Goal: Communication & Community: Answer question/provide support

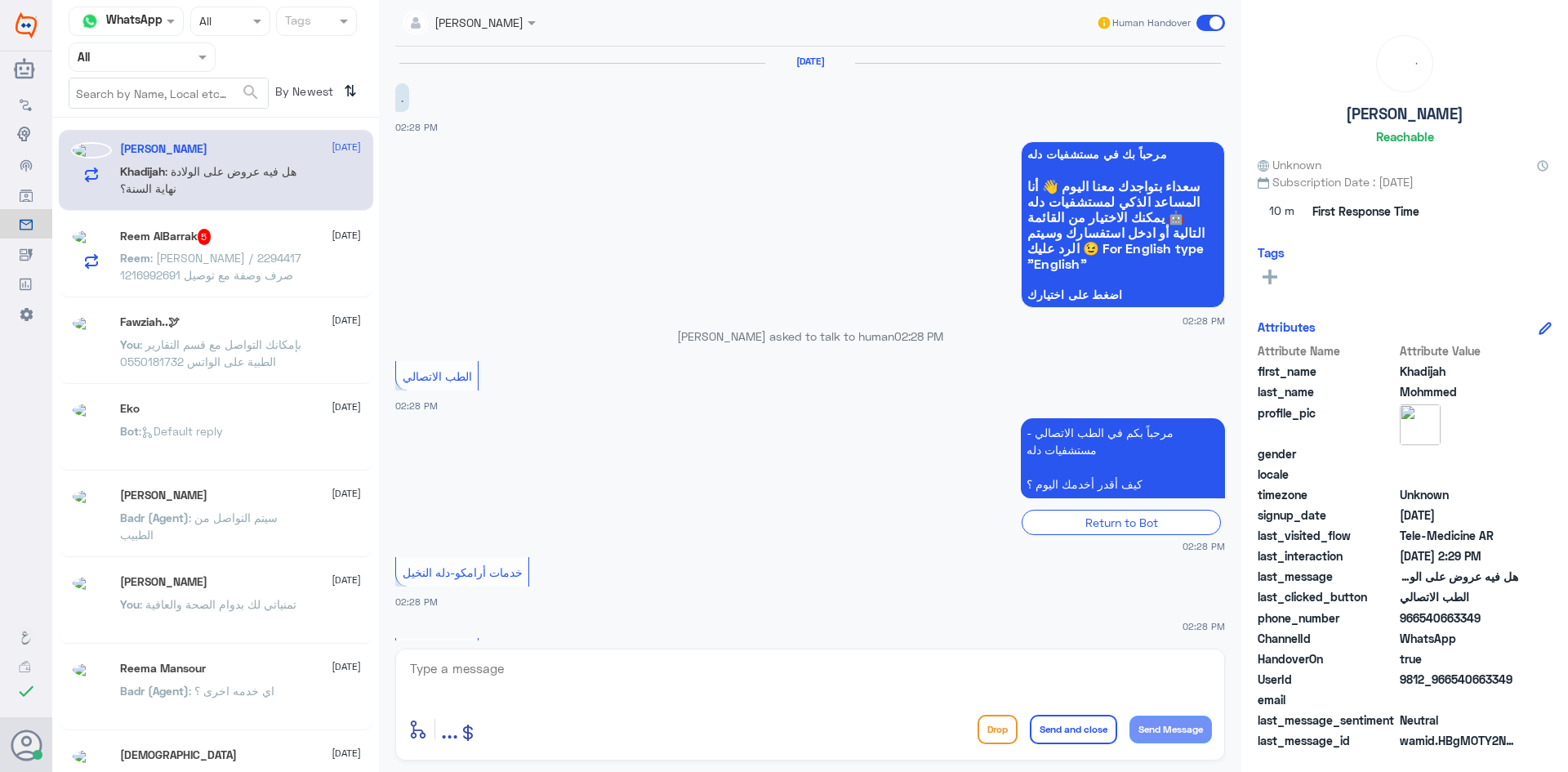
scroll to position [137, 0]
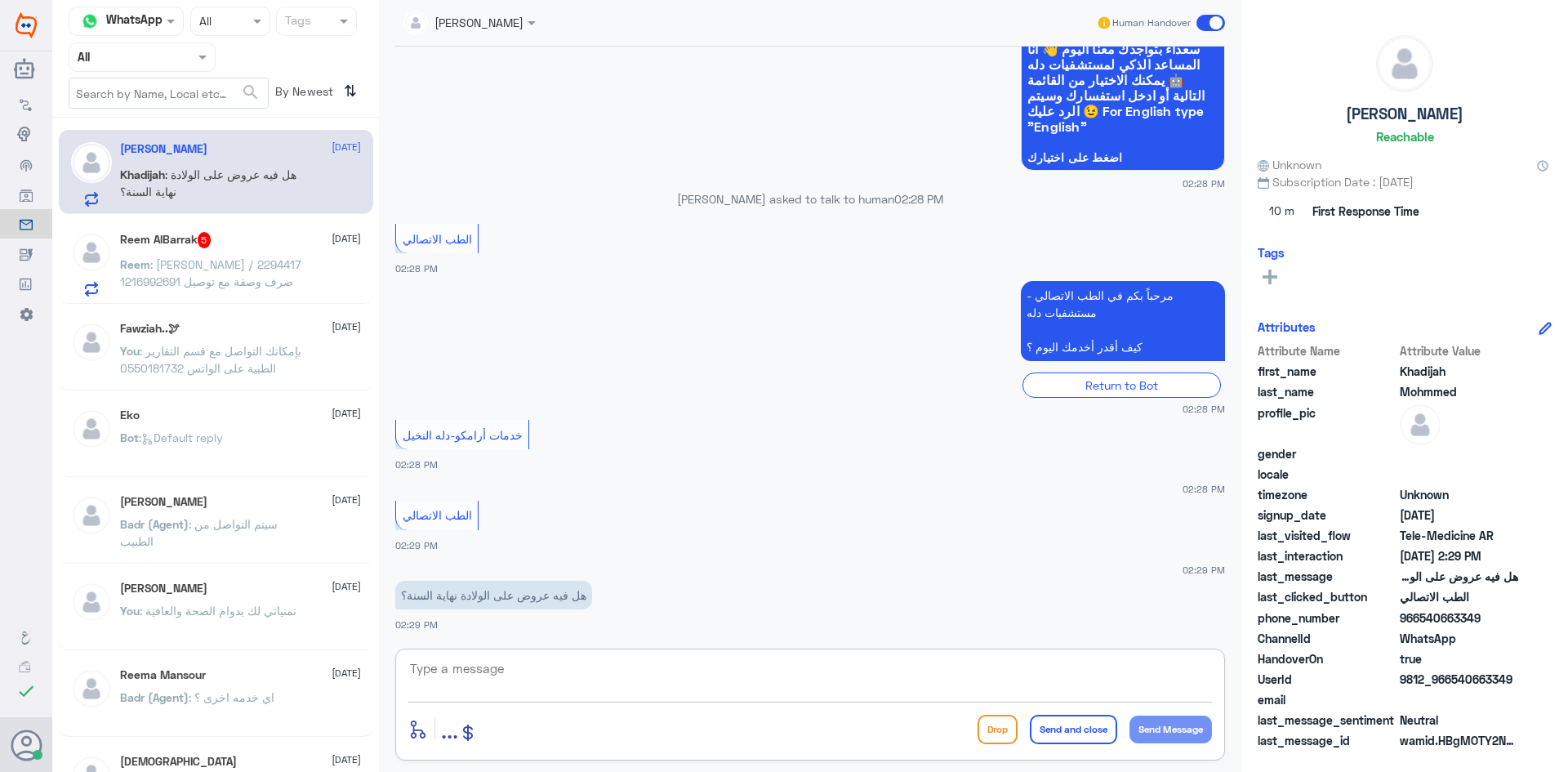
click at [846, 678] on textarea at bounding box center [811, 677] width 804 height 40
paste textarea "مرحبا معك [PERSON_NAME] من الطب الاتصالي"
type textarea "مرحبا معك [PERSON_NAME] من الطب الاتصالي"
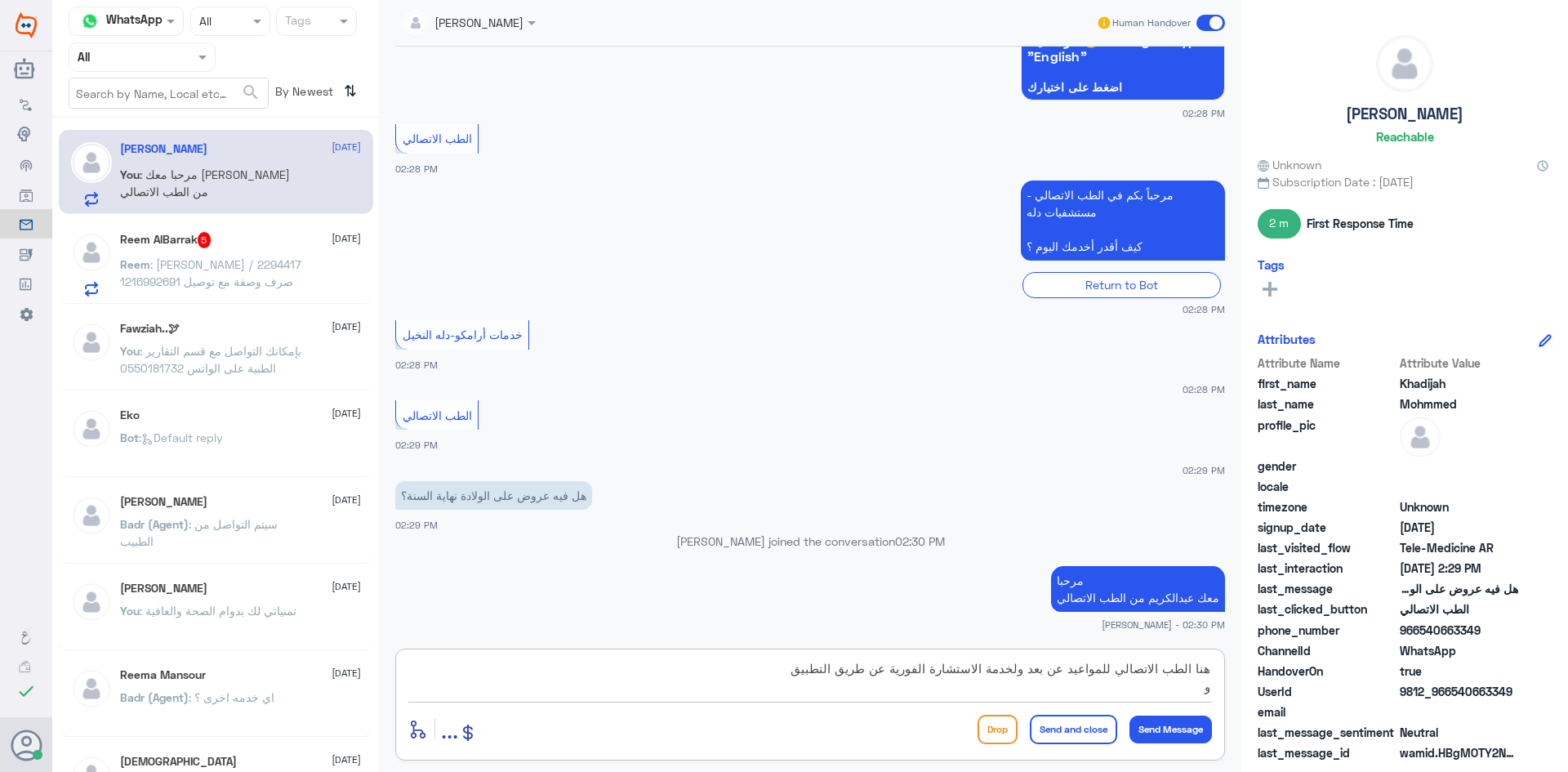
type textarea "هنا الطب الاتصالي للمواعيد عن بعد ولخدمة الاستشارة الفورية عن طريق التطبيق"
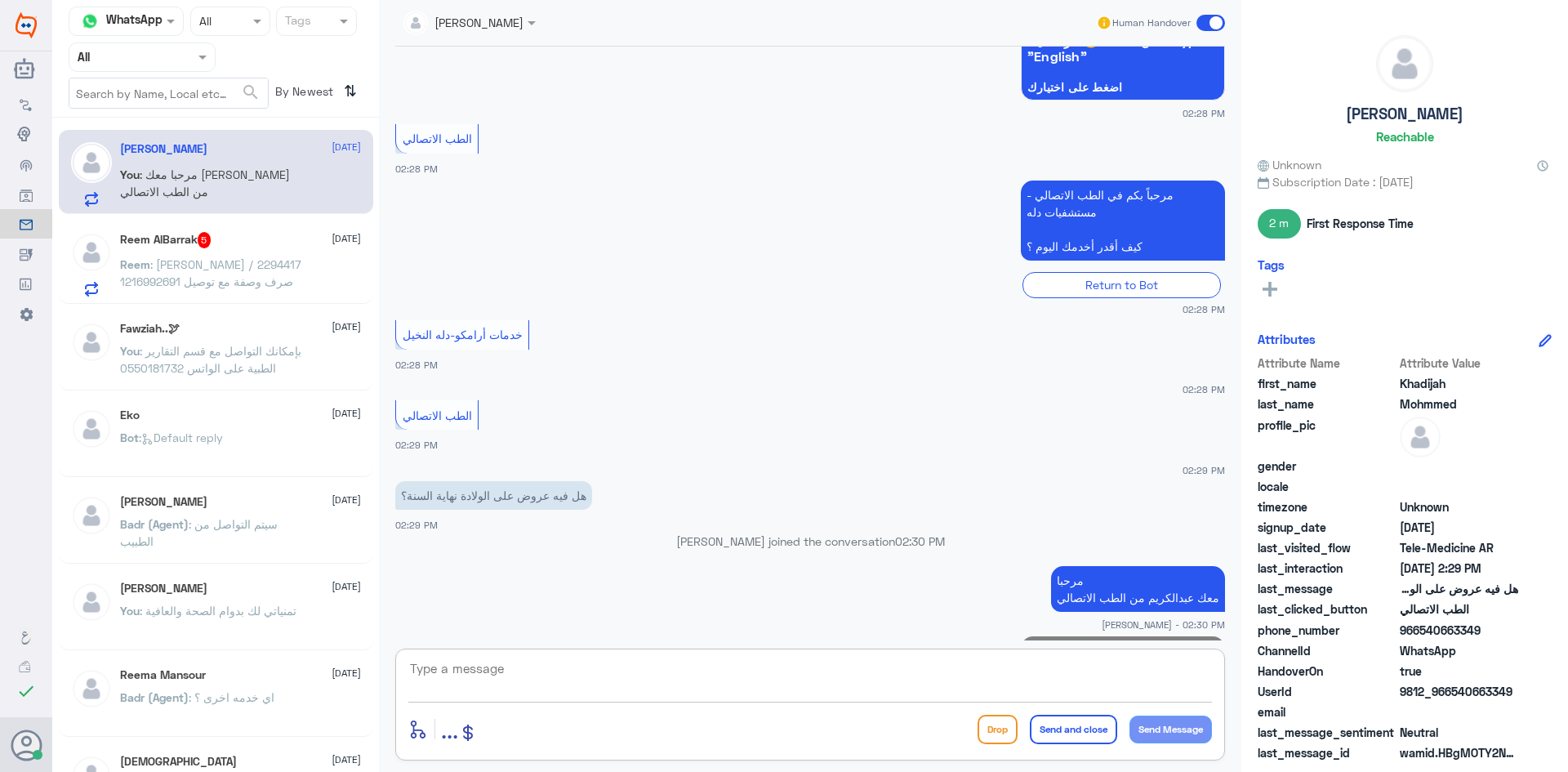
scroll to position [294, 0]
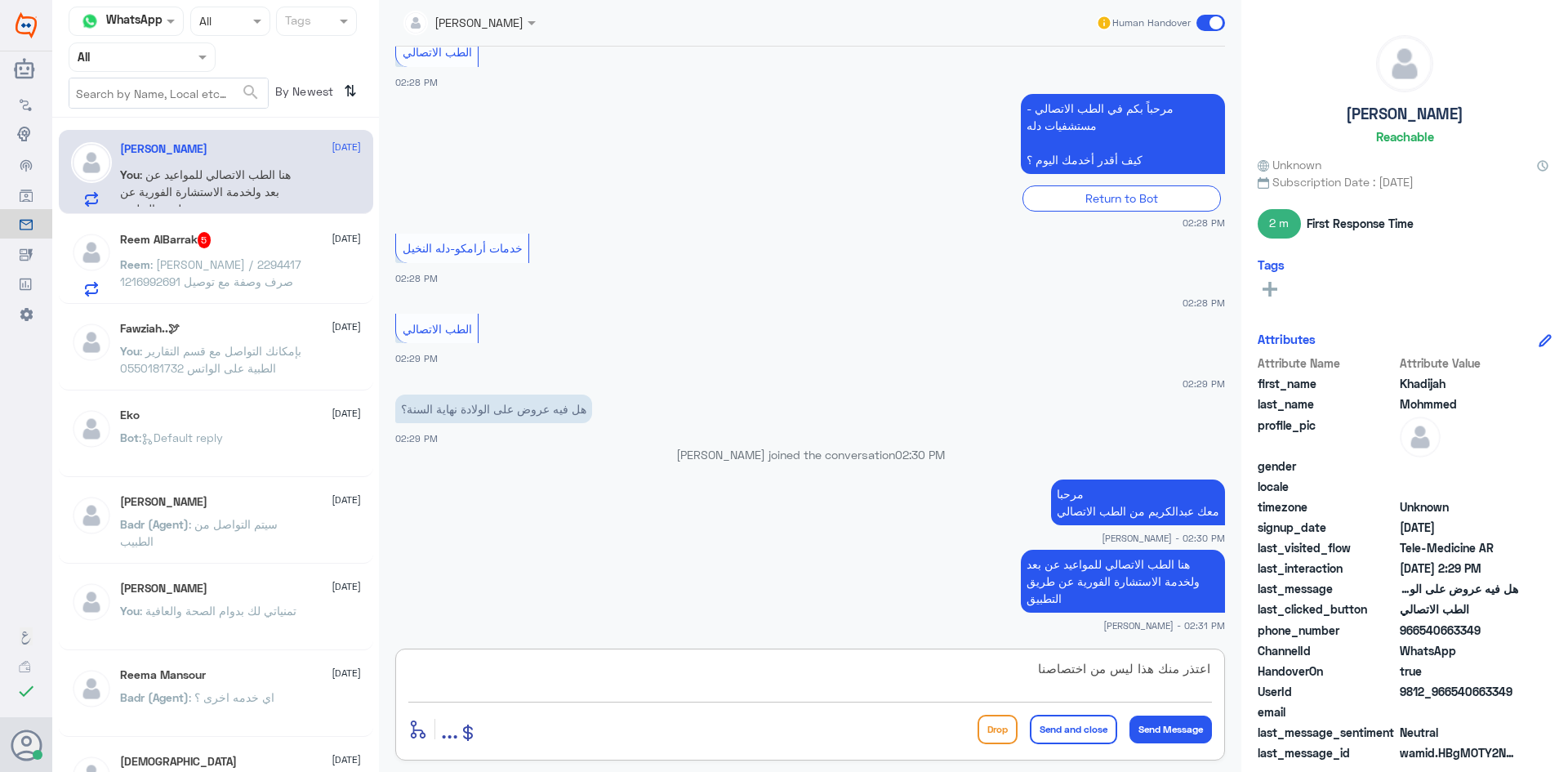
type textarea "اعتذر منك هذا ليس من اختصاصنا"
click at [1086, 728] on button "Send and close" at bounding box center [1073, 729] width 88 height 29
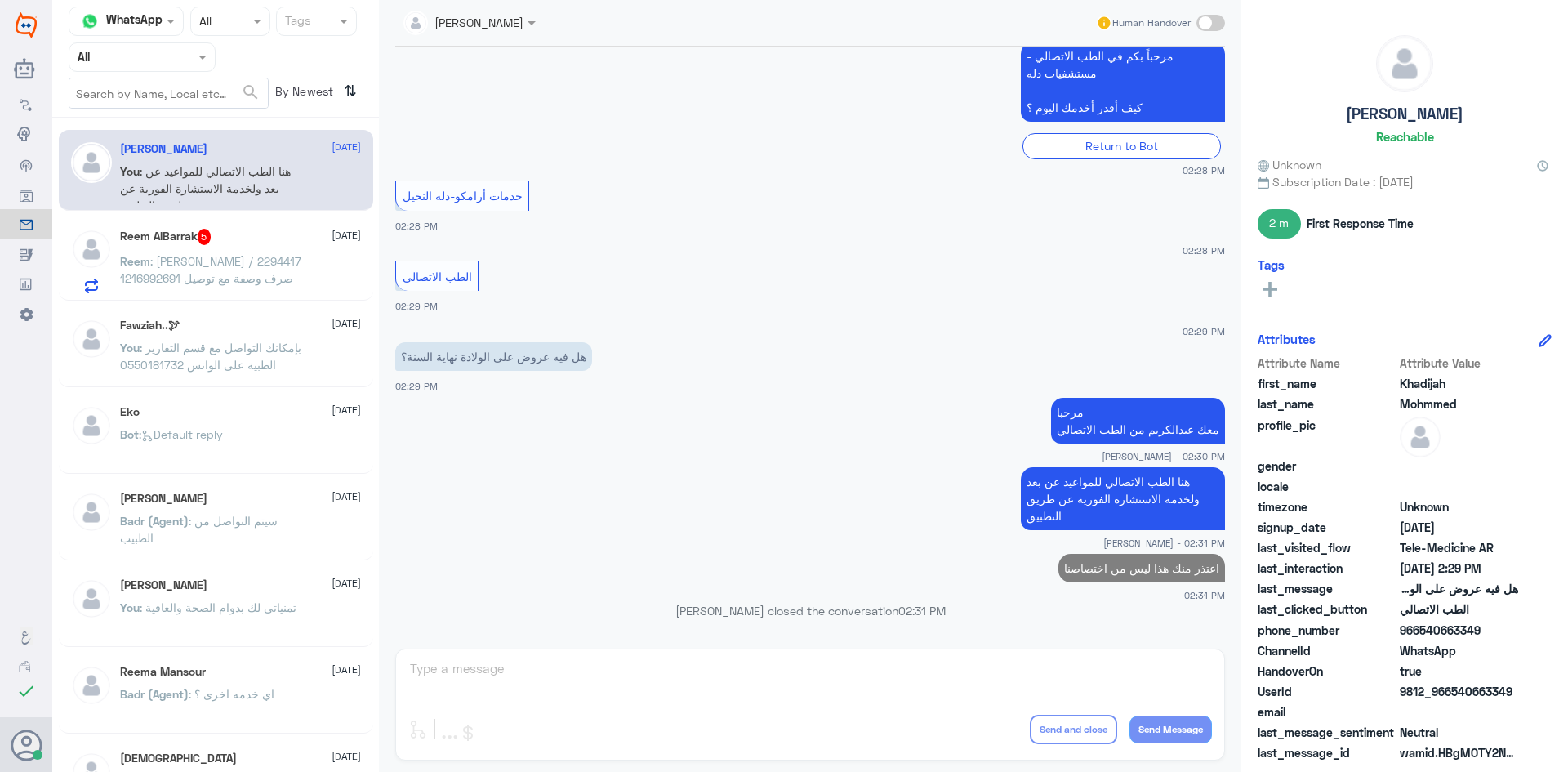
click at [279, 251] on div "[PERSON_NAME] 5 [DATE] Reem : [PERSON_NAME] / 2294417 1216992691 صرف وصفة مع تو…" at bounding box center [240, 260] width 241 height 65
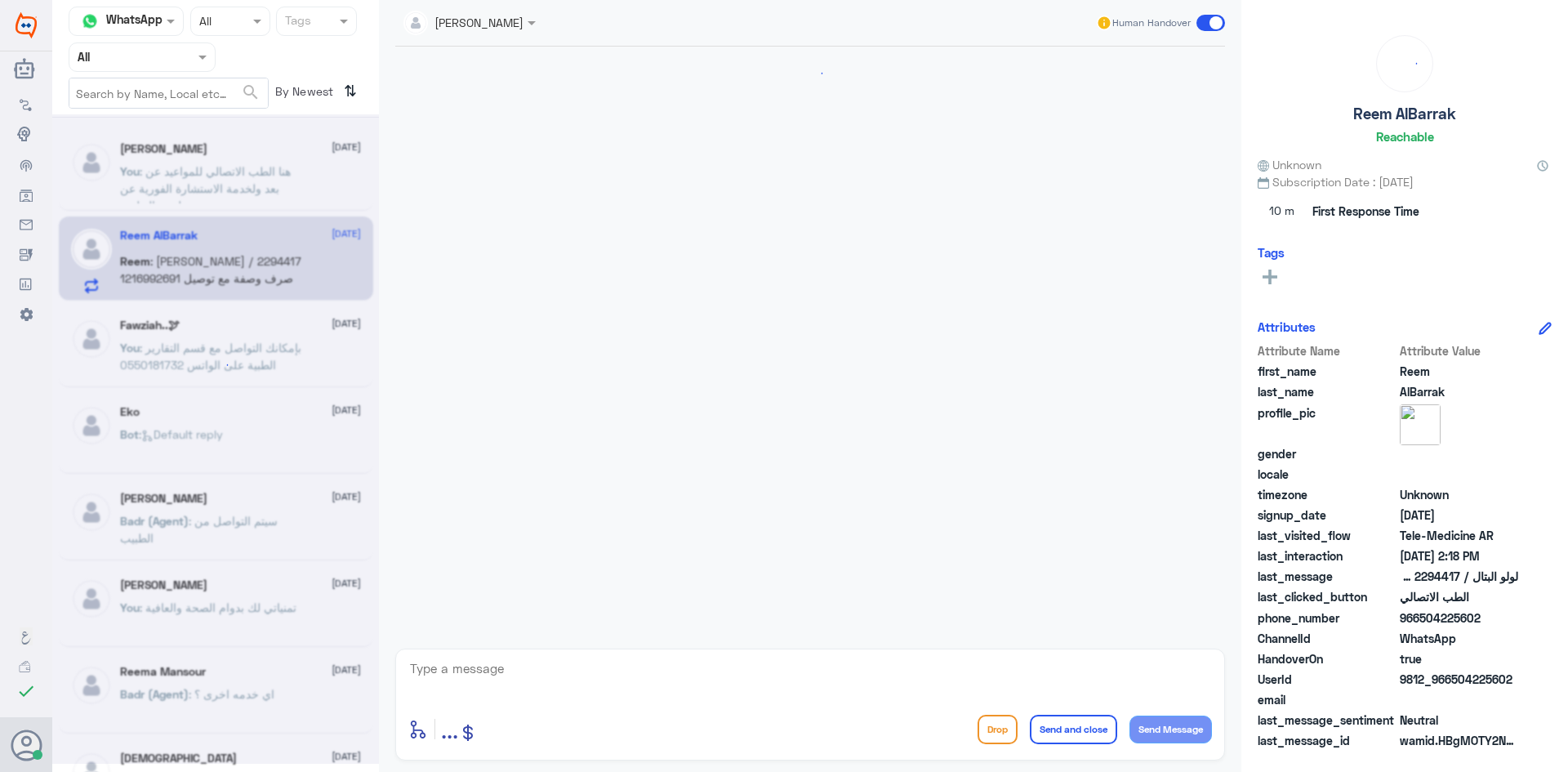
scroll to position [140, 0]
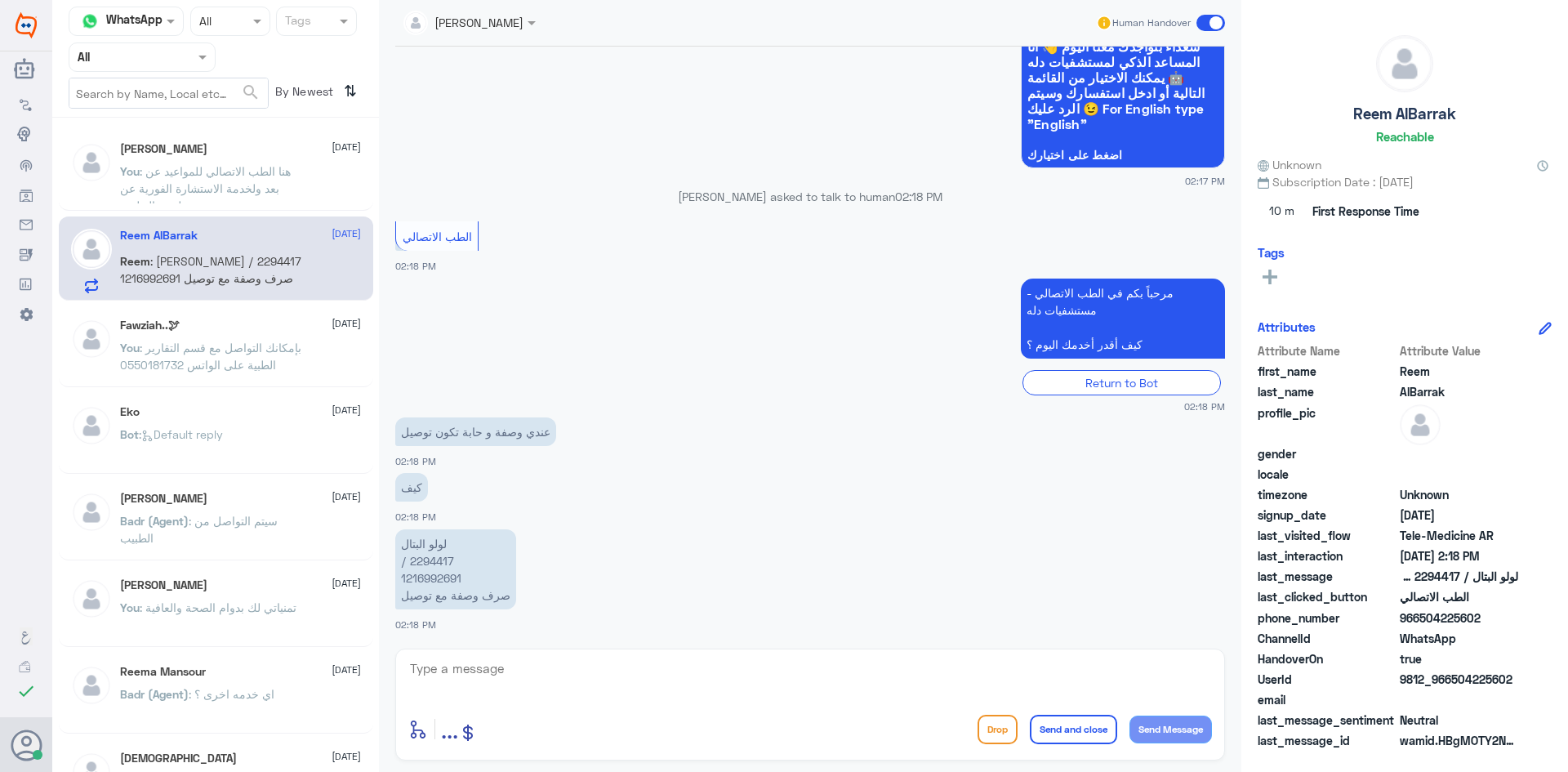
click at [613, 649] on div "enter flow name ... Drop Send and close Send Message" at bounding box center [810, 705] width 830 height 112
click at [621, 662] on textarea at bounding box center [811, 677] width 804 height 40
paste textarea "مرحبا معك [PERSON_NAME] من الطب الاتصالي"
type textarea "مرحبا معك [PERSON_NAME] من الطب الاتصالي"
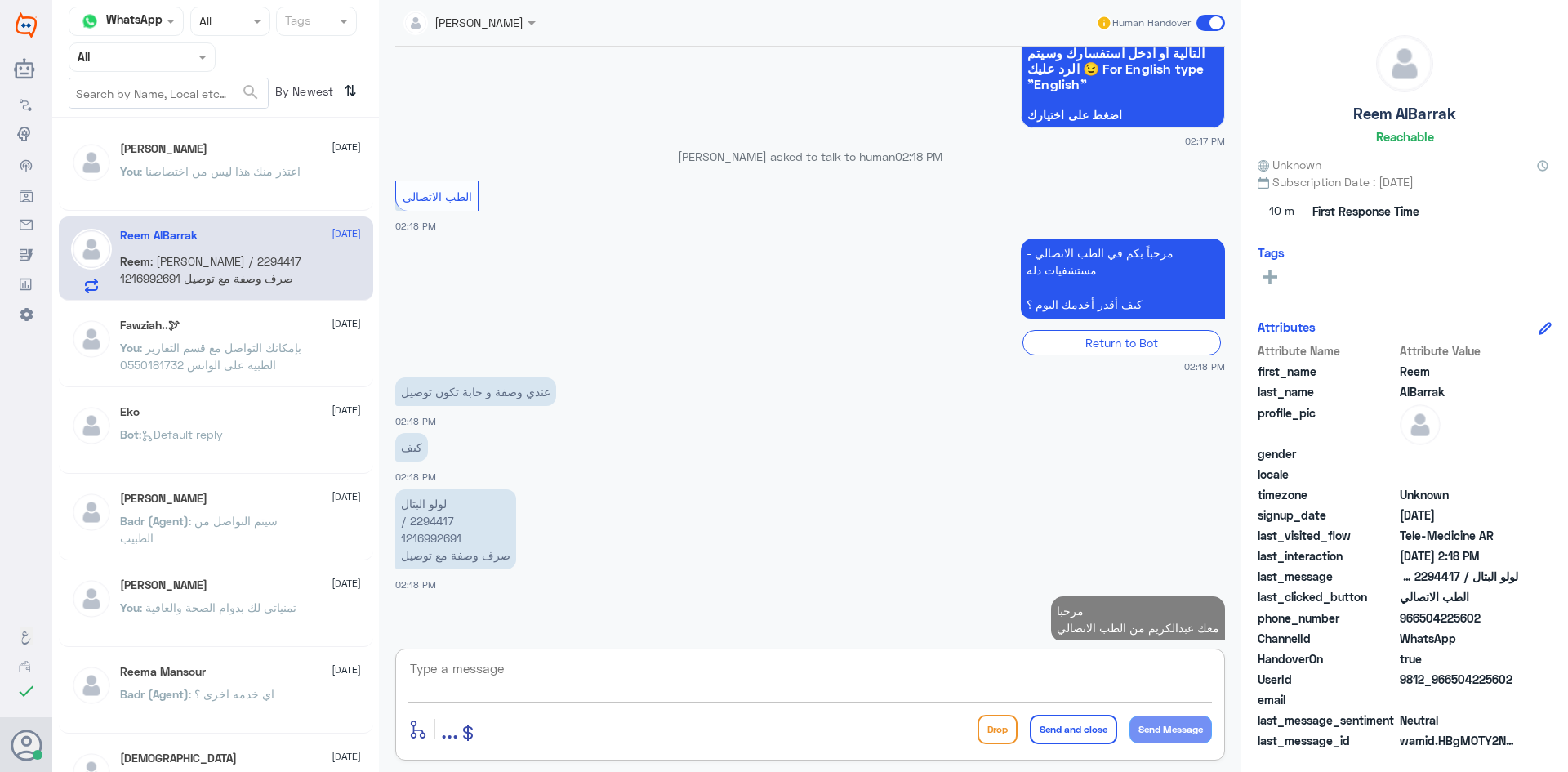
scroll to position [209, 0]
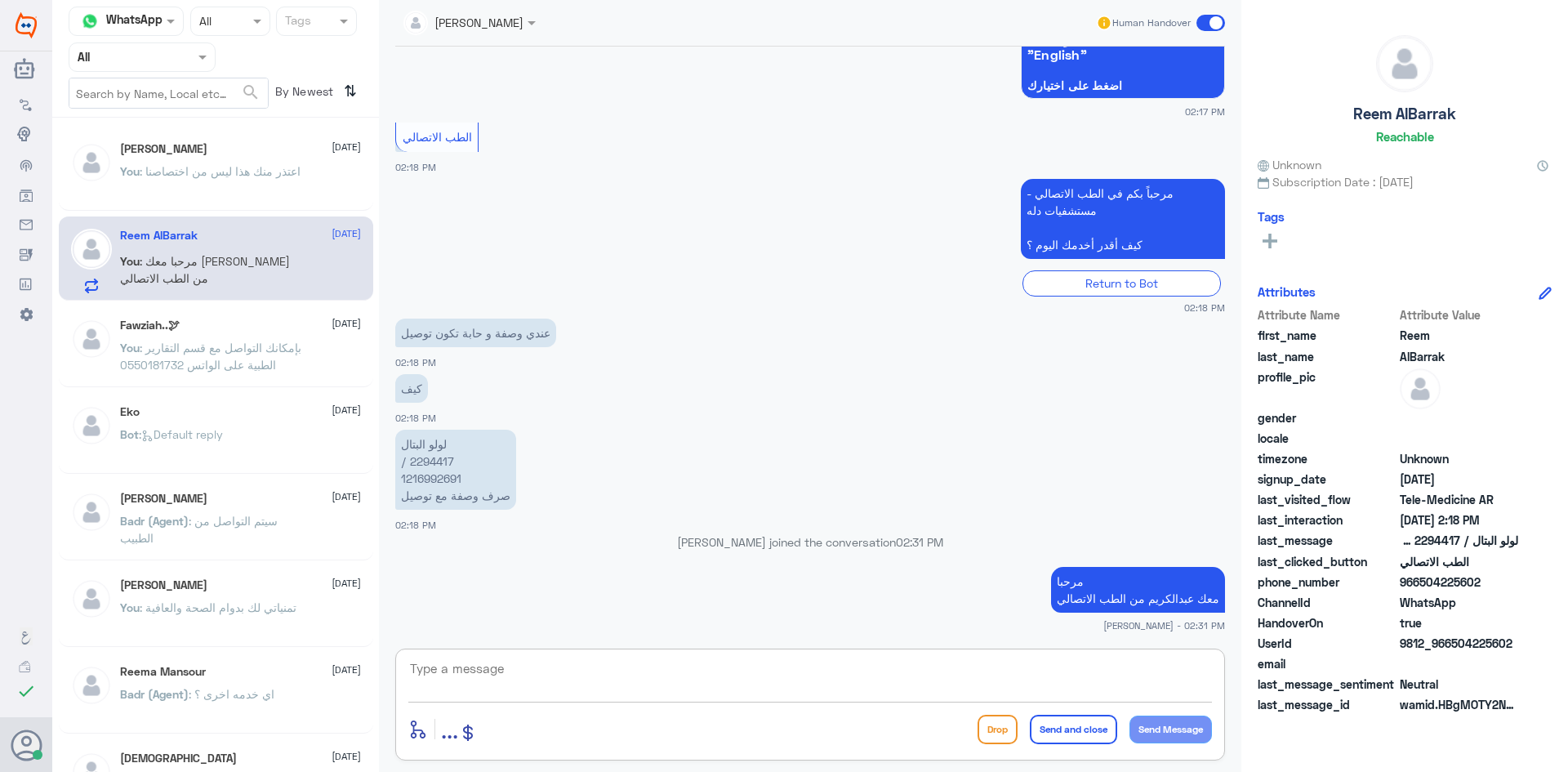
click at [1025, 680] on textarea at bounding box center [811, 677] width 804 height 40
type textarea "م"
type textarea "لحظات من فضلك"
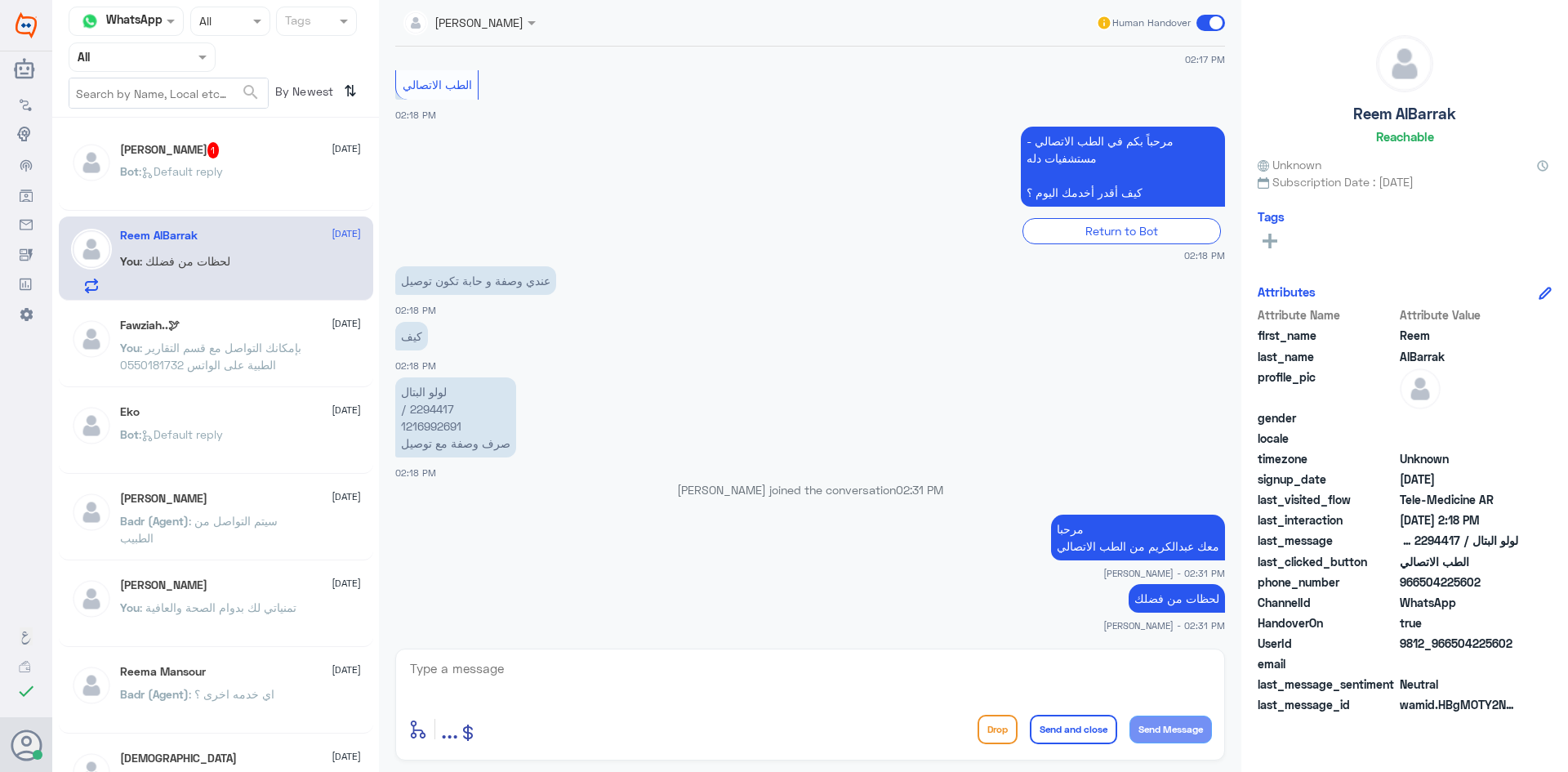
drag, startPoint x: 455, startPoint y: 405, endPoint x: 409, endPoint y: 410, distance: 46.3
click at [409, 410] on p "لولو [PERSON_NAME] / 2294417 1216992691 صرف وصفة مع توصيل" at bounding box center [455, 417] width 120 height 80
copy p "2294417"
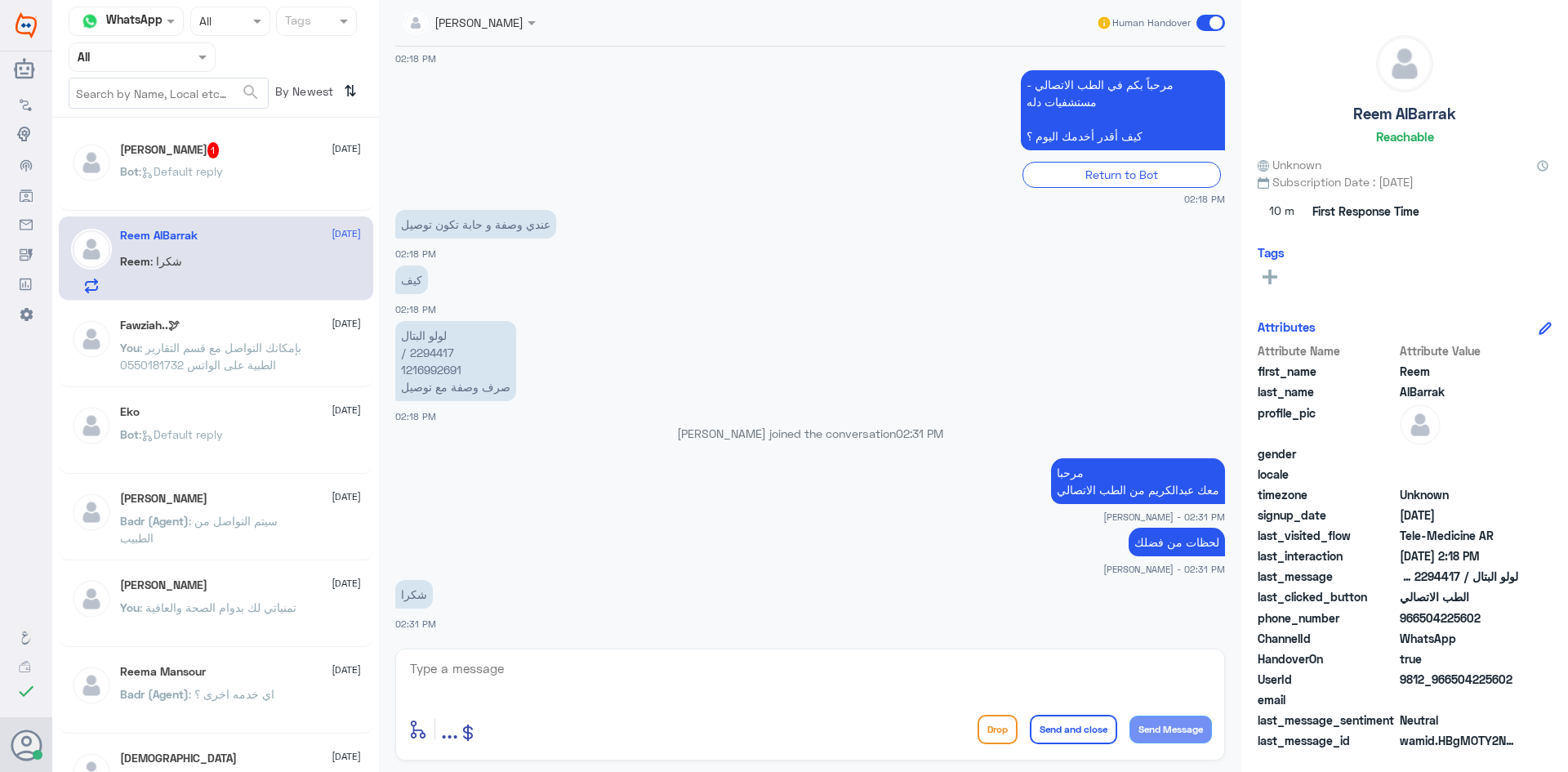
click at [784, 667] on textarea at bounding box center [811, 677] width 804 height 40
type textarea "ممكن تعطيني المدينة وال[GEOGRAPHIC_DATA]"
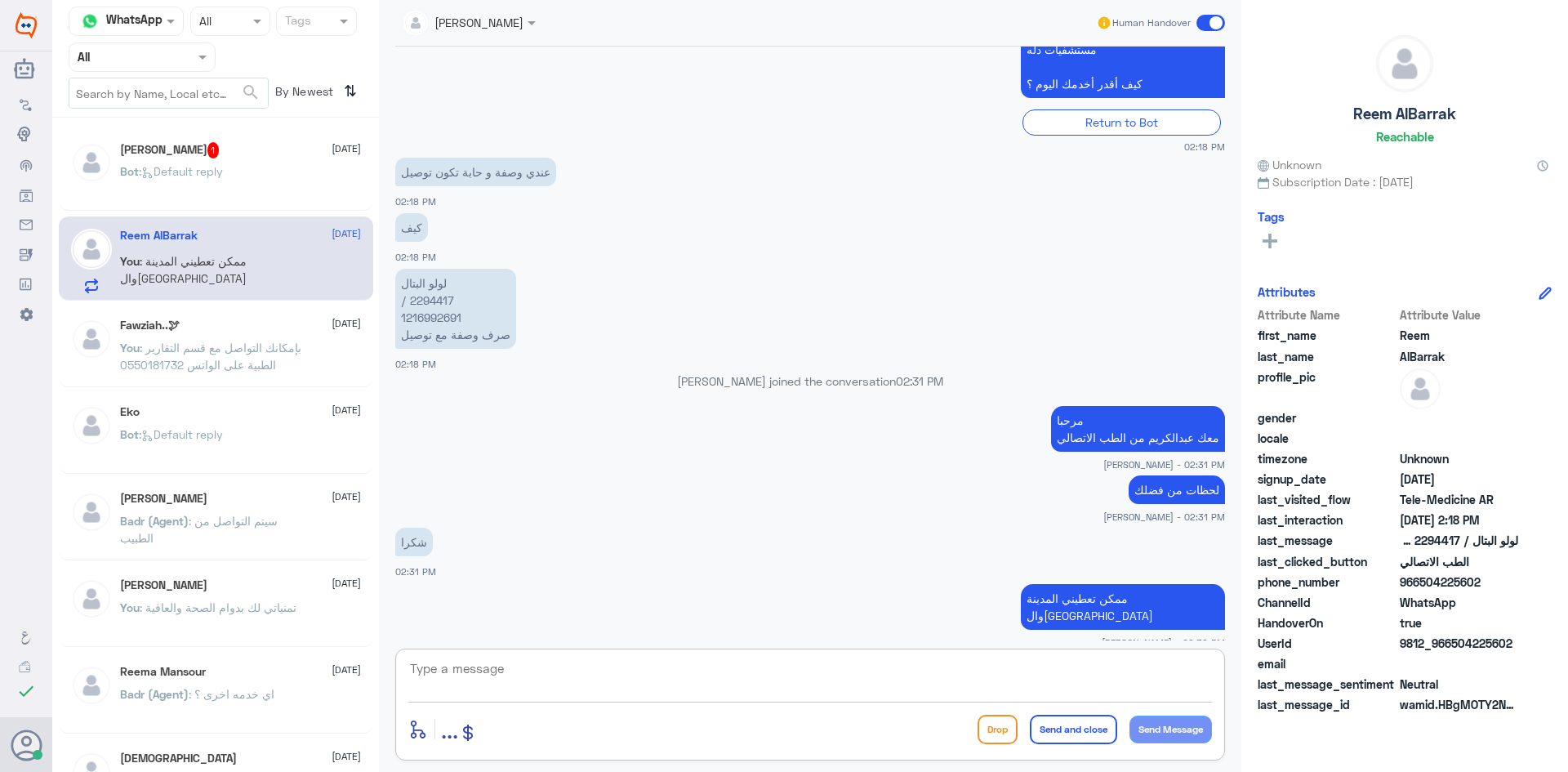
click at [313, 192] on div "Bot : Default reply" at bounding box center [240, 185] width 241 height 37
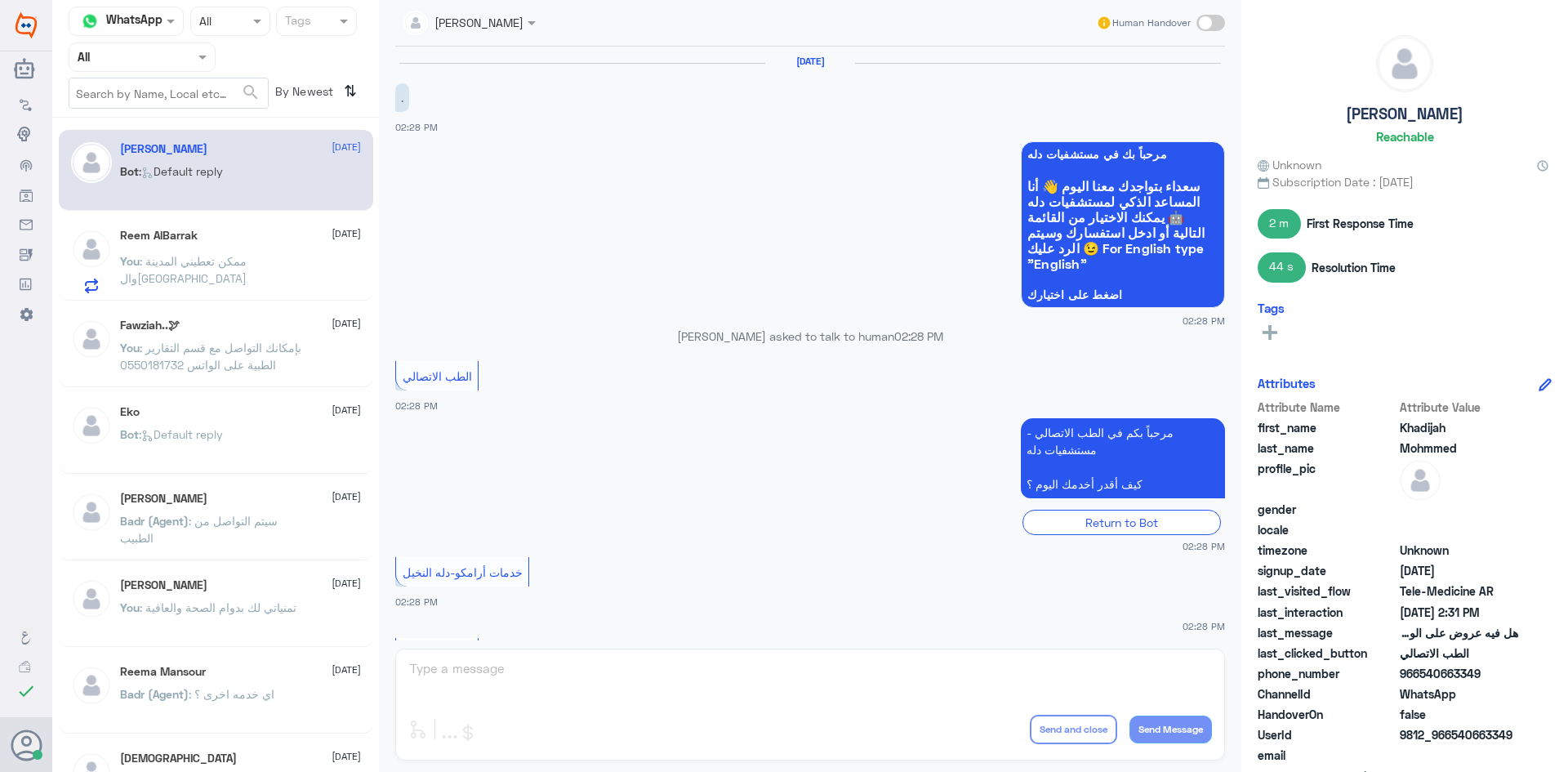
scroll to position [653, 0]
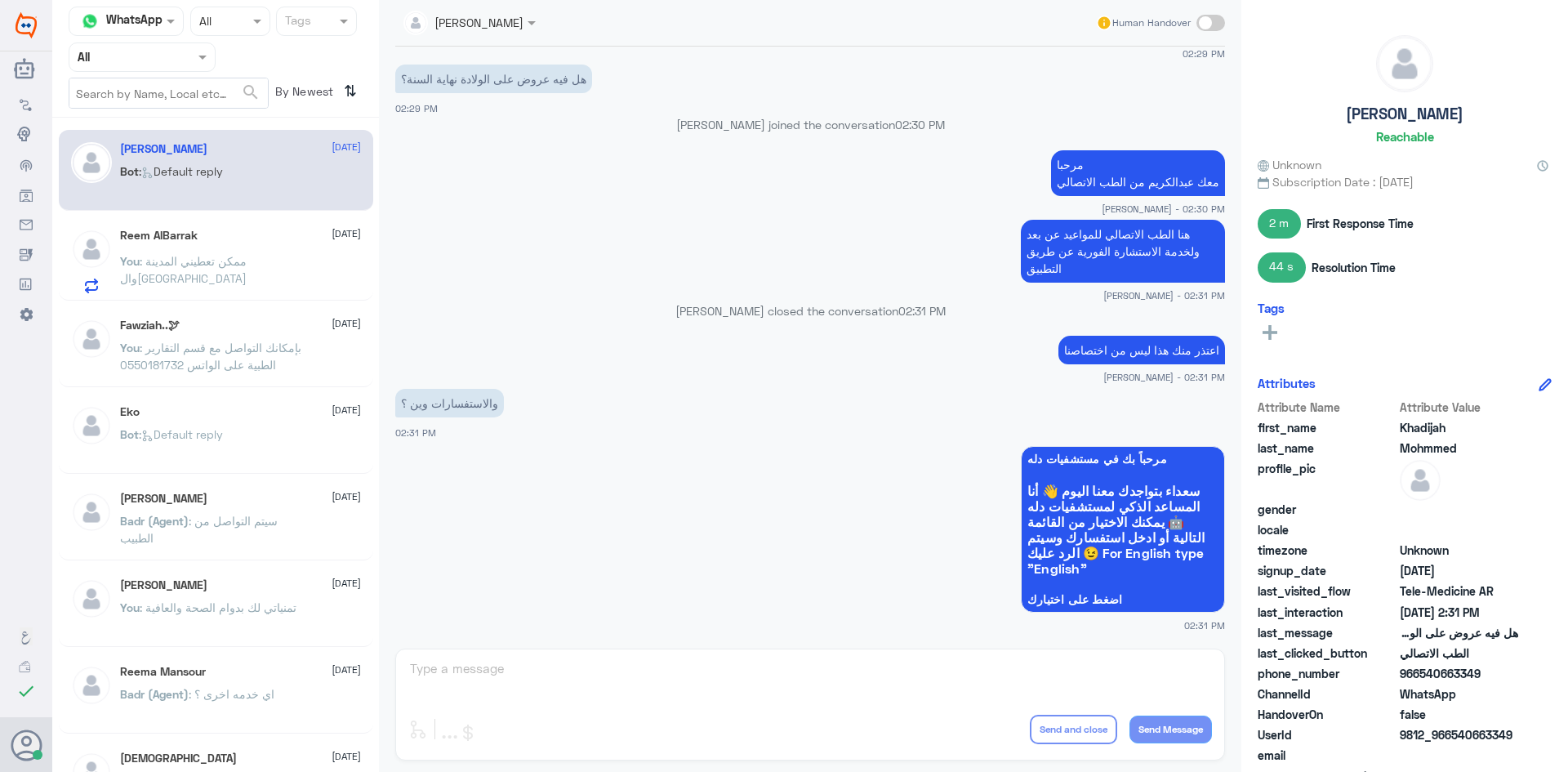
click at [216, 260] on span ": ممكن تعطيني المدينة وال[GEOGRAPHIC_DATA]" at bounding box center [183, 269] width 126 height 31
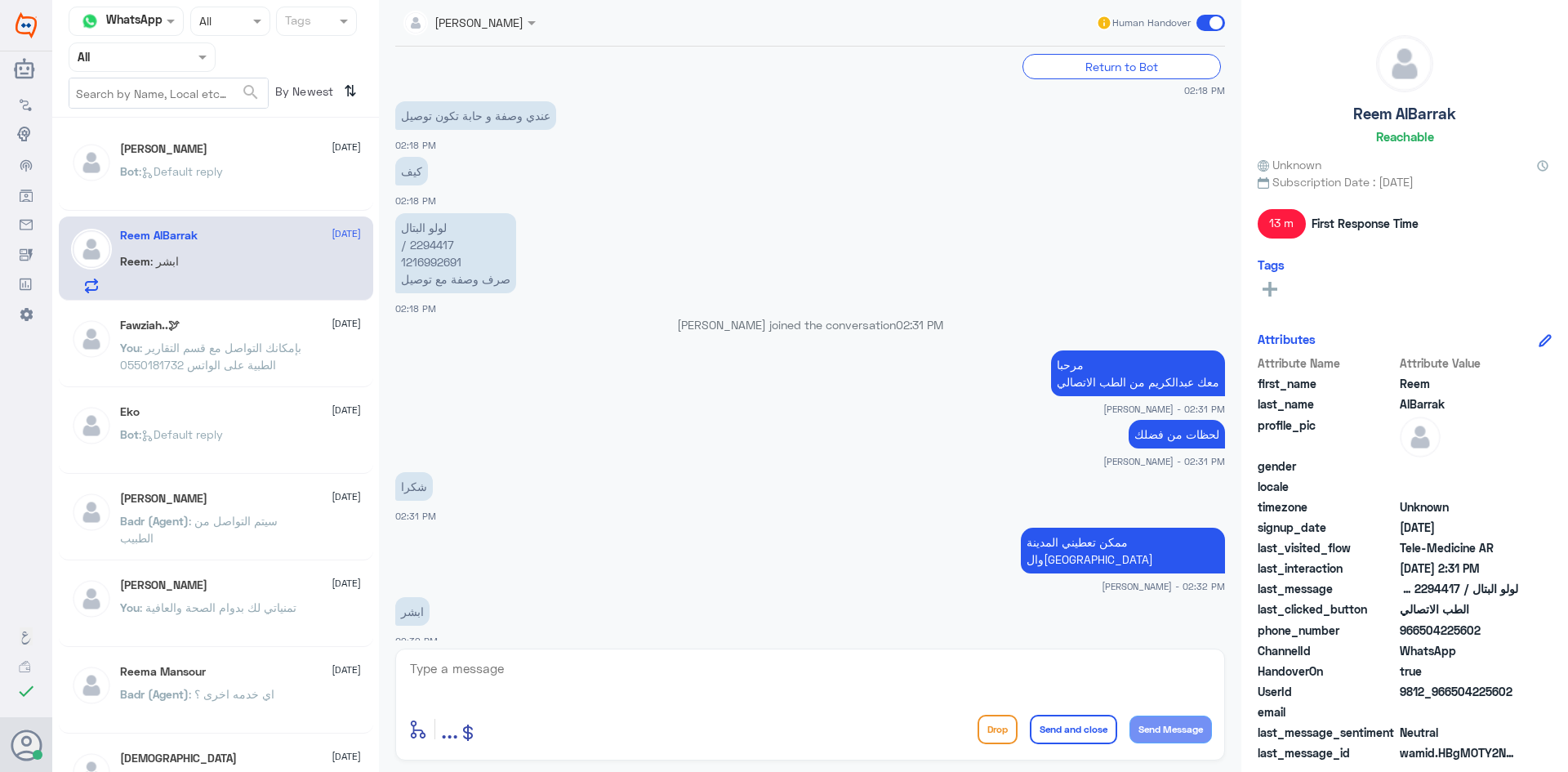
scroll to position [512, 0]
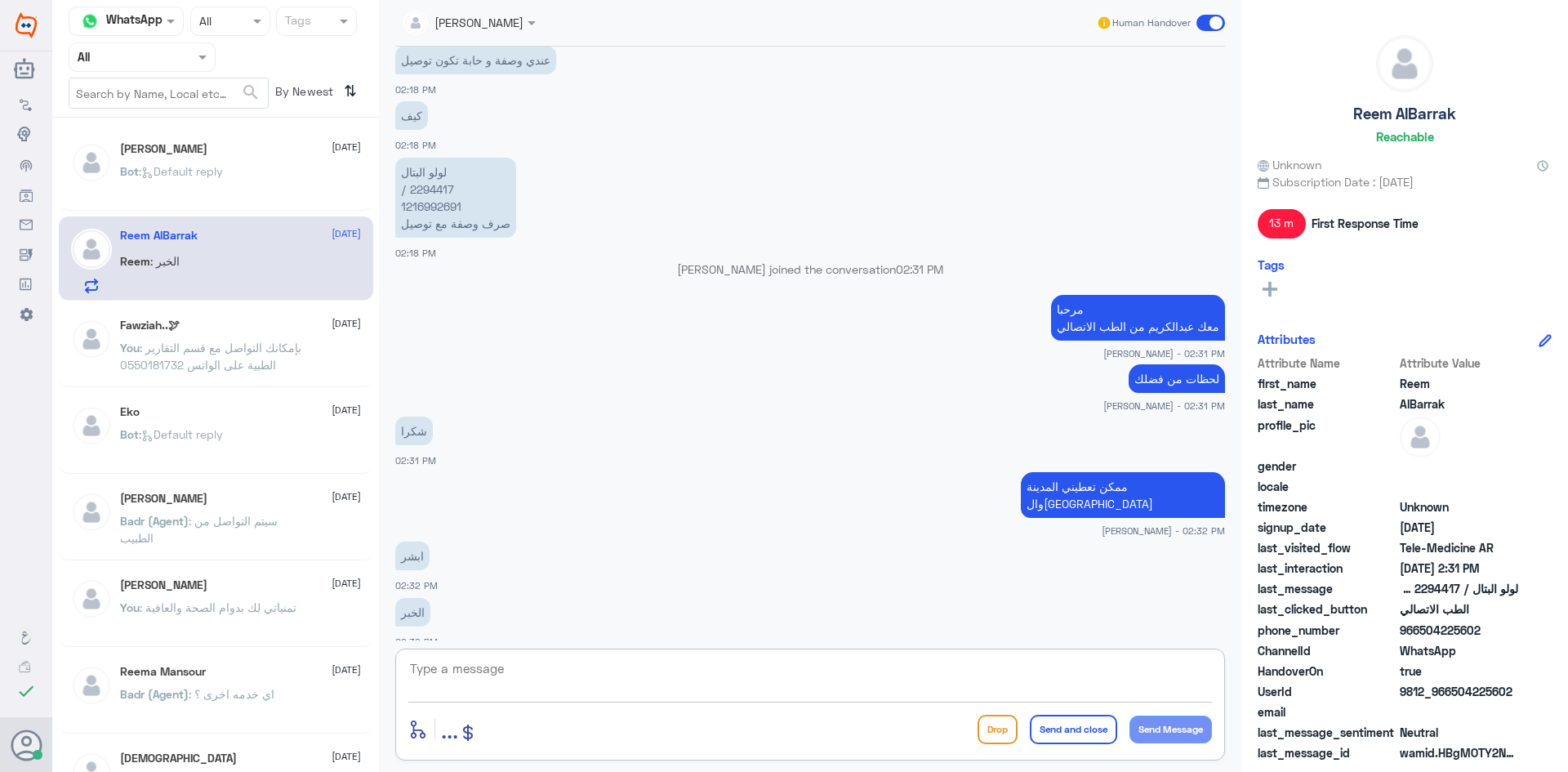
click at [573, 682] on textarea at bounding box center [811, 677] width 804 height 40
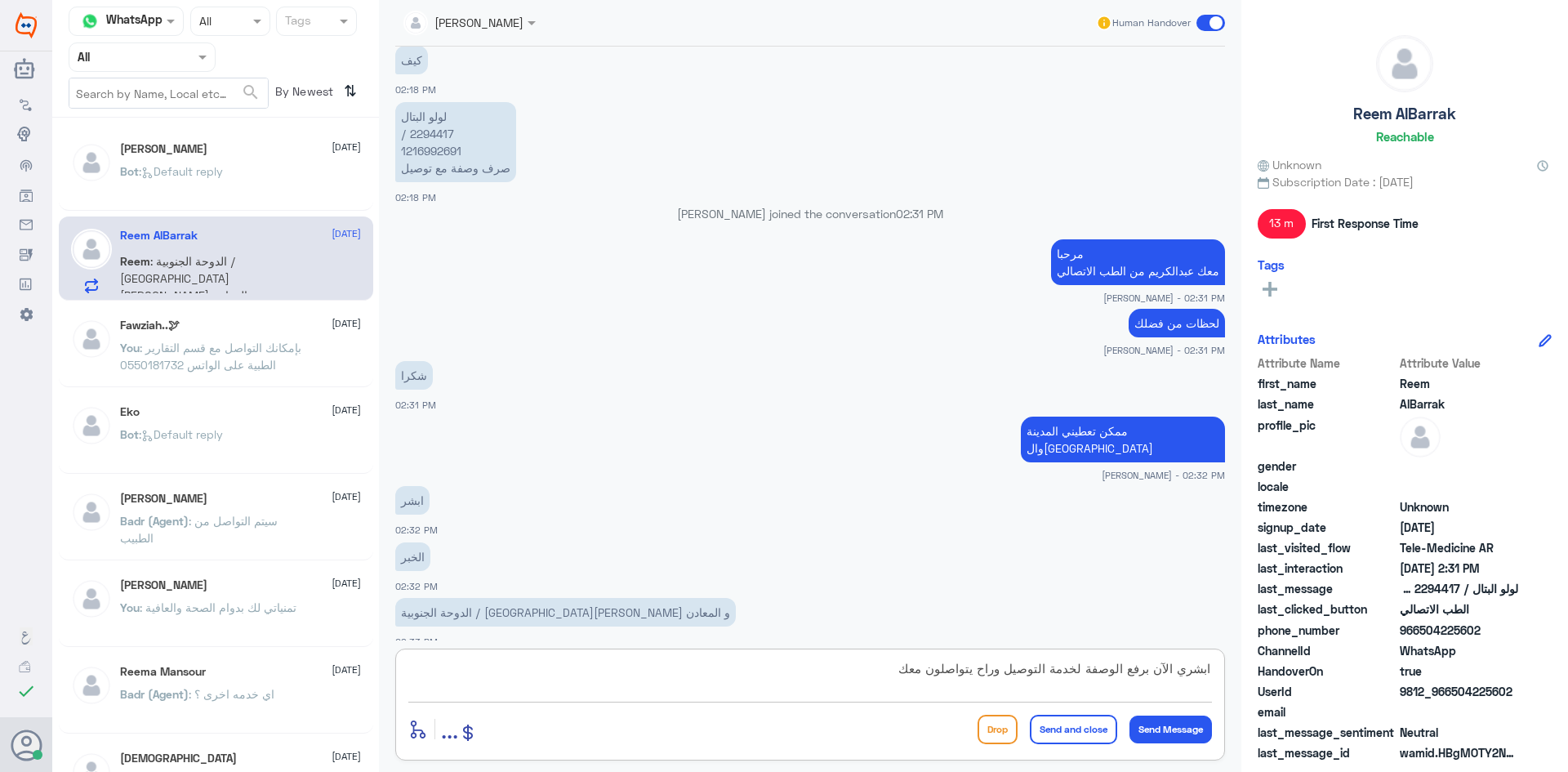
type textarea "ابشري الآن برفع الوصفة لخدمة التوصيل وراح يتواصلون معك"
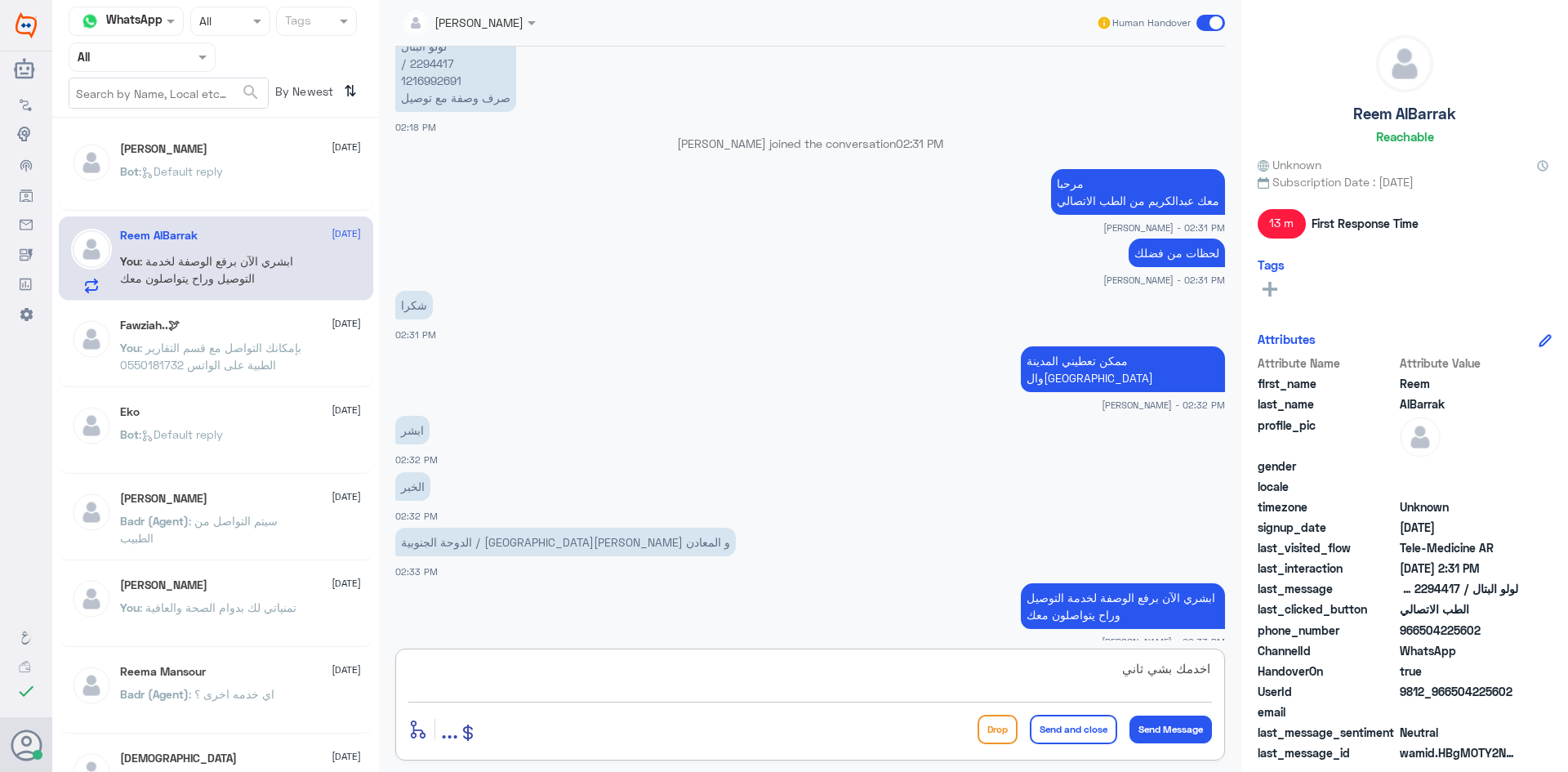
type textarea "اخدمك بشي ثاني ؟"
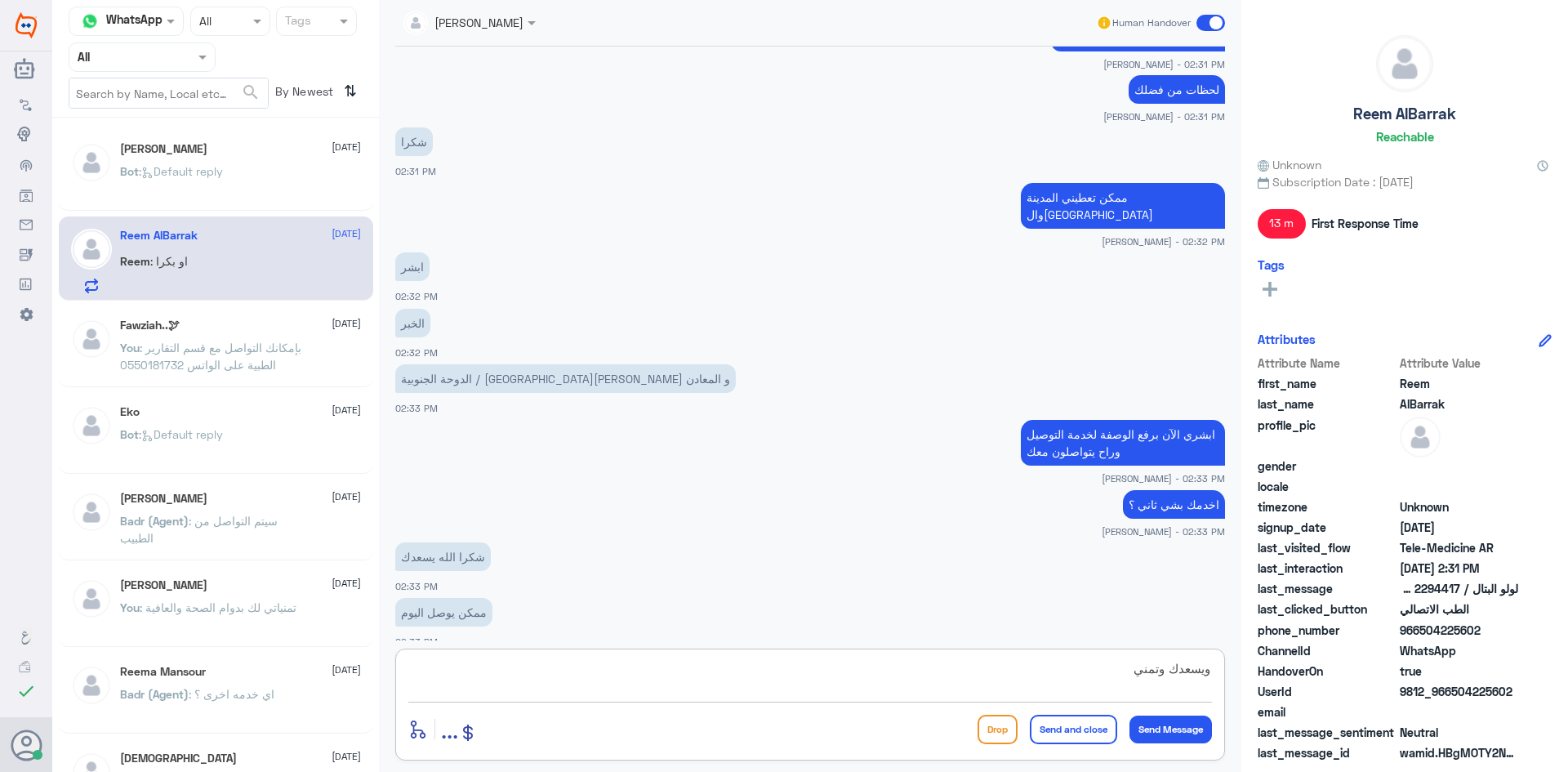
scroll to position [857, 0]
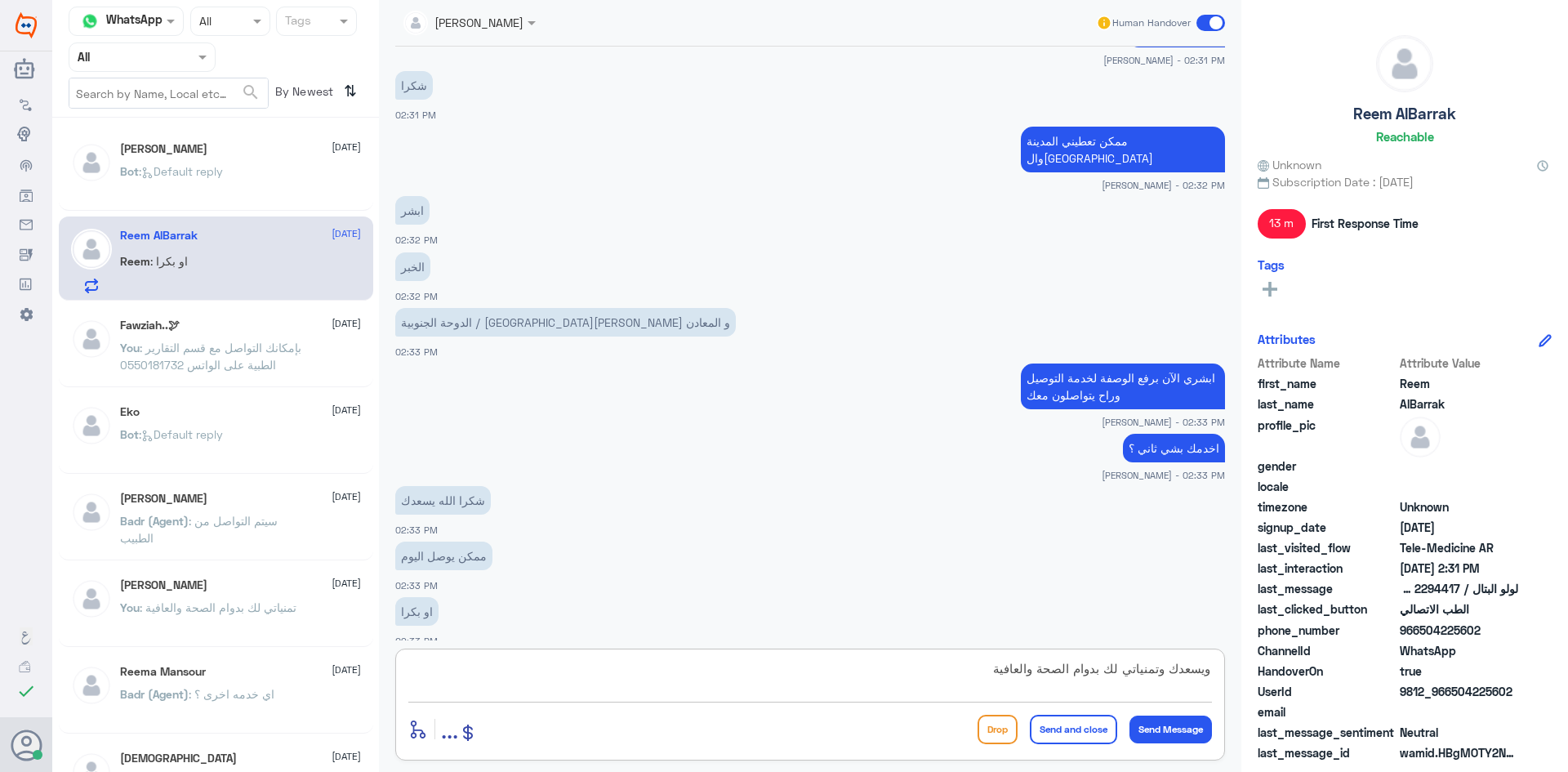
type textarea "ويسعدك وتمنياتي لك بدوام الصحة والعافية"
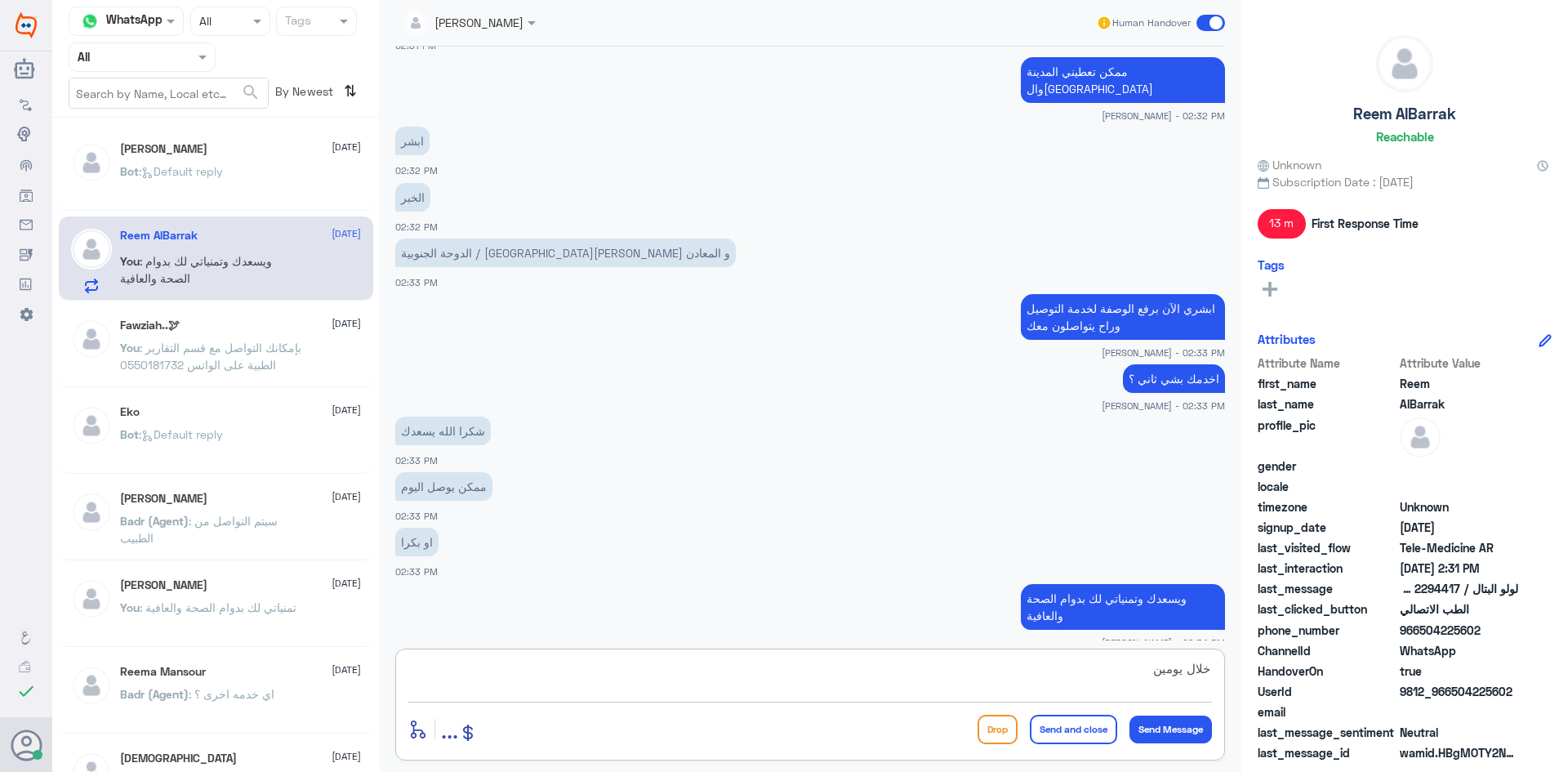
scroll to position [982, 0]
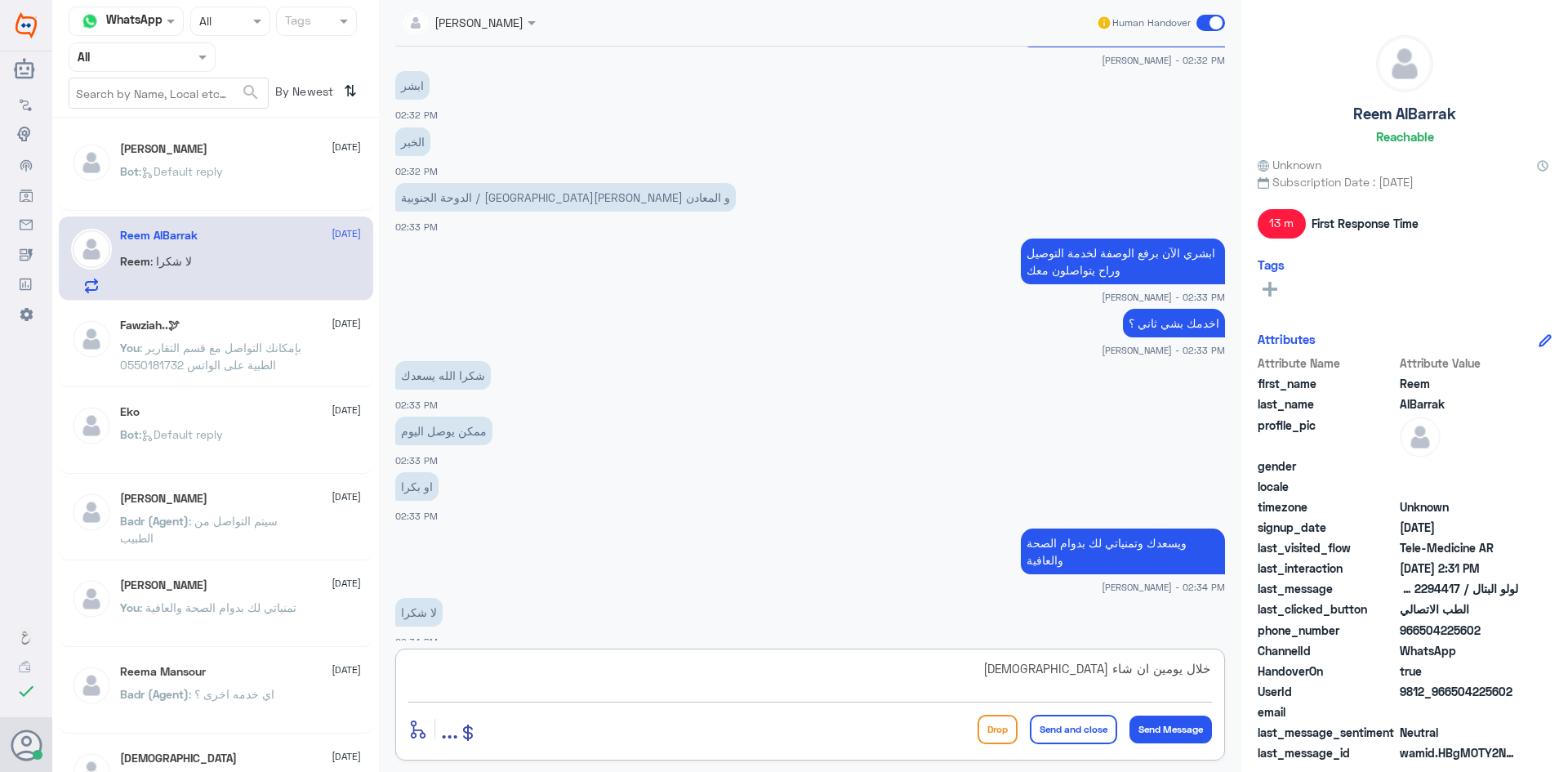
type textarea "خلال يومين ان شاء [DEMOGRAPHIC_DATA]"
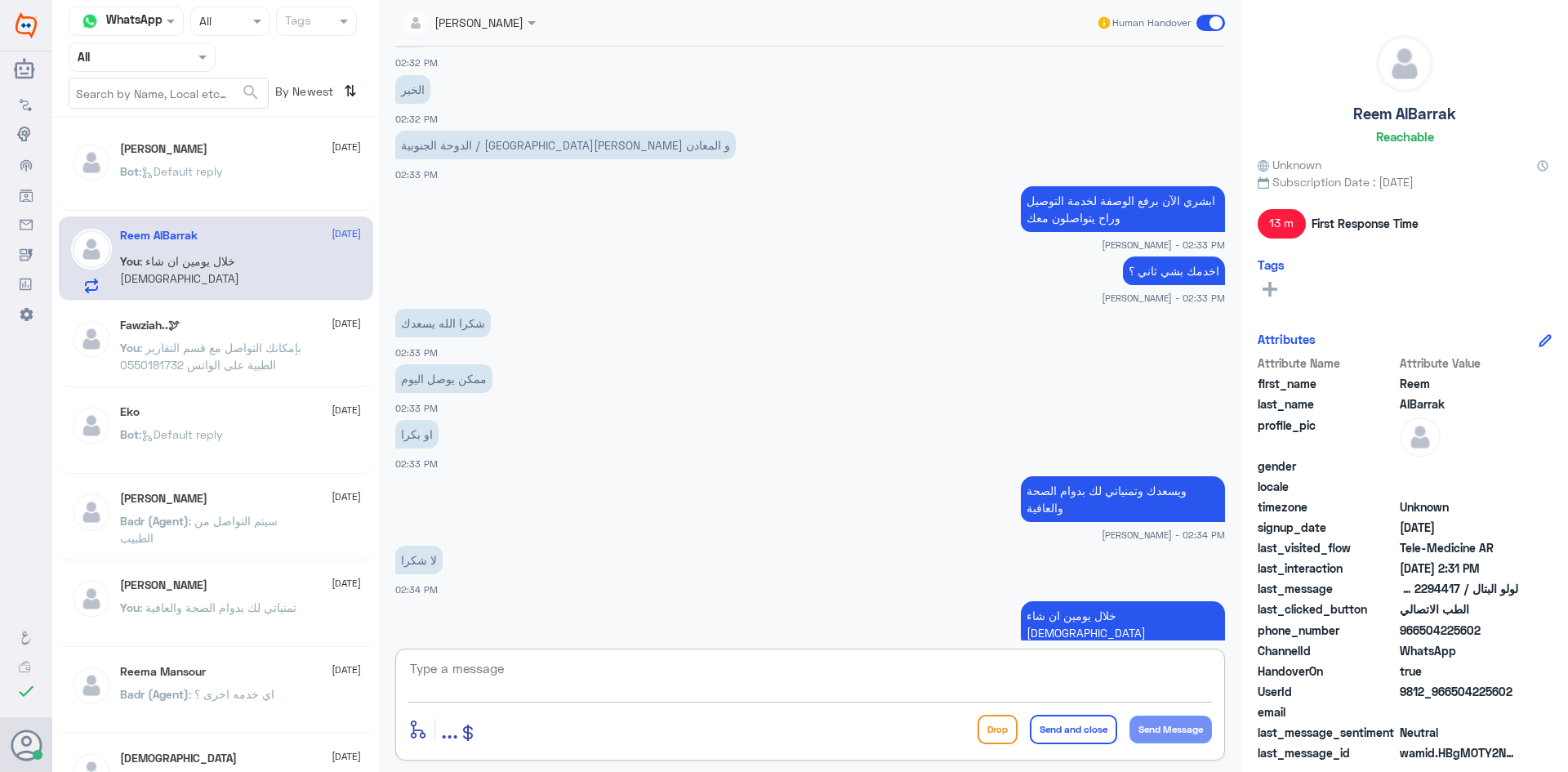
scroll to position [1091, 0]
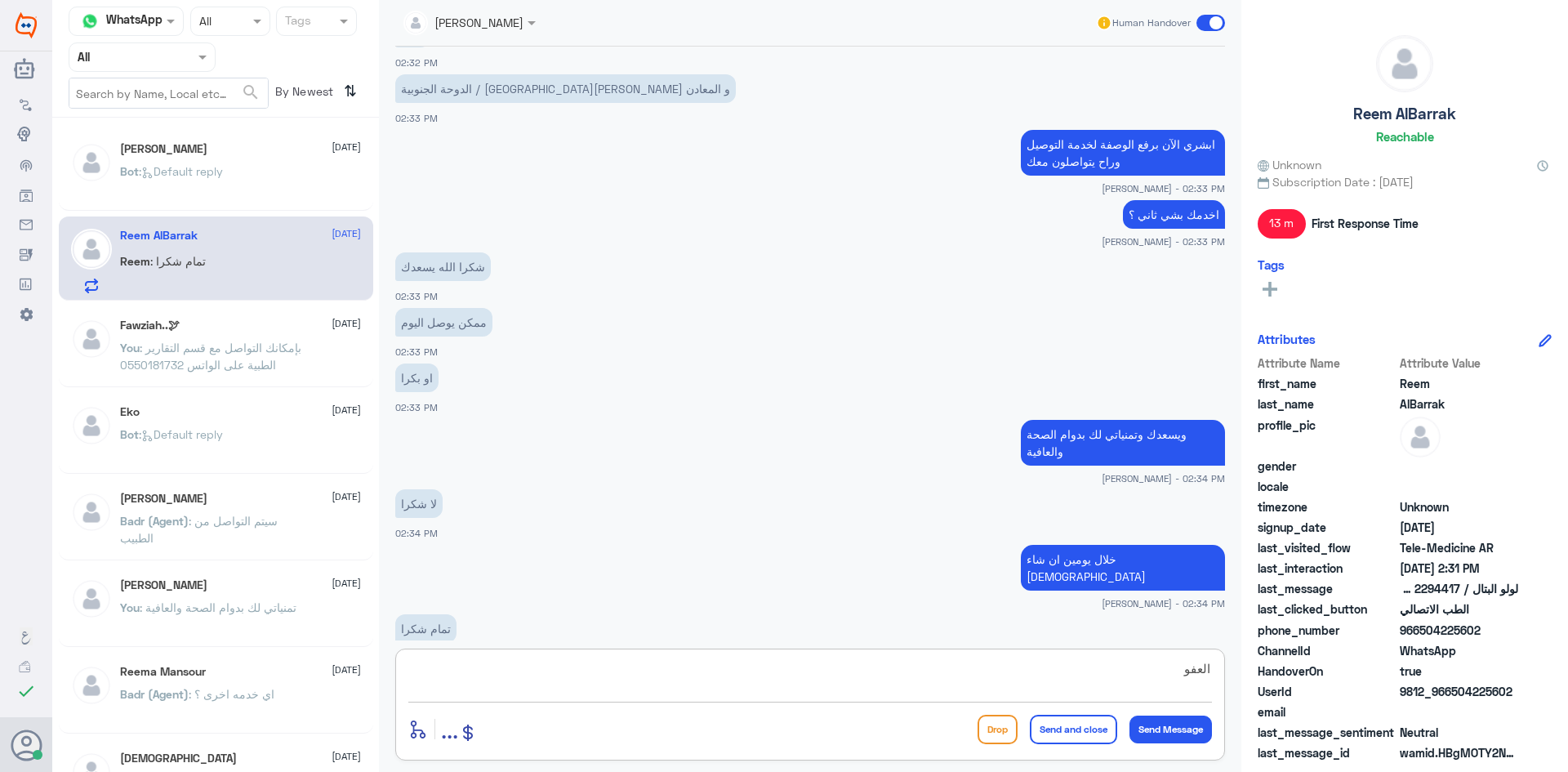
type textarea "العفو"
click at [1088, 729] on button "Send and close" at bounding box center [1073, 729] width 88 height 29
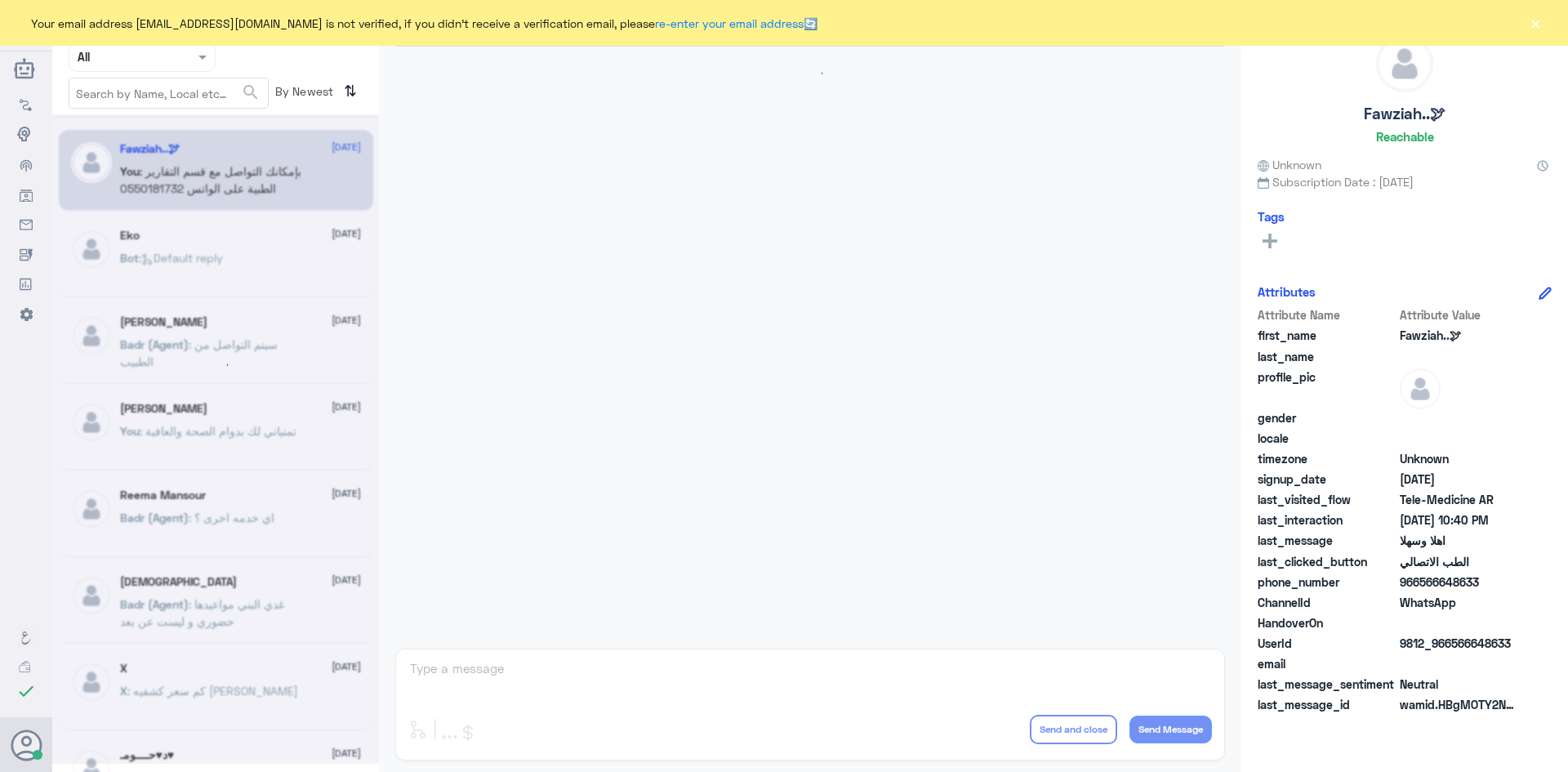
scroll to position [814, 0]
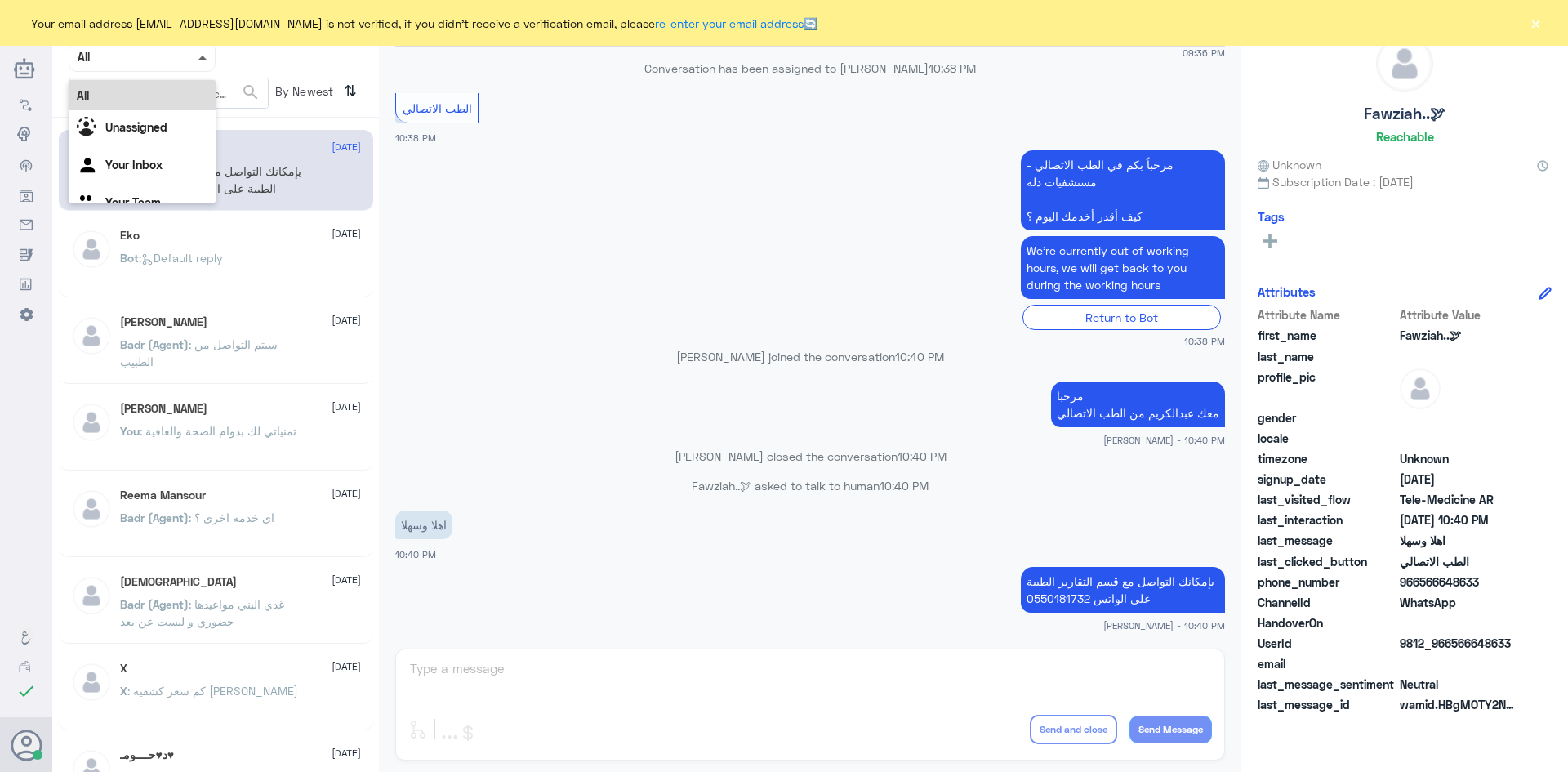
click at [204, 56] on span at bounding box center [203, 57] width 8 height 4
click at [186, 124] on div "Unassigned" at bounding box center [142, 129] width 147 height 38
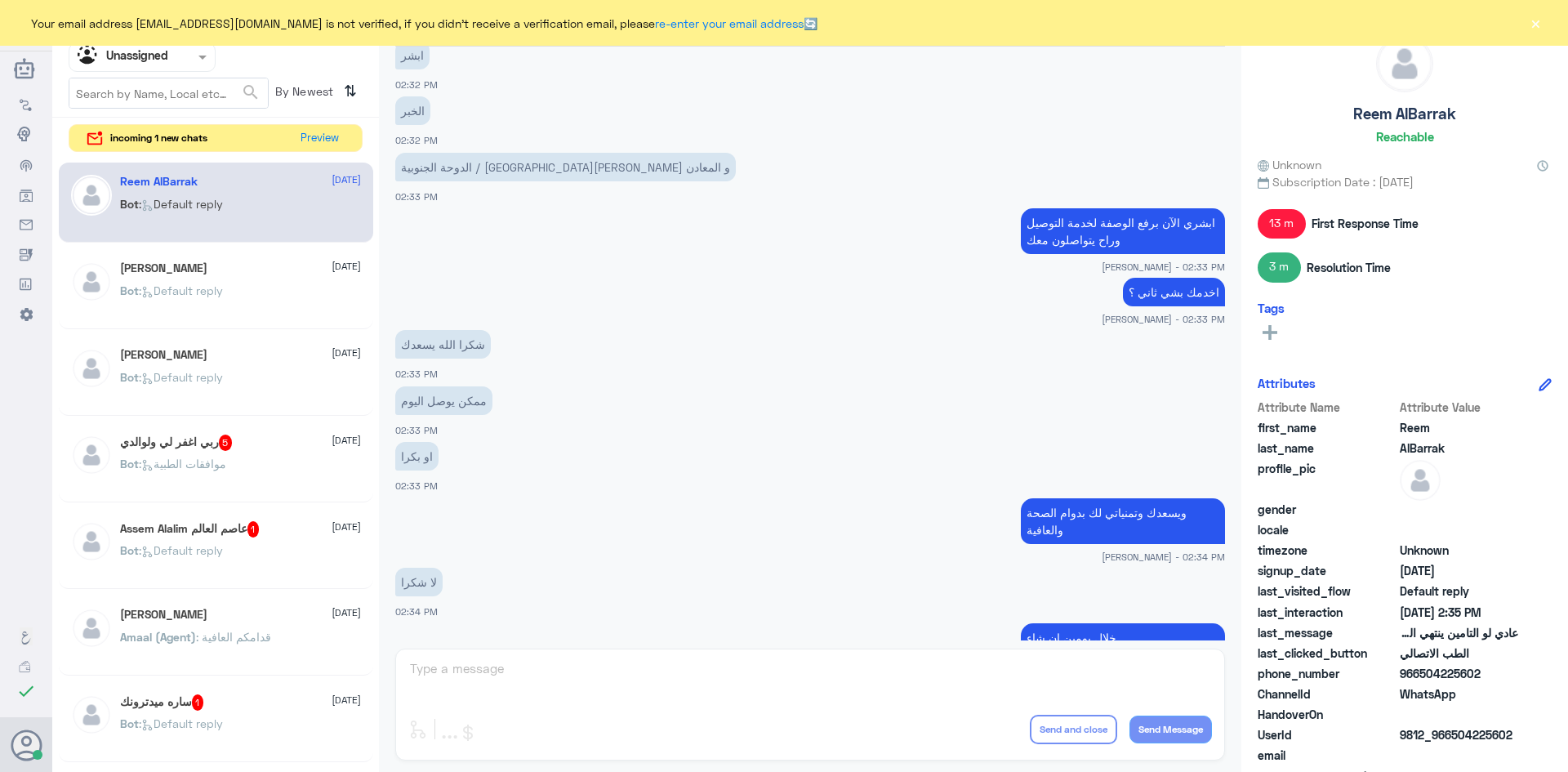
scroll to position [208, 0]
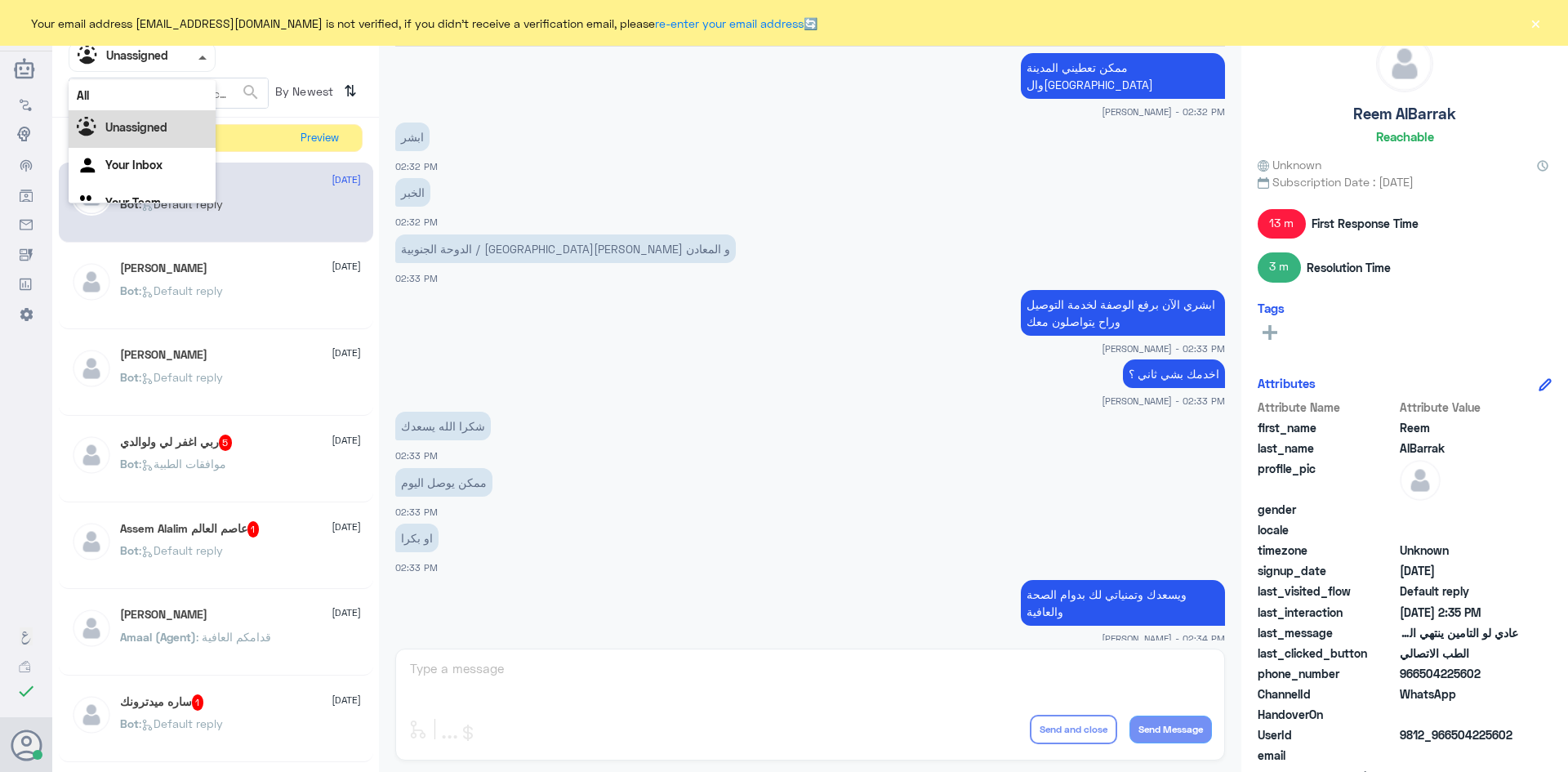
click at [201, 58] on span at bounding box center [203, 57] width 8 height 4
click at [152, 92] on div "All" at bounding box center [142, 95] width 147 height 30
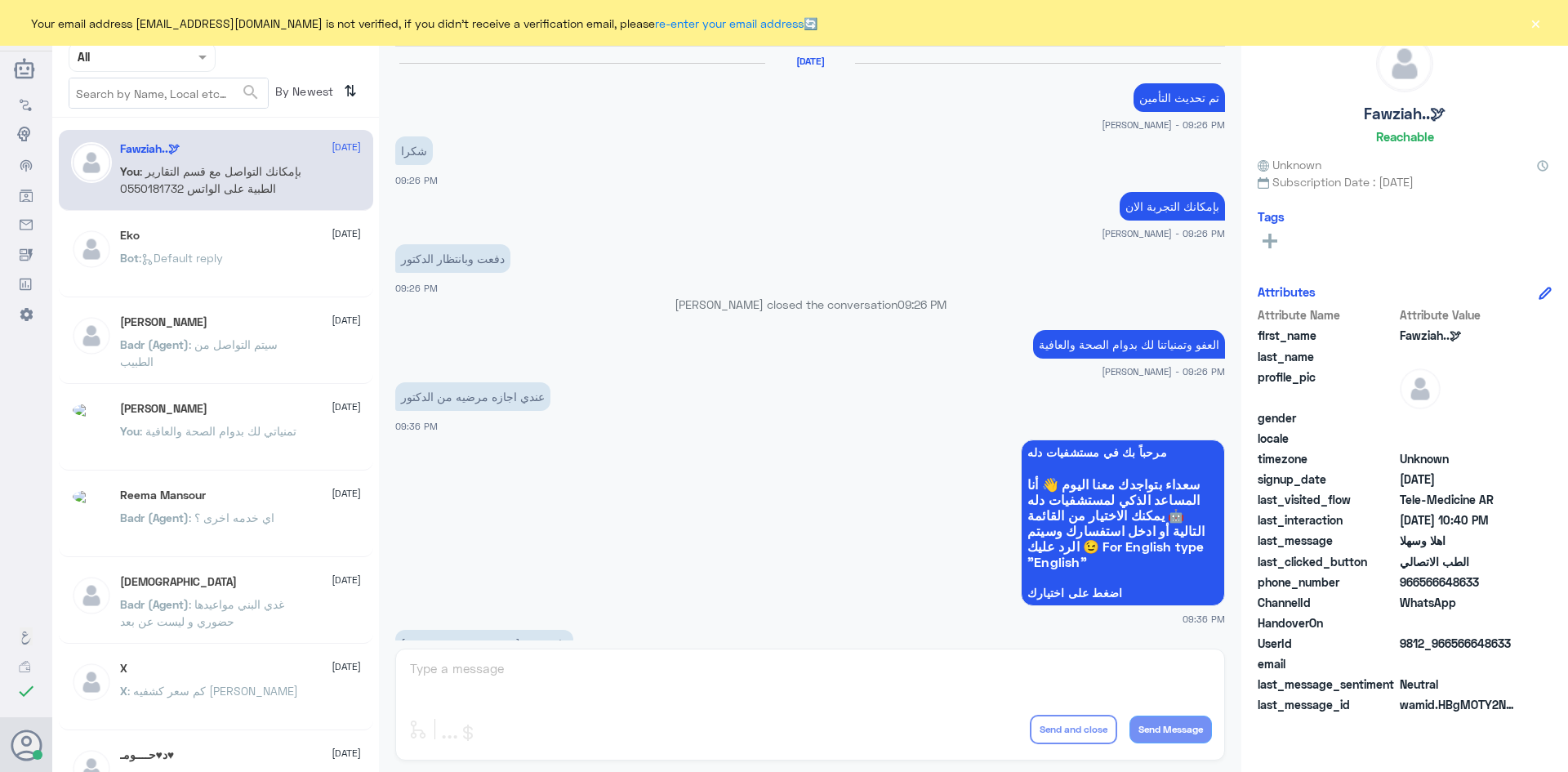
scroll to position [814, 0]
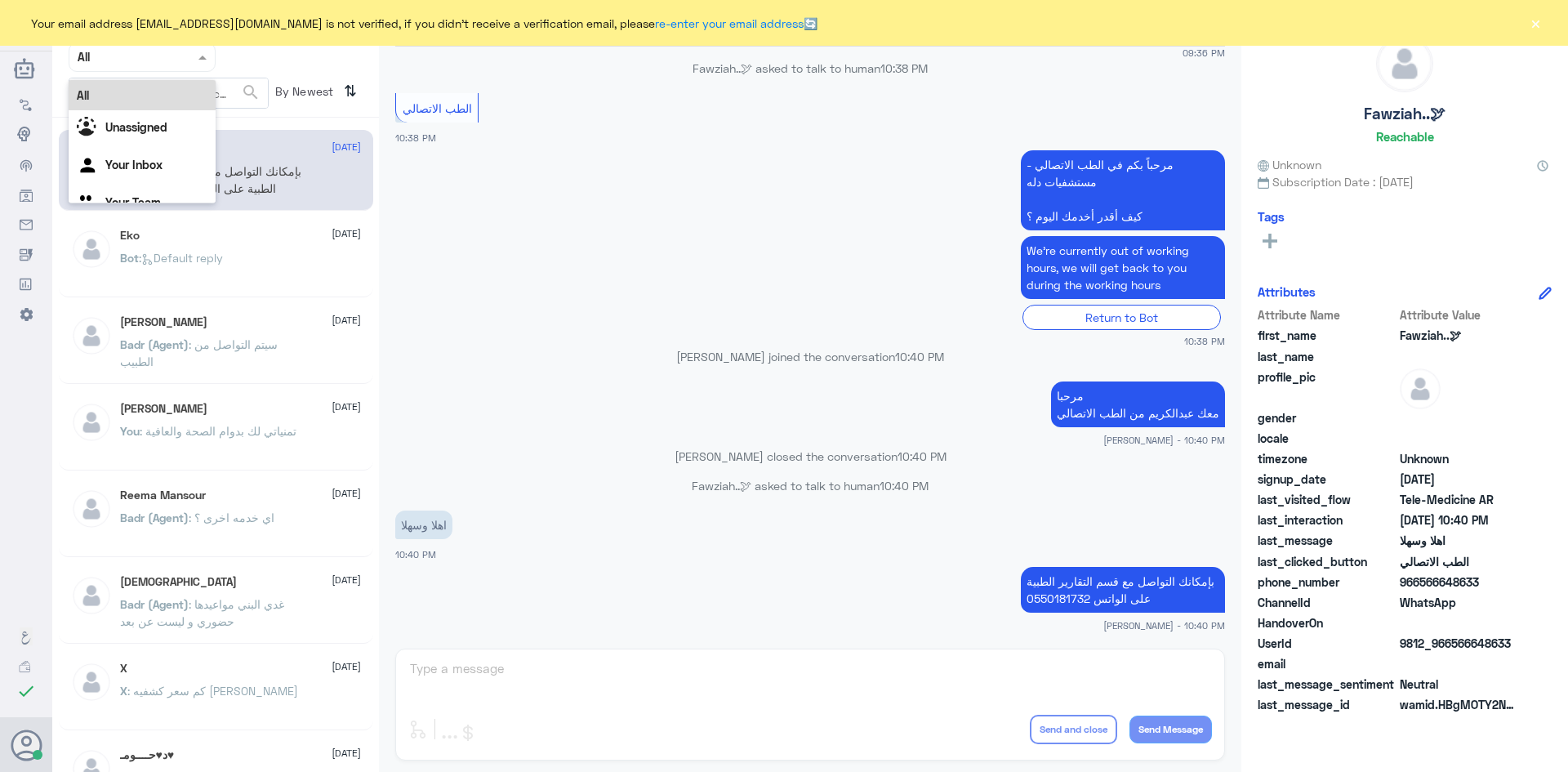
click at [201, 54] on span at bounding box center [205, 56] width 20 height 17
click at [185, 117] on div "Unassigned" at bounding box center [142, 129] width 147 height 38
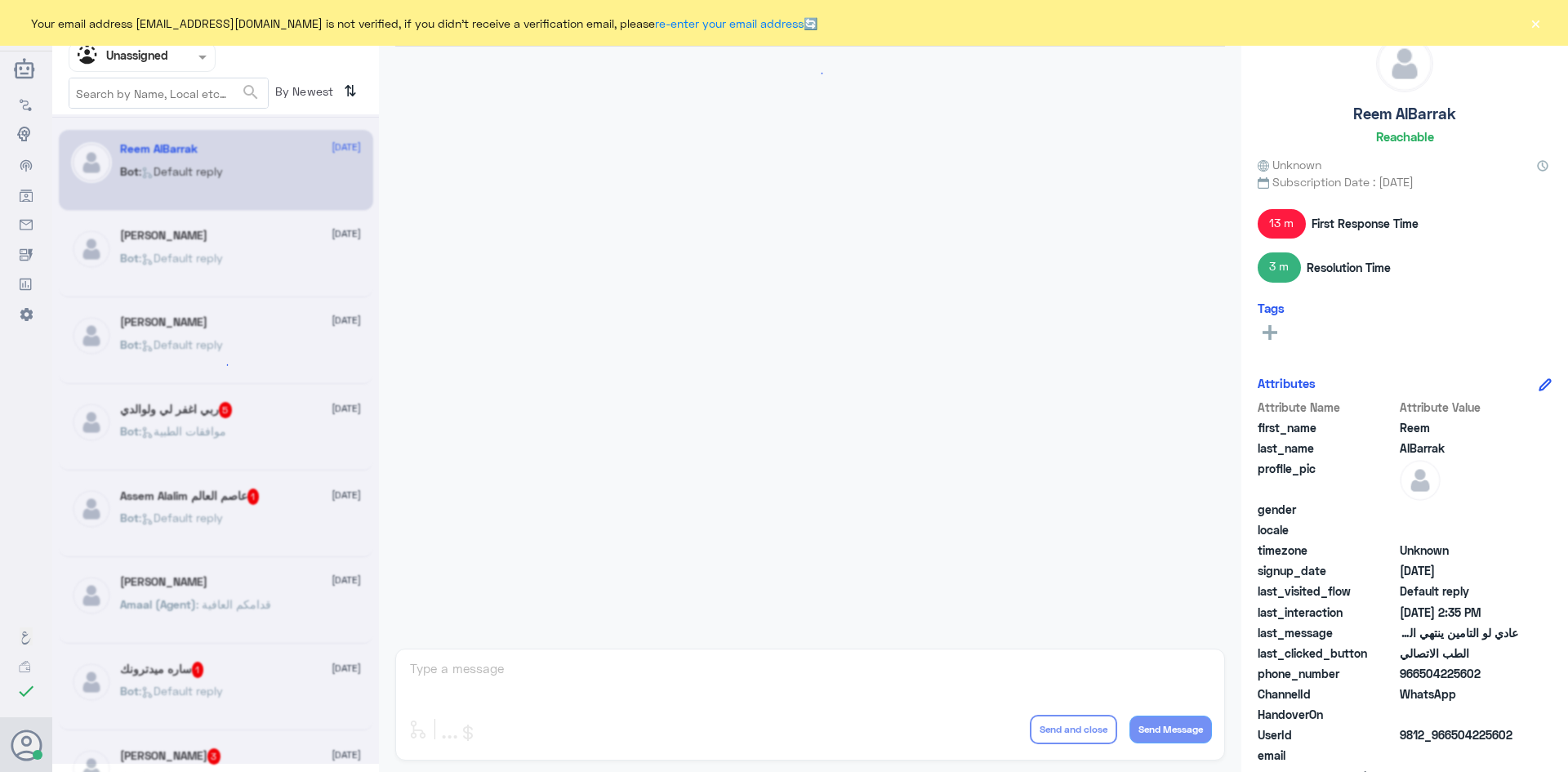
scroll to position [699, 0]
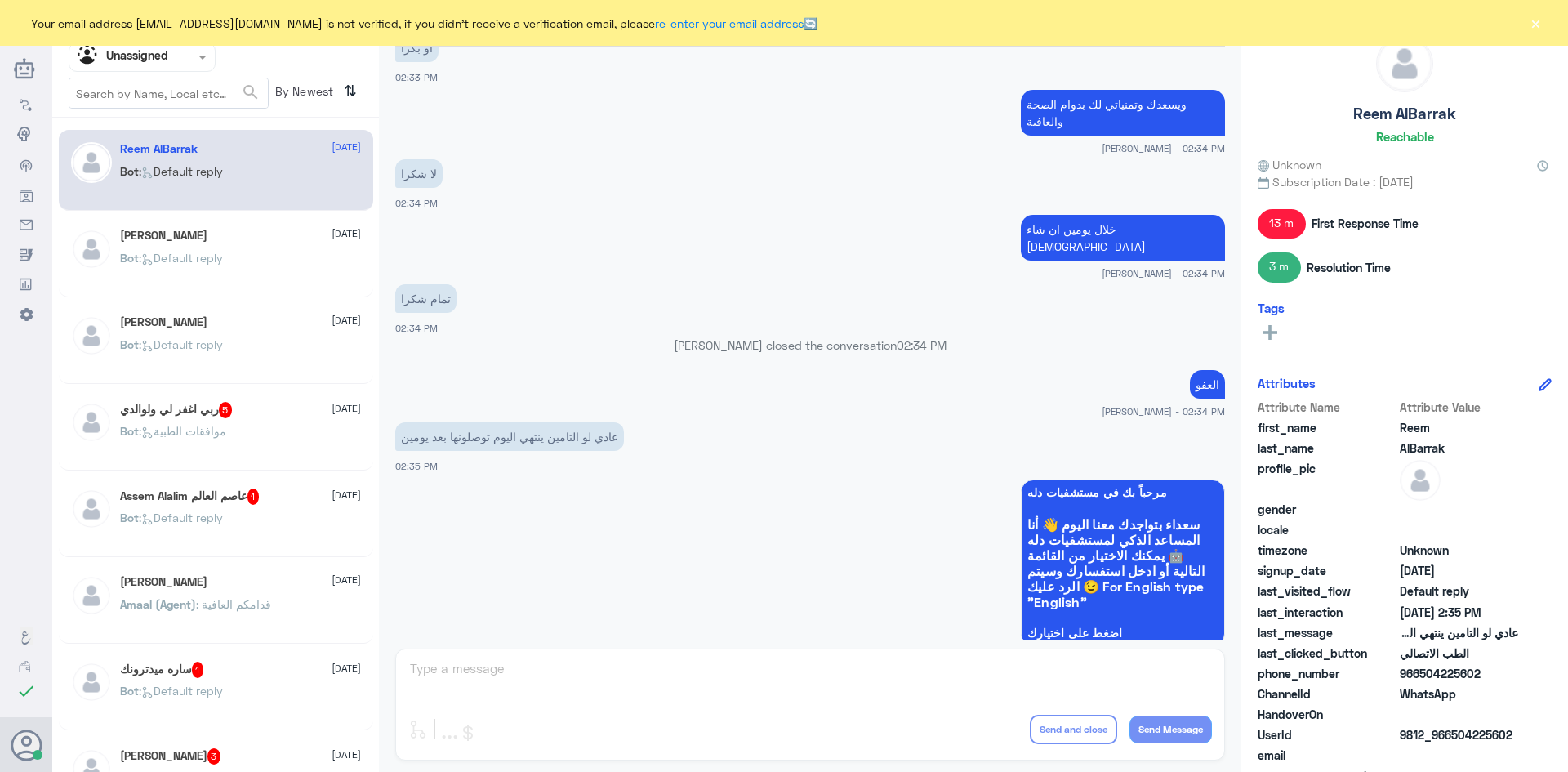
click at [279, 437] on div "Bot : موافقات الطبية" at bounding box center [240, 445] width 241 height 37
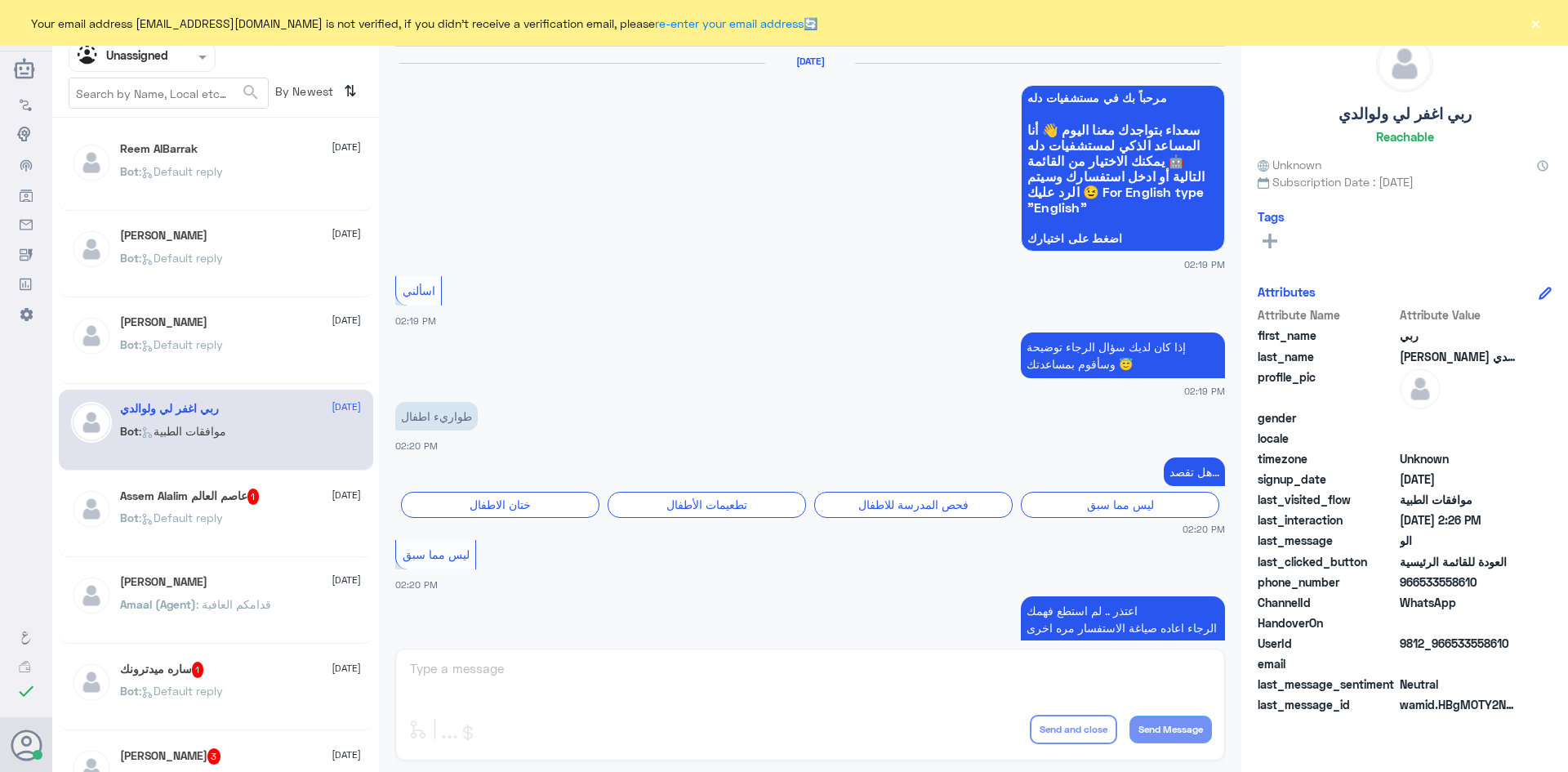
scroll to position [1498, 0]
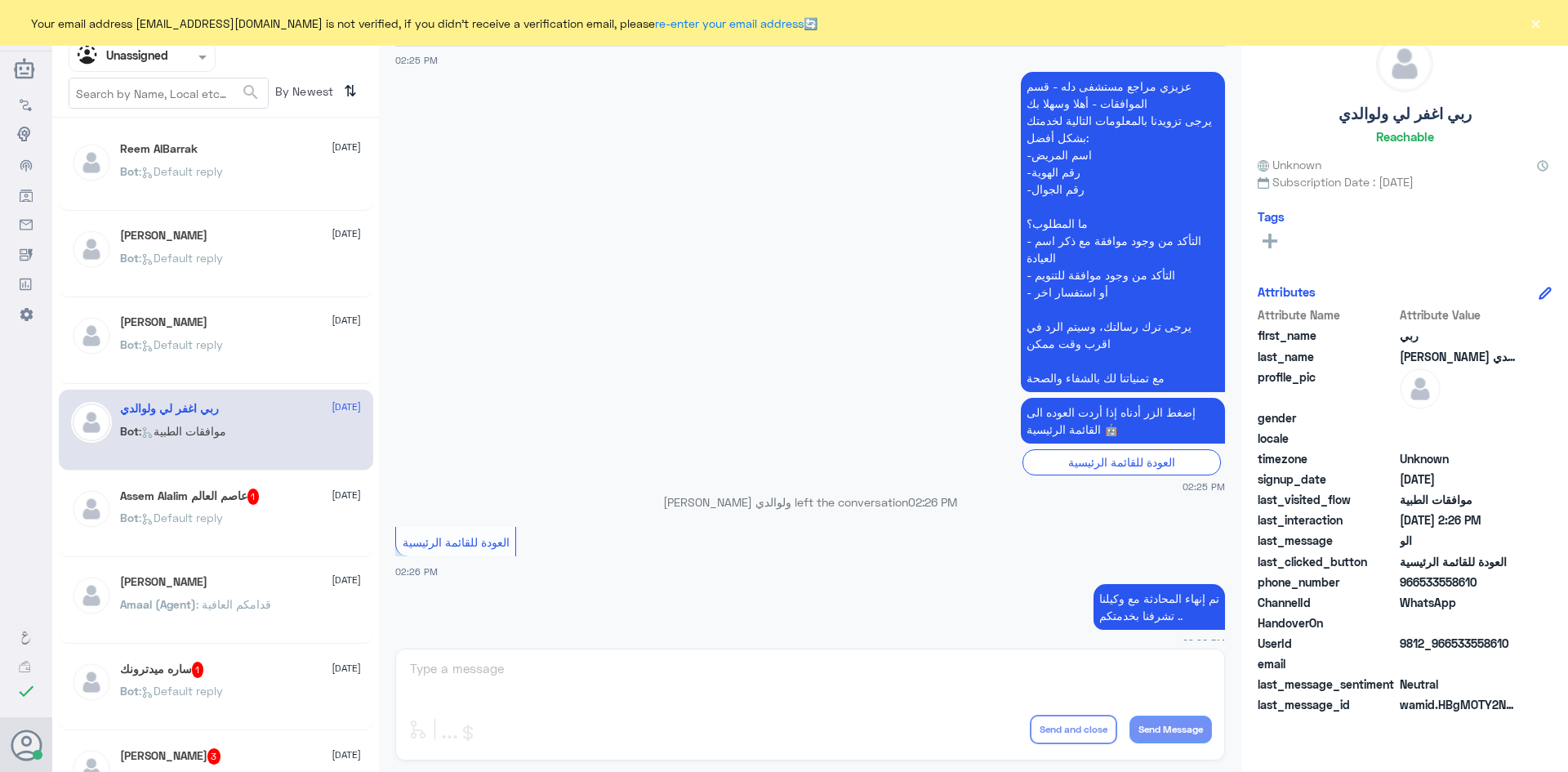
click at [284, 530] on div "Bot : Default reply" at bounding box center [240, 532] width 241 height 37
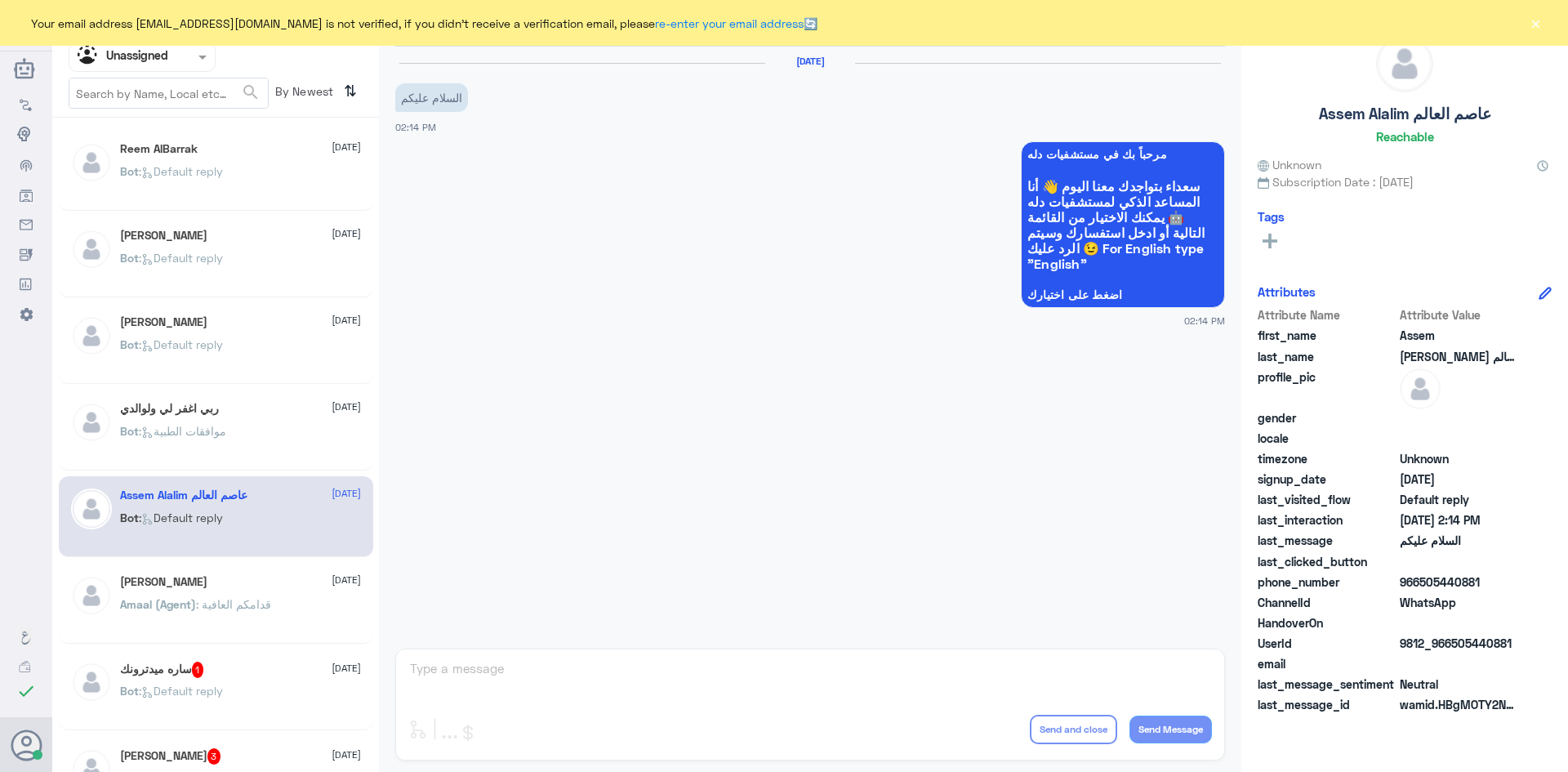
click at [282, 657] on div "ساره ميدترونك 1 31 August Bot : Default reply" at bounding box center [216, 690] width 314 height 81
click at [279, 663] on div "ساره ميدترونك 1 31 August" at bounding box center [240, 669] width 241 height 16
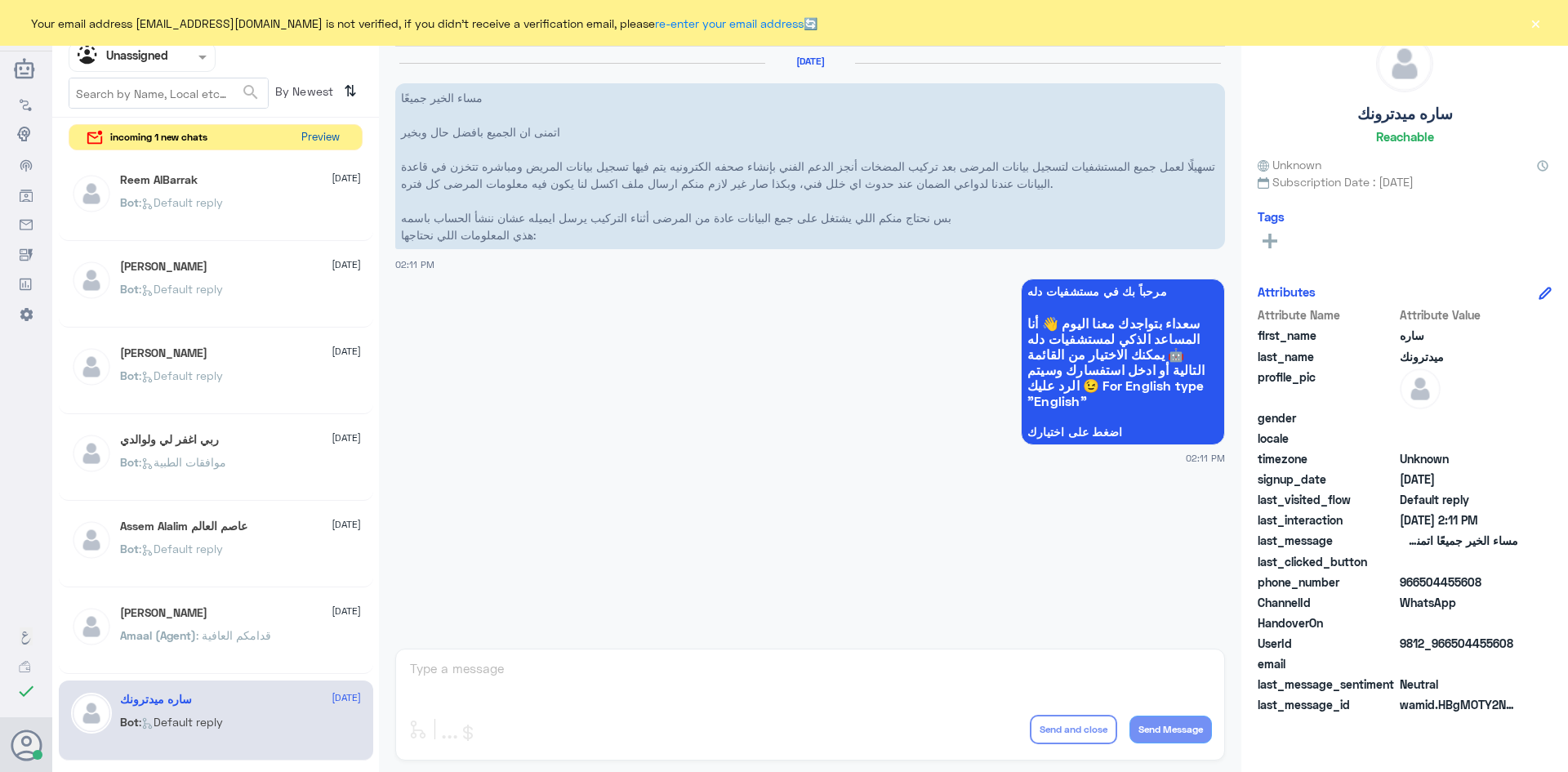
click at [324, 134] on button "Preview" at bounding box center [320, 137] width 51 height 25
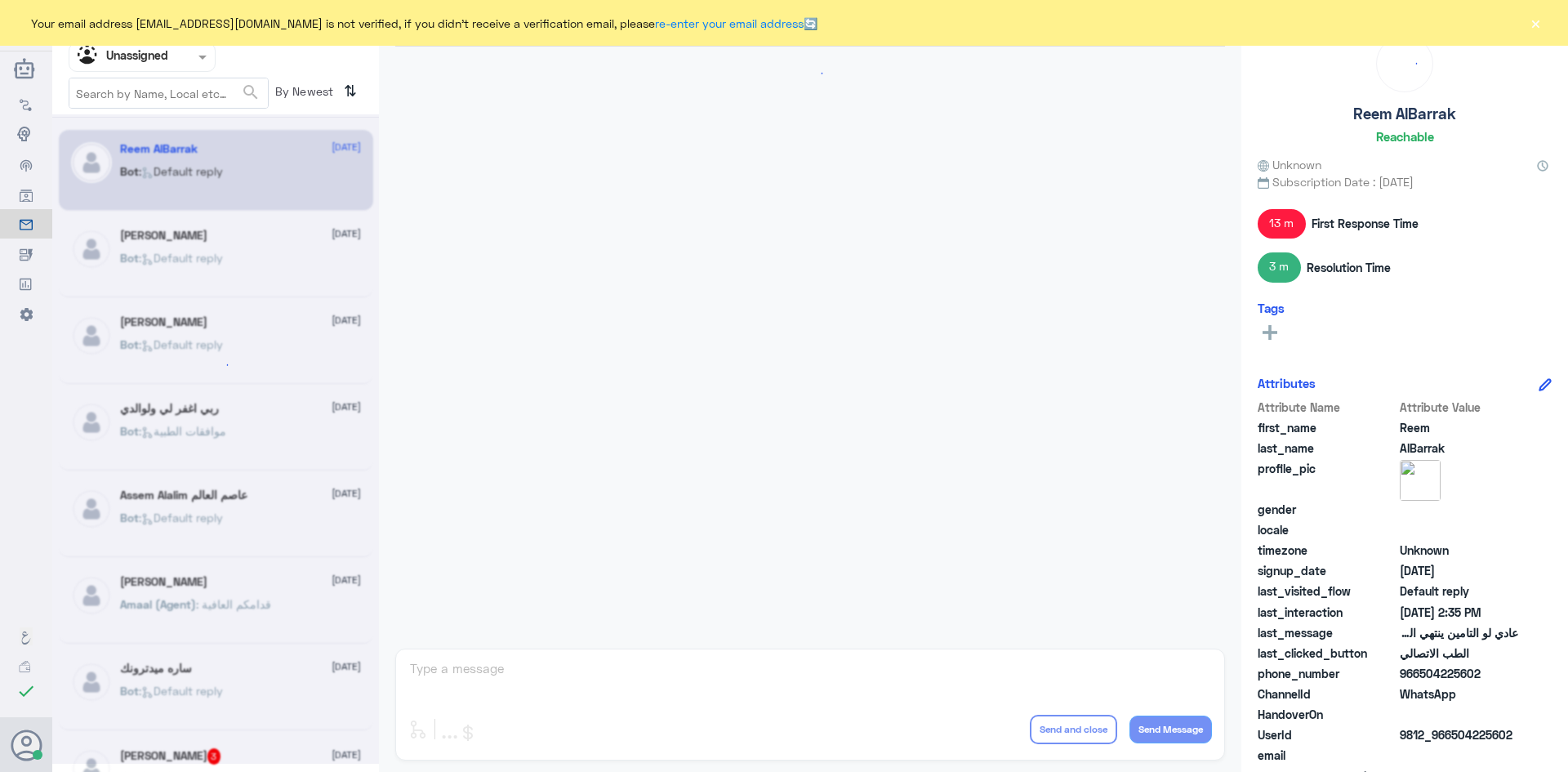
scroll to position [699, 0]
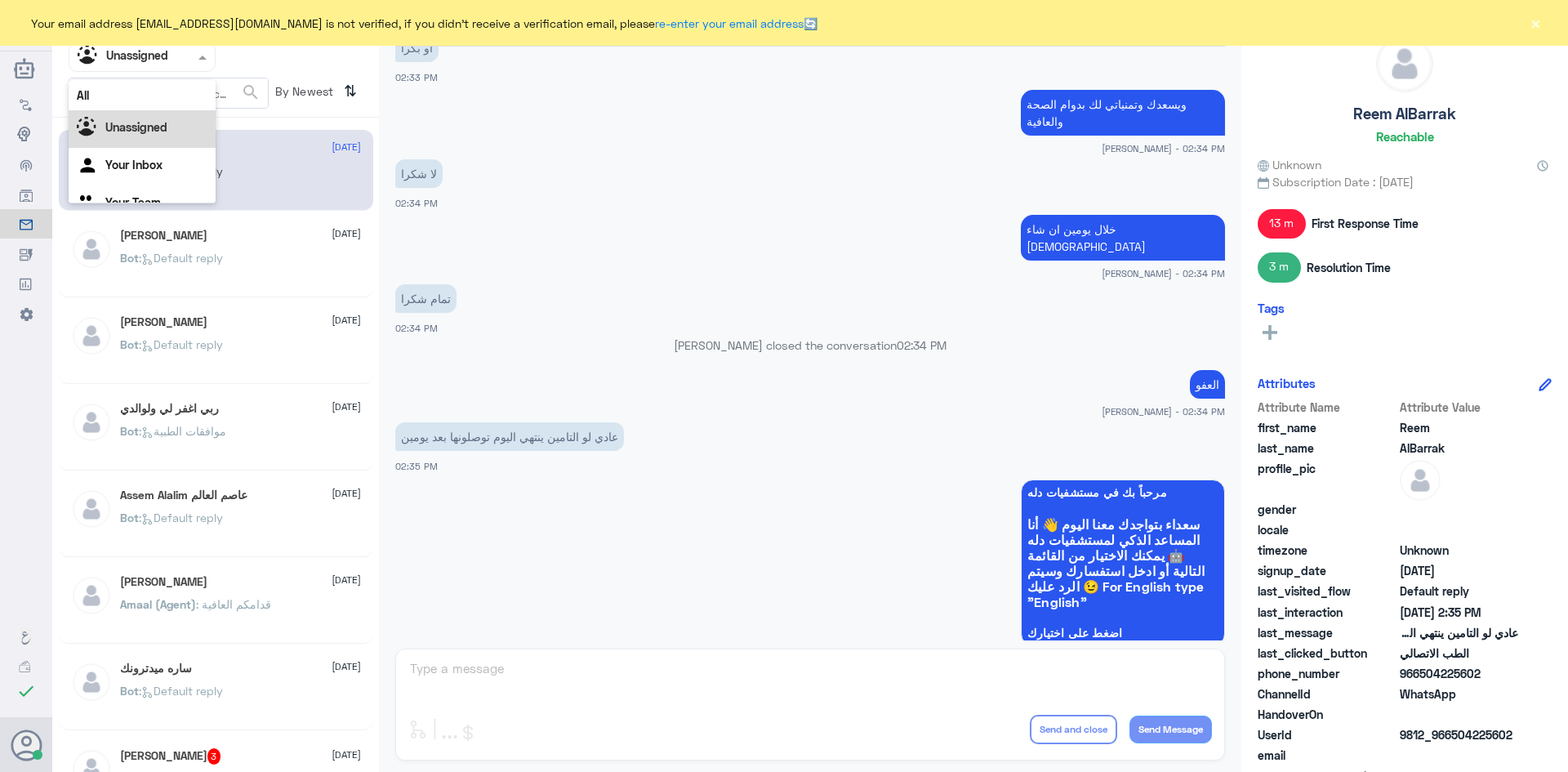
click at [198, 52] on span at bounding box center [205, 56] width 20 height 17
click at [180, 95] on div "All" at bounding box center [142, 95] width 147 height 30
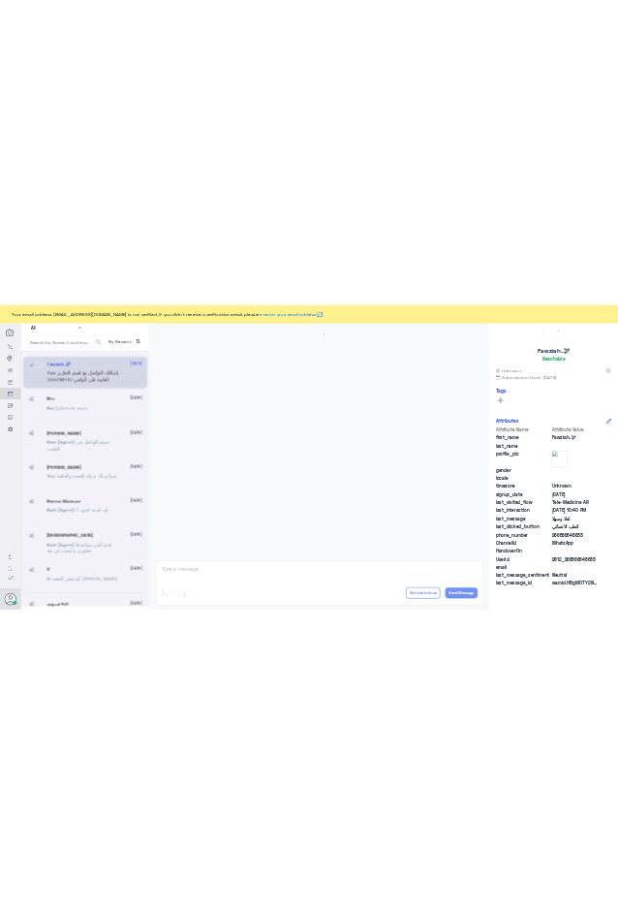
scroll to position [966, 0]
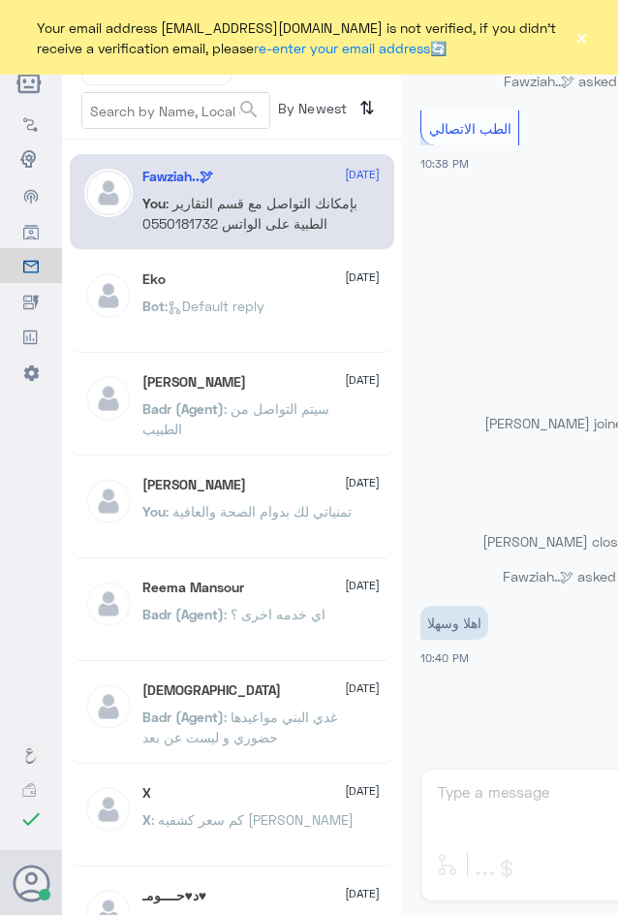
click at [580, 40] on button "×" at bounding box center [582, 37] width 15 height 19
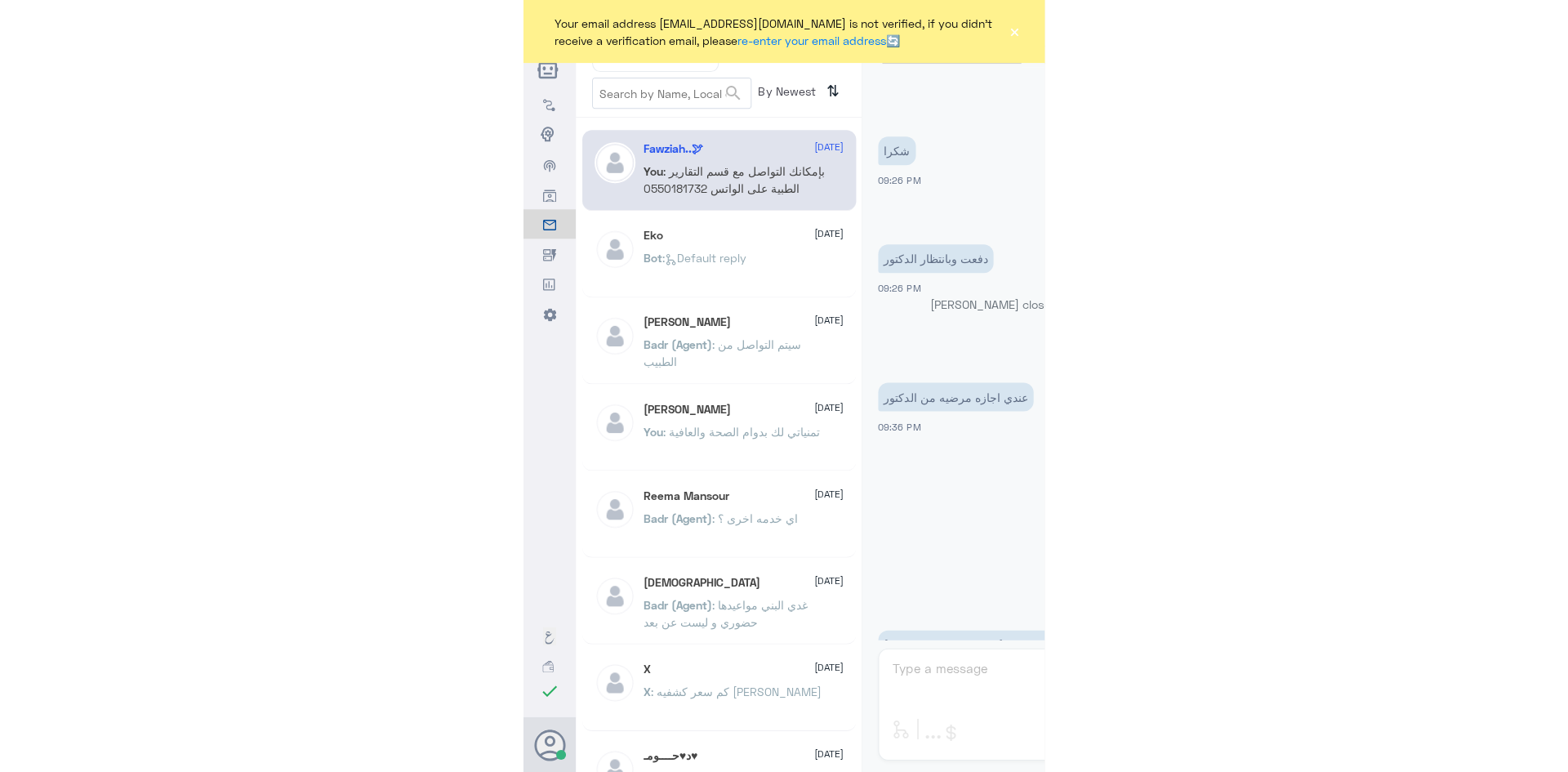
scroll to position [821, 0]
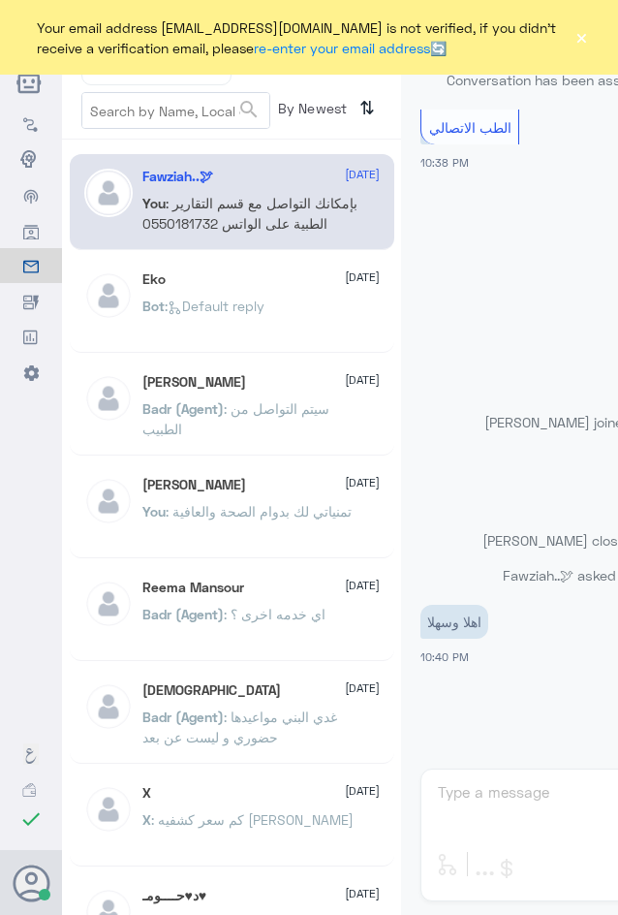
click at [582, 39] on button "×" at bounding box center [582, 37] width 15 height 19
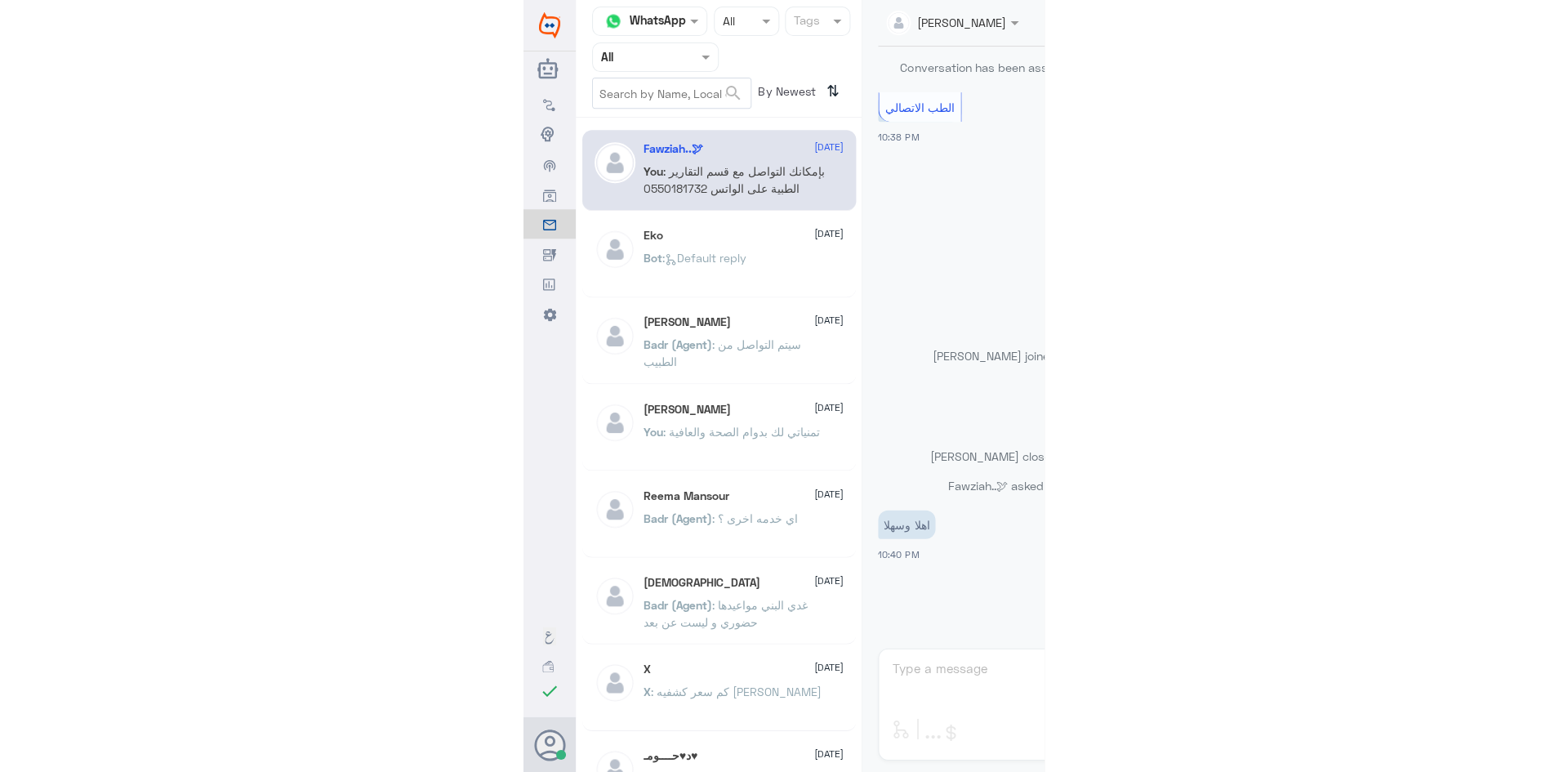
scroll to position [814, 0]
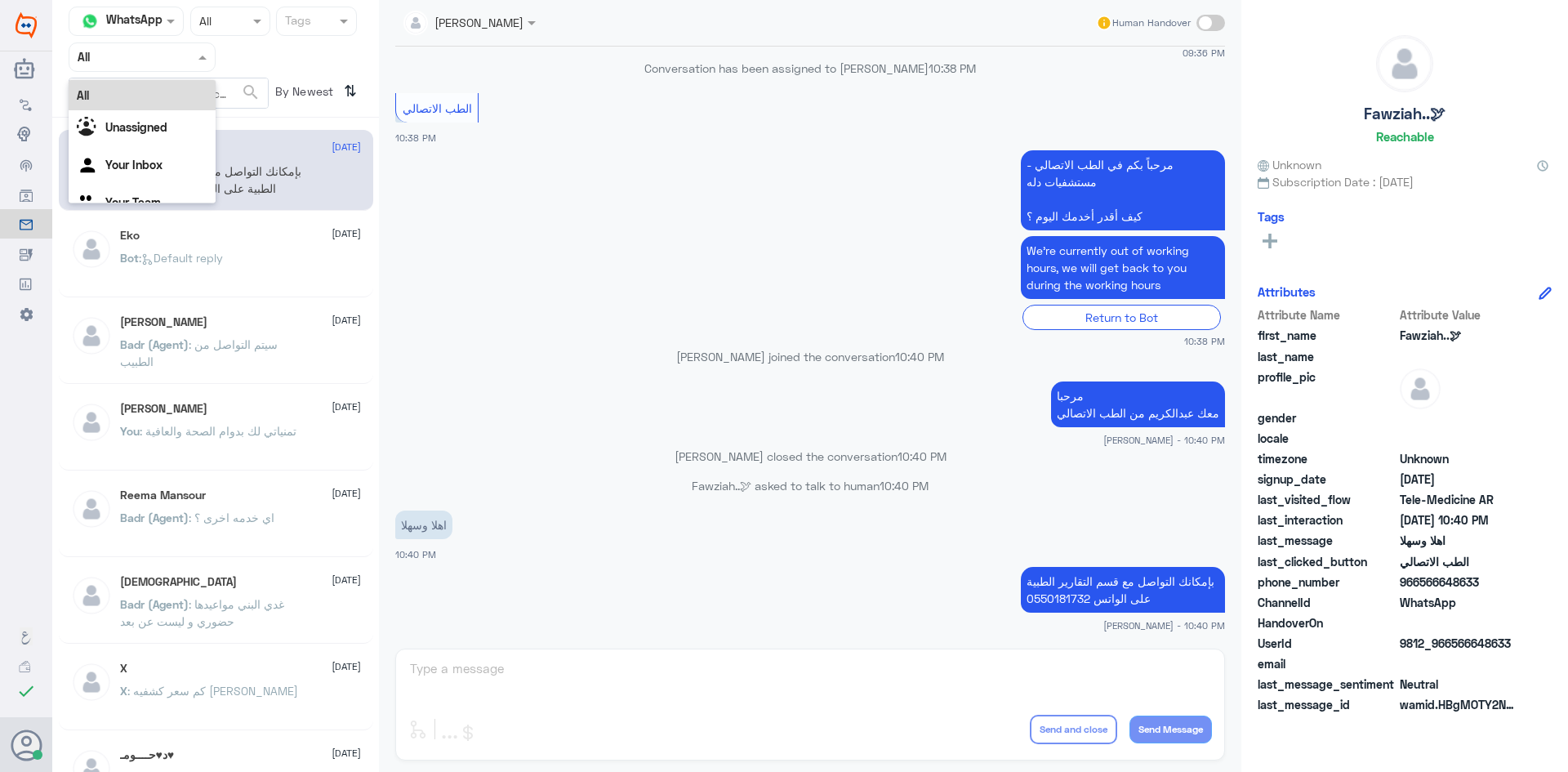
click at [212, 58] on span at bounding box center [205, 56] width 20 height 17
click at [170, 136] on div "Unassigned" at bounding box center [142, 129] width 147 height 38
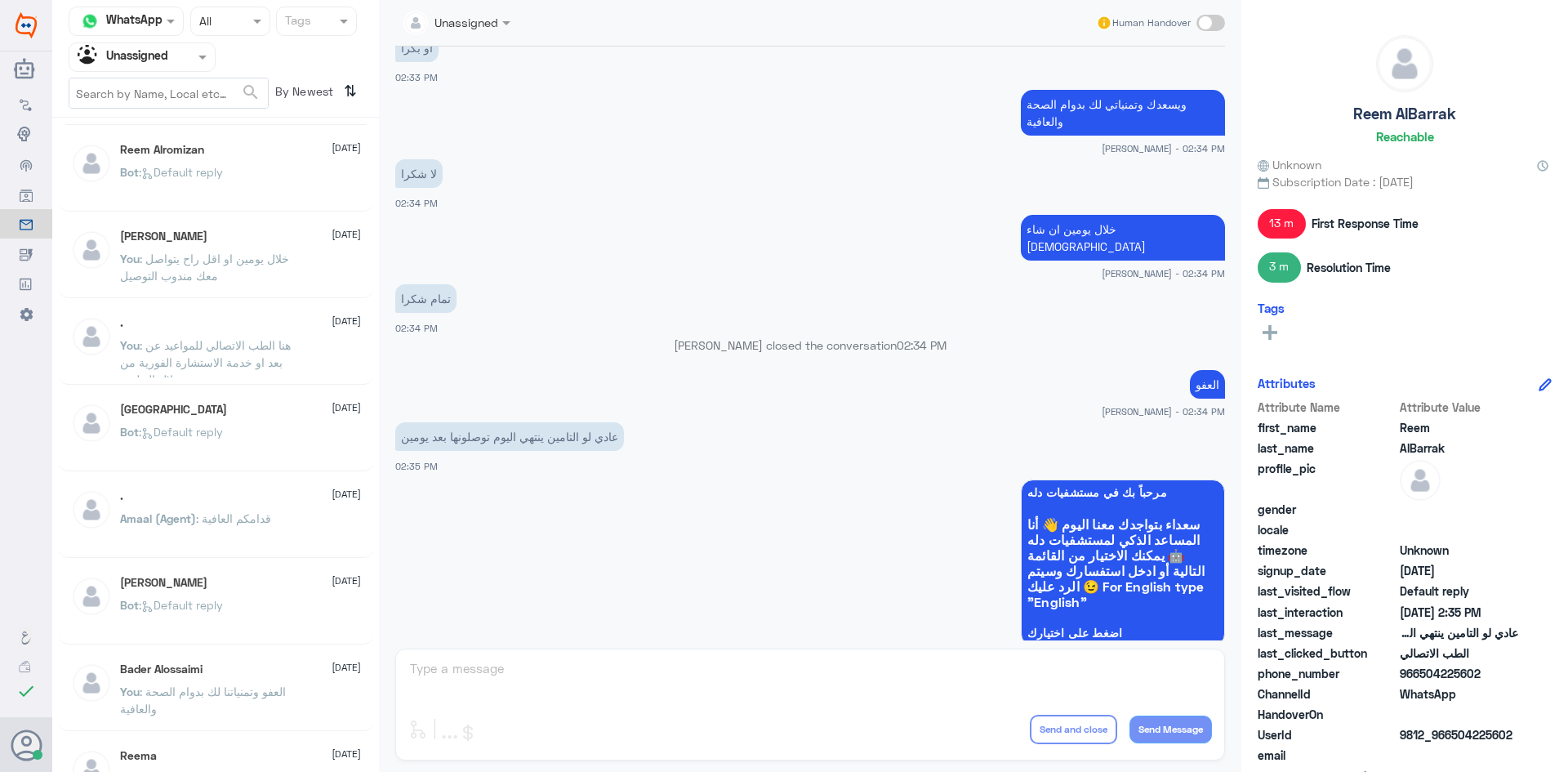
scroll to position [980, 0]
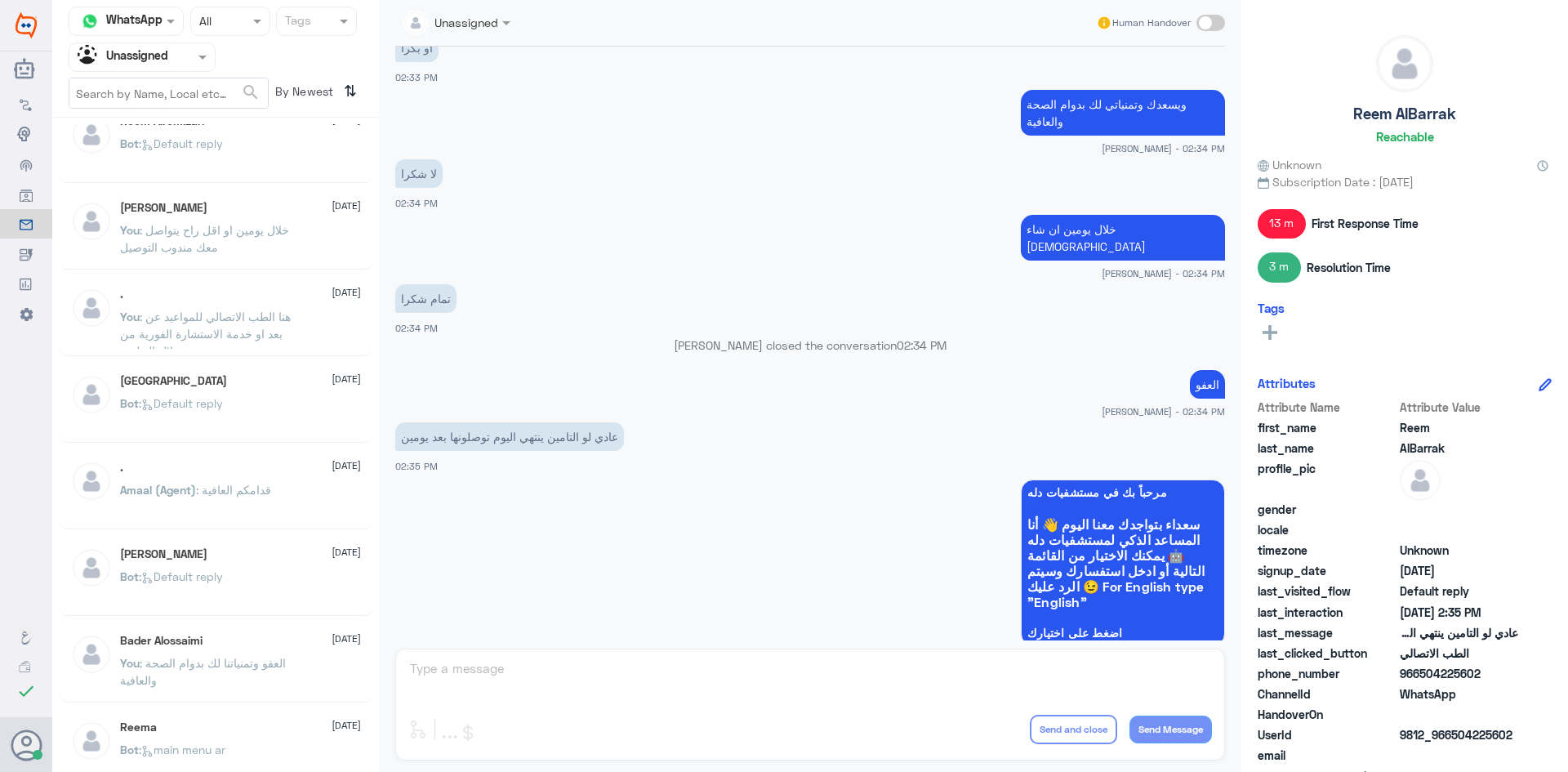
click at [199, 651] on div "Bader Alossaimi 31 August You : العفو وتمنياتنا لك بدوام الصحة والعافية" at bounding box center [240, 664] width 241 height 62
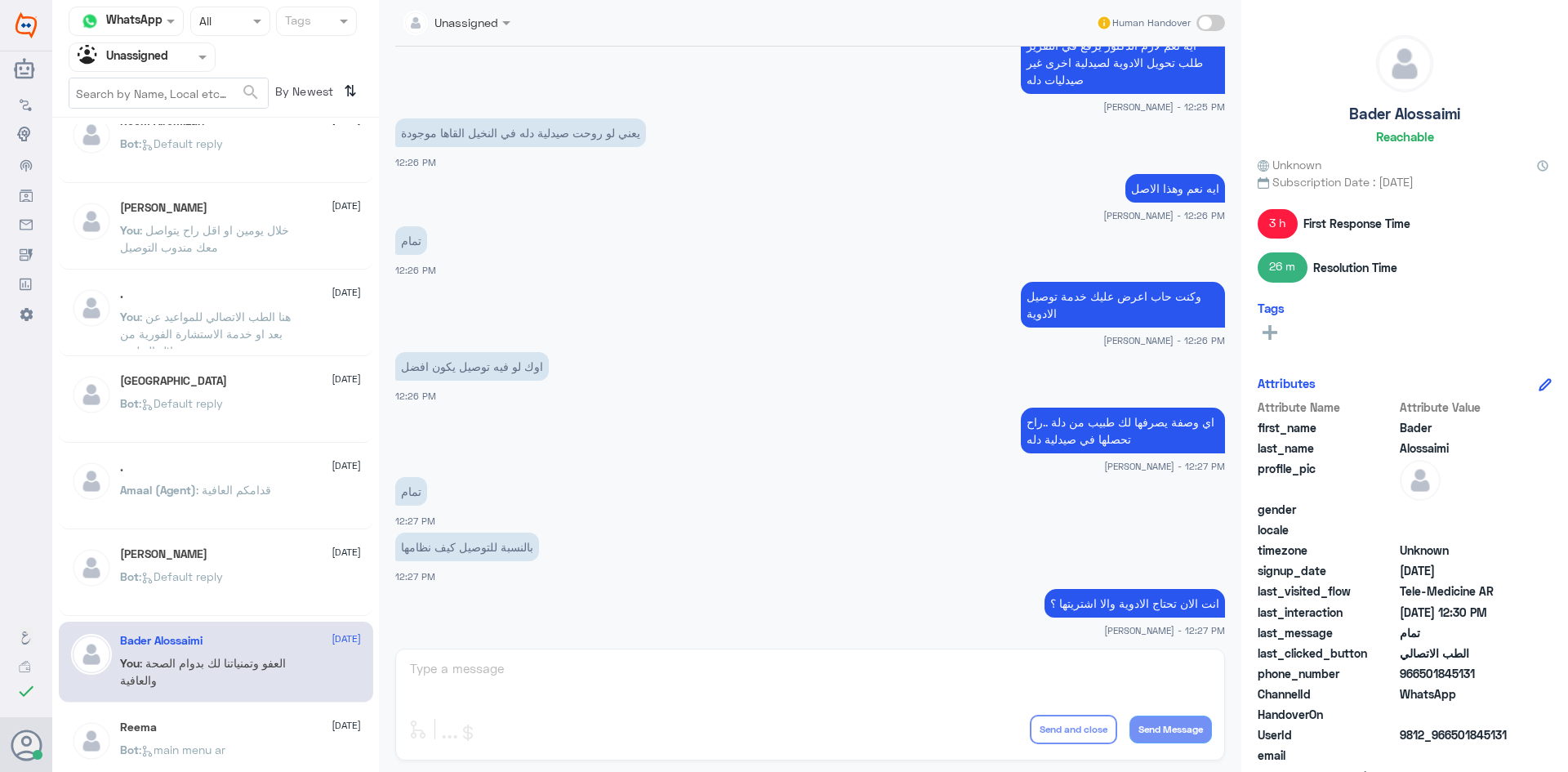
scroll to position [851, 0]
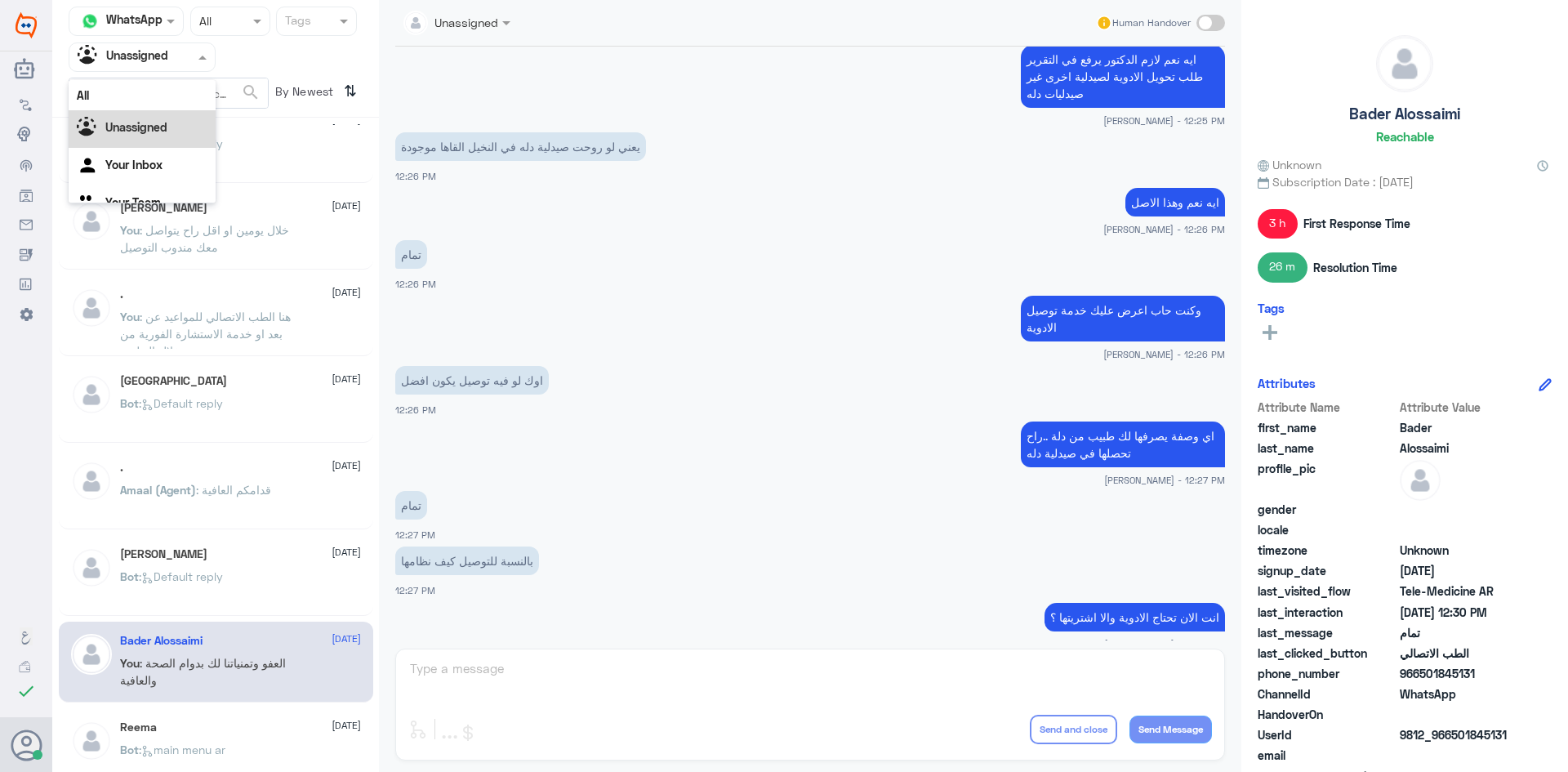
click at [199, 48] on span at bounding box center [205, 56] width 20 height 17
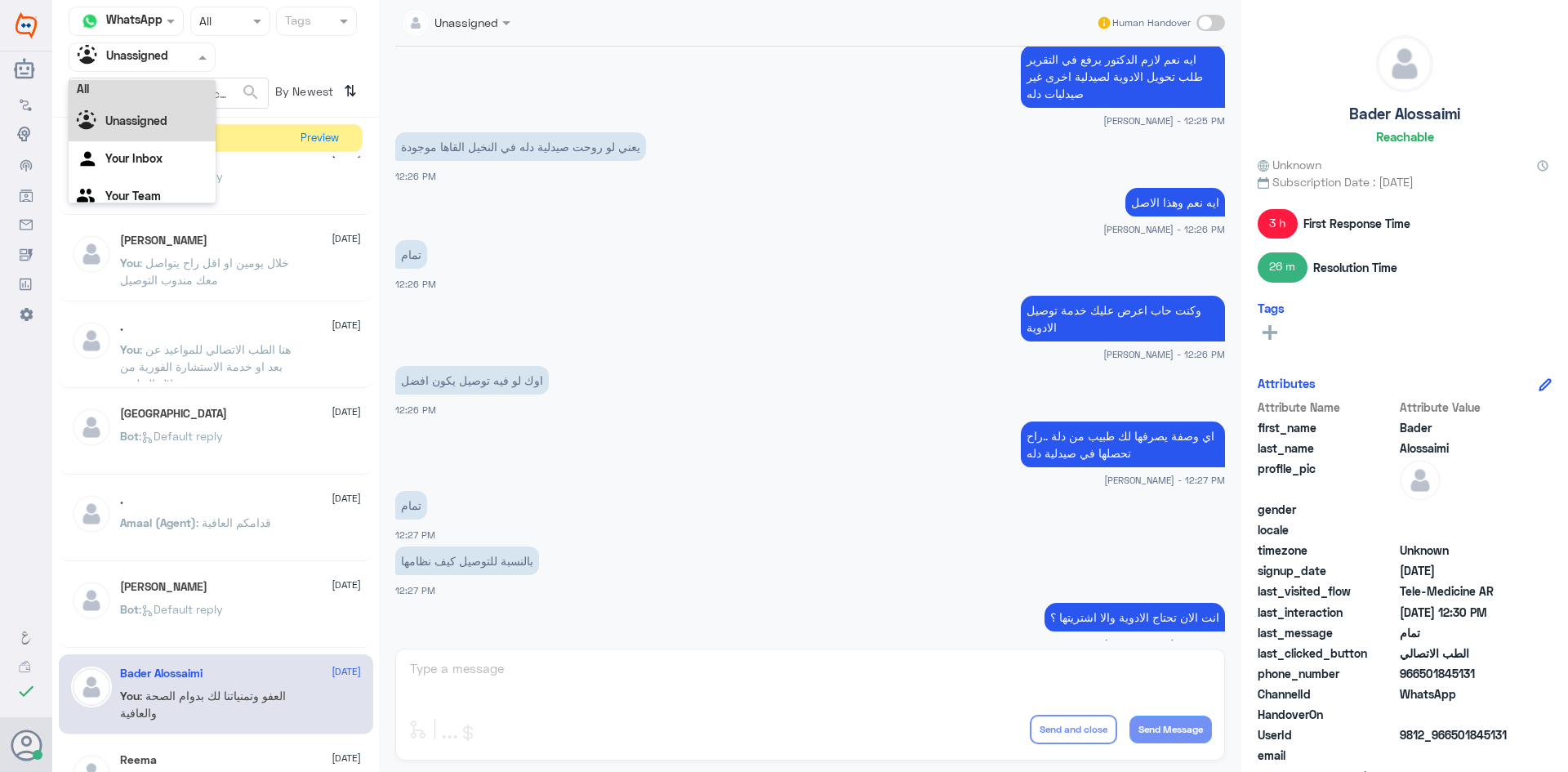
scroll to position [0, 0]
click at [179, 98] on div "All" at bounding box center [142, 95] width 147 height 30
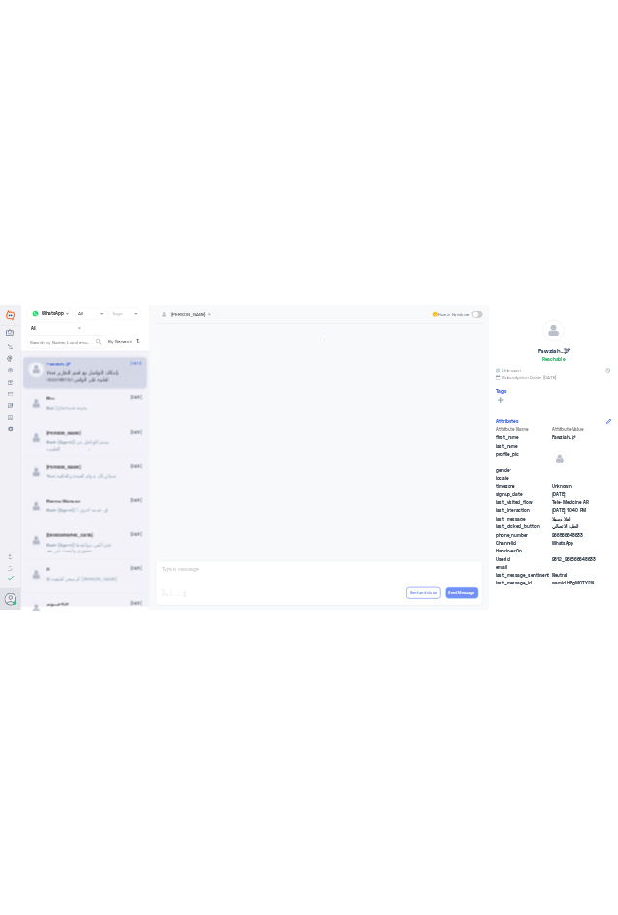
scroll to position [966, 0]
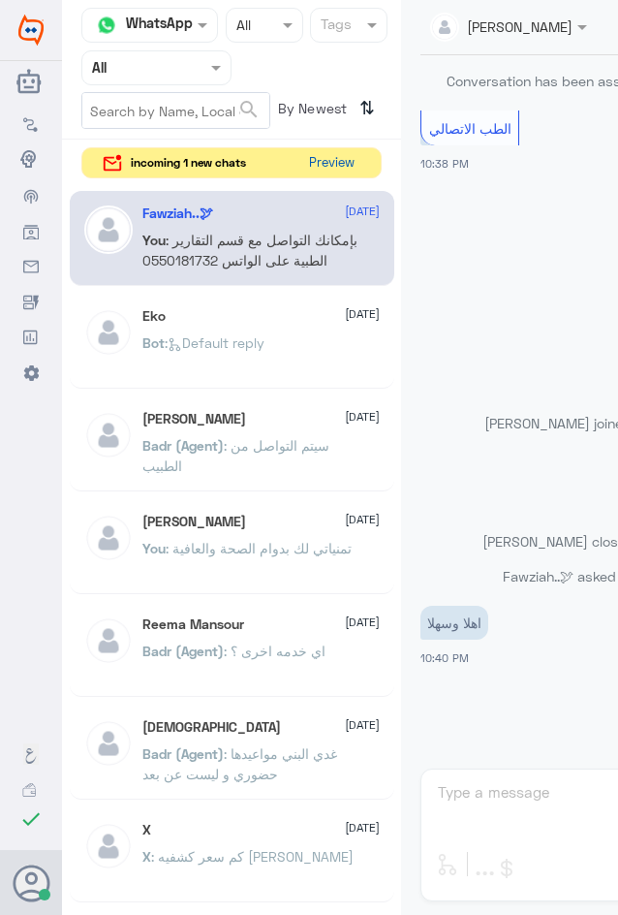
click at [342, 171] on button "Preview" at bounding box center [331, 163] width 60 height 30
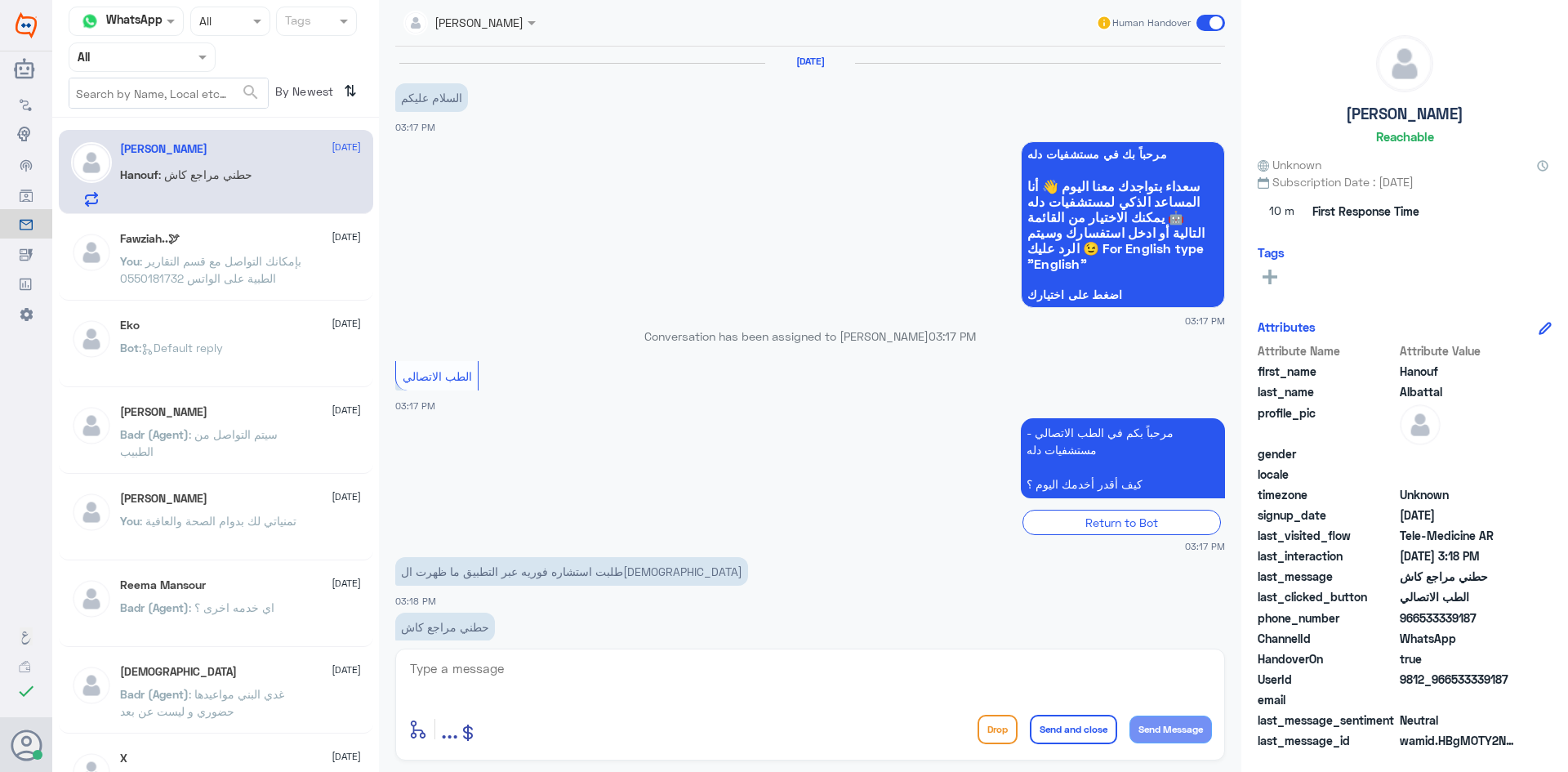
scroll to position [33, 0]
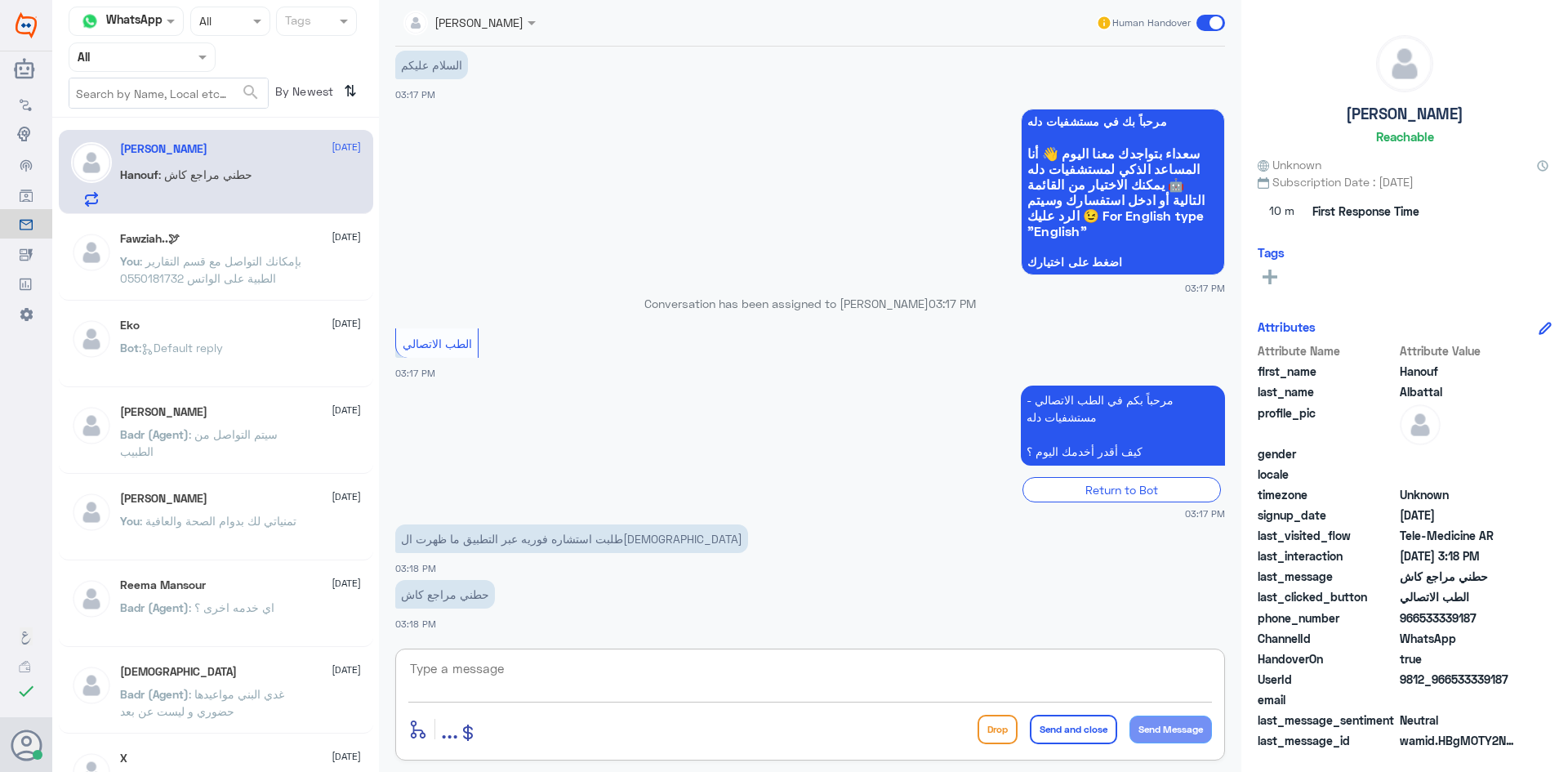
click at [520, 675] on textarea at bounding box center [811, 677] width 804 height 40
paste textarea "مرحبا معك [PERSON_NAME] من الطب الاتصالي"
type textarea "مرحبا معك [PERSON_NAME] من الطب الاتصالي"
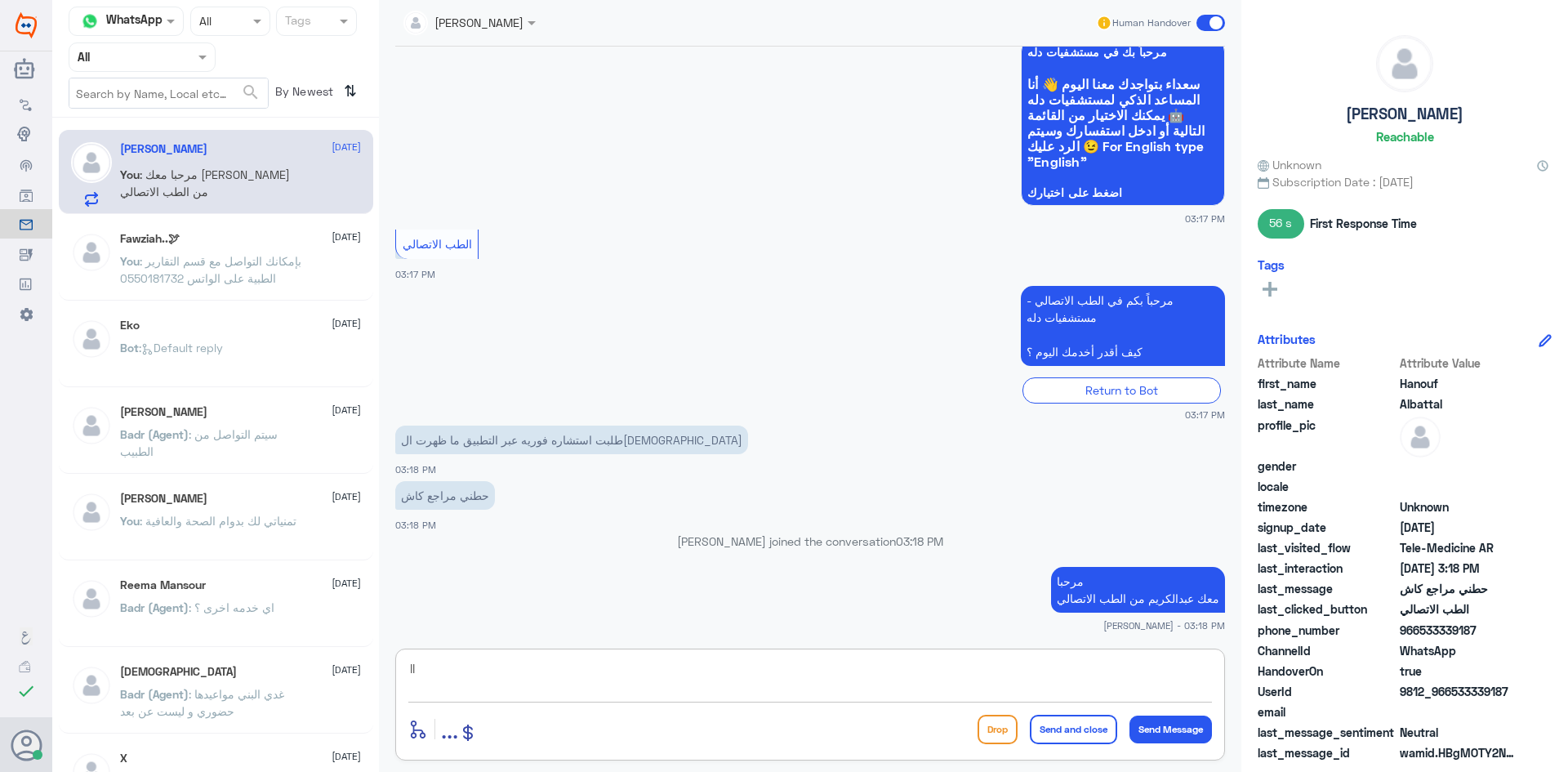
type textarea "l"
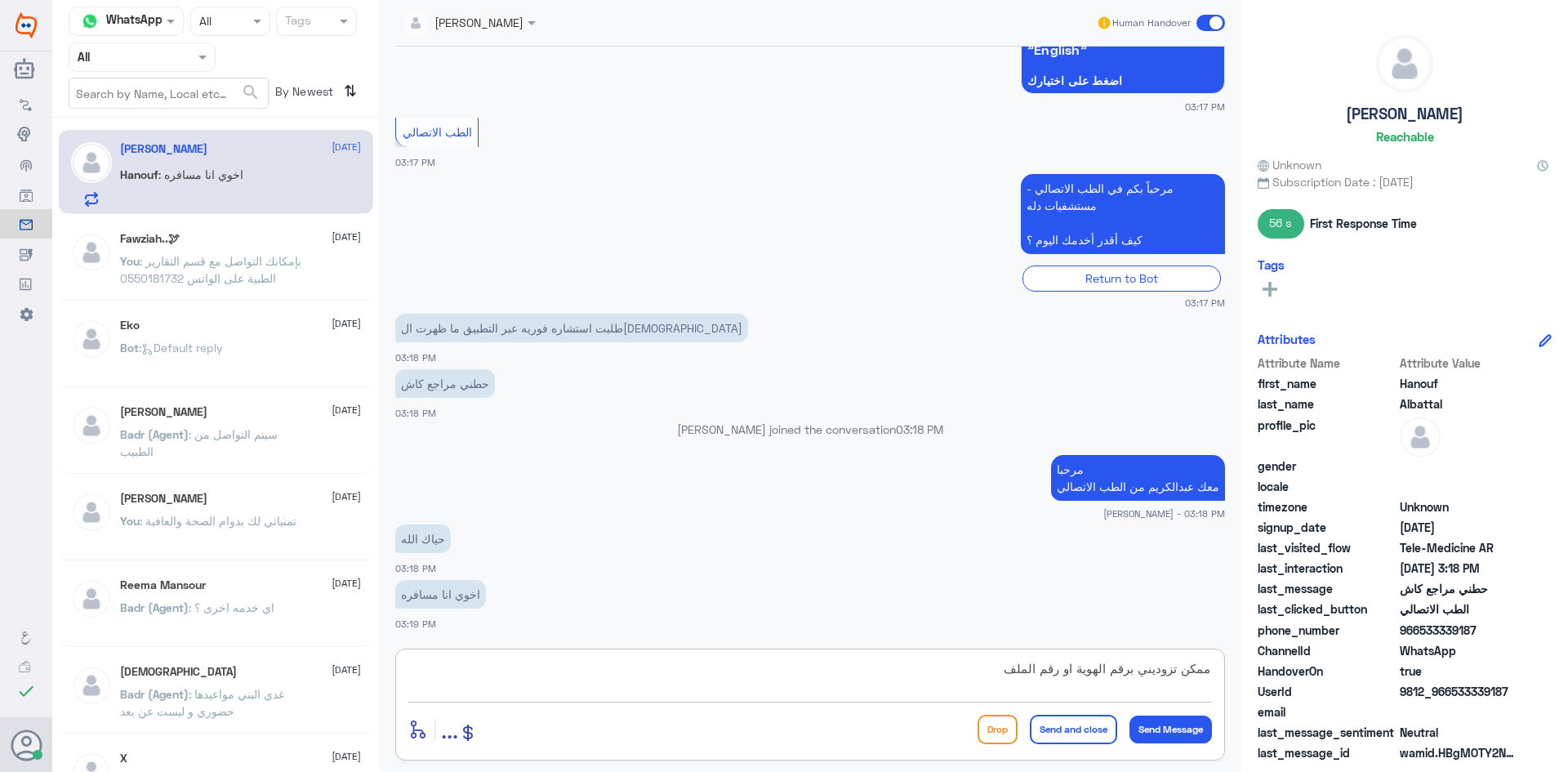
type textarea "ممكن تزوديني برقم الهوية او رقم الملف"
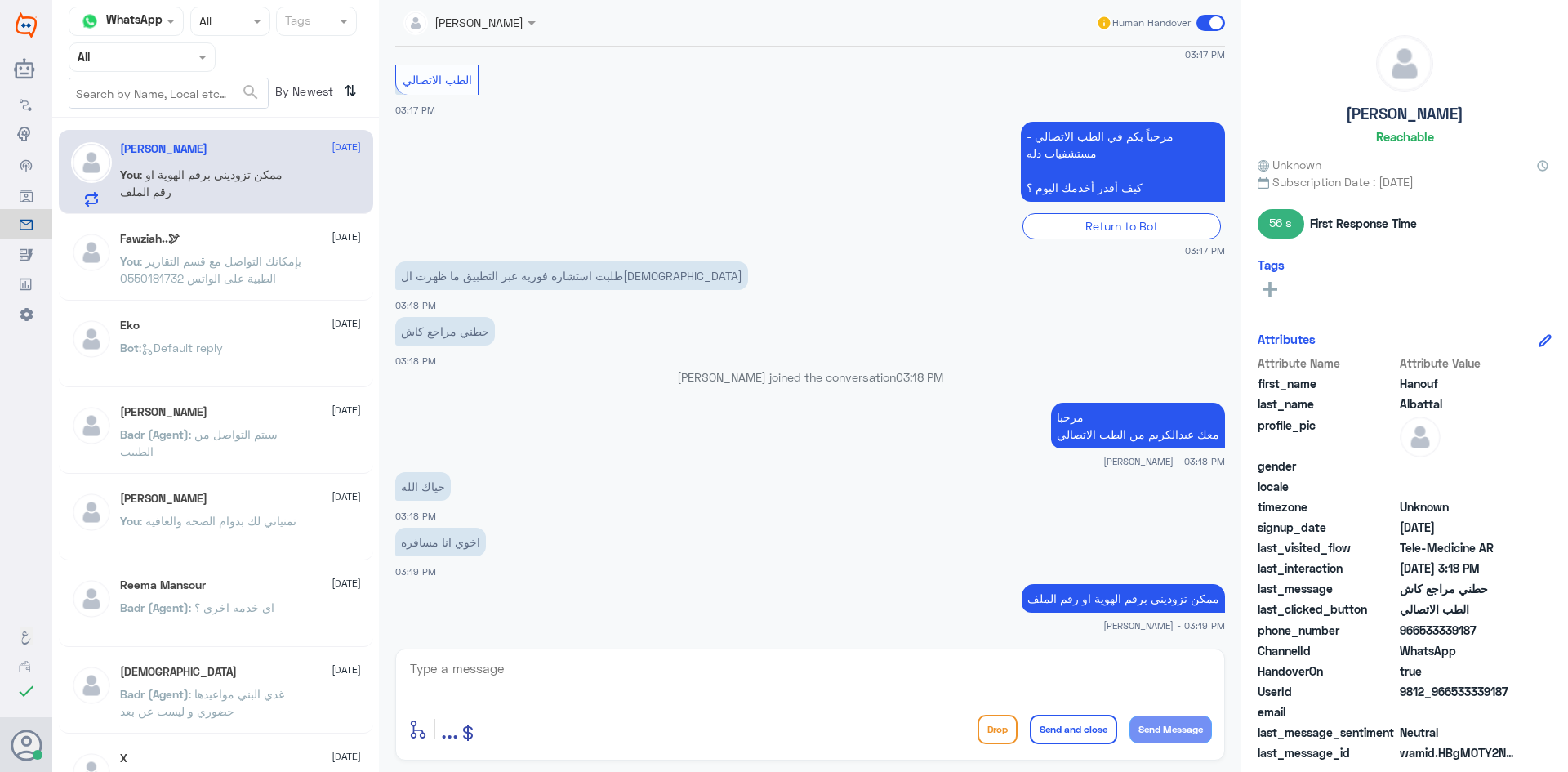
drag, startPoint x: 1476, startPoint y: 627, endPoint x: 1426, endPoint y: 630, distance: 50.1
click at [520, 630] on span "966533339187" at bounding box center [1458, 630] width 119 height 17
click at [520, 635] on span "966533339187" at bounding box center [1458, 630] width 119 height 17
drag, startPoint x: 1480, startPoint y: 626, endPoint x: 1421, endPoint y: 635, distance: 59.7
click at [520, 635] on span "966533339187" at bounding box center [1458, 630] width 119 height 17
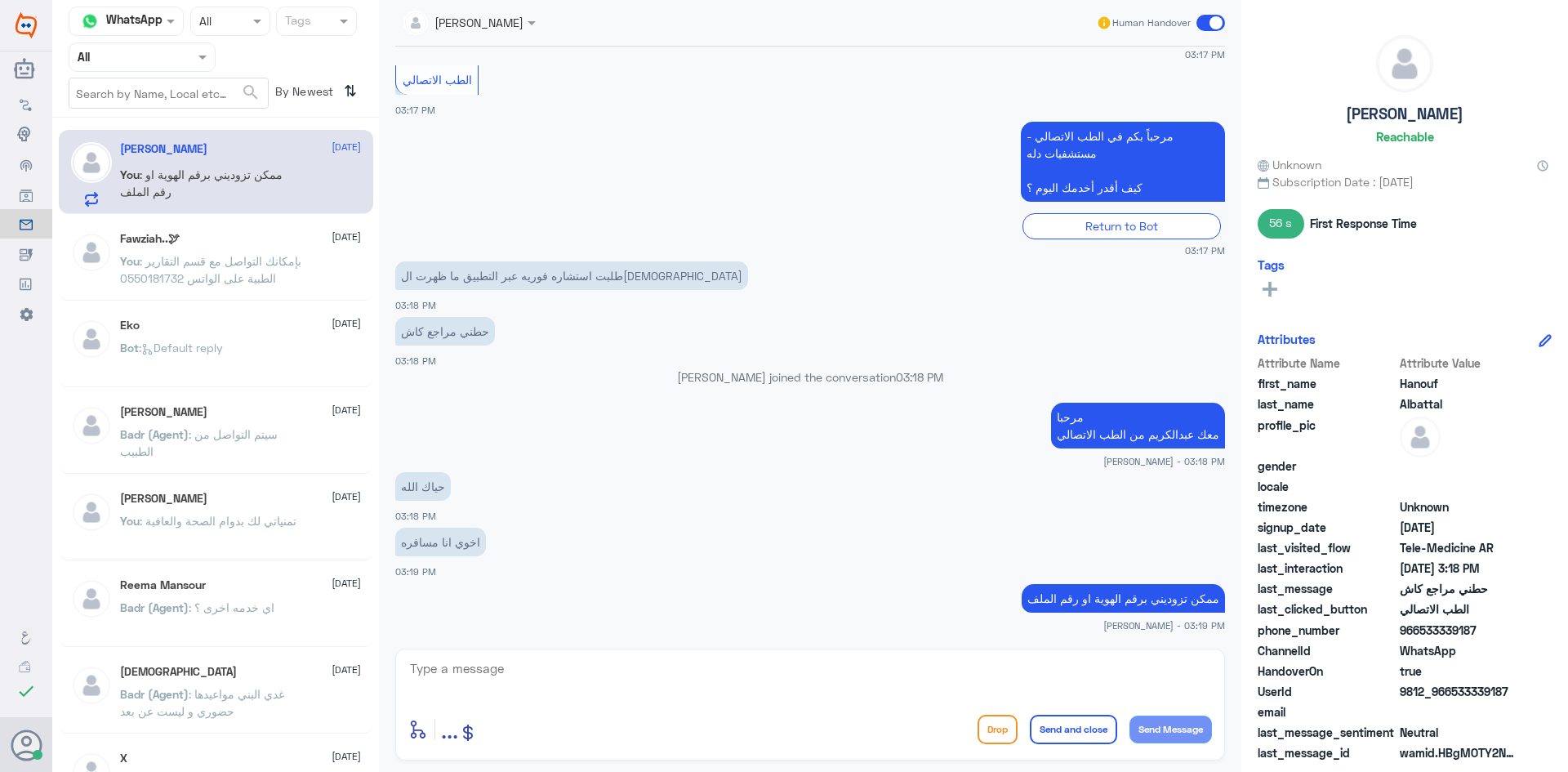
copy span "533339187"
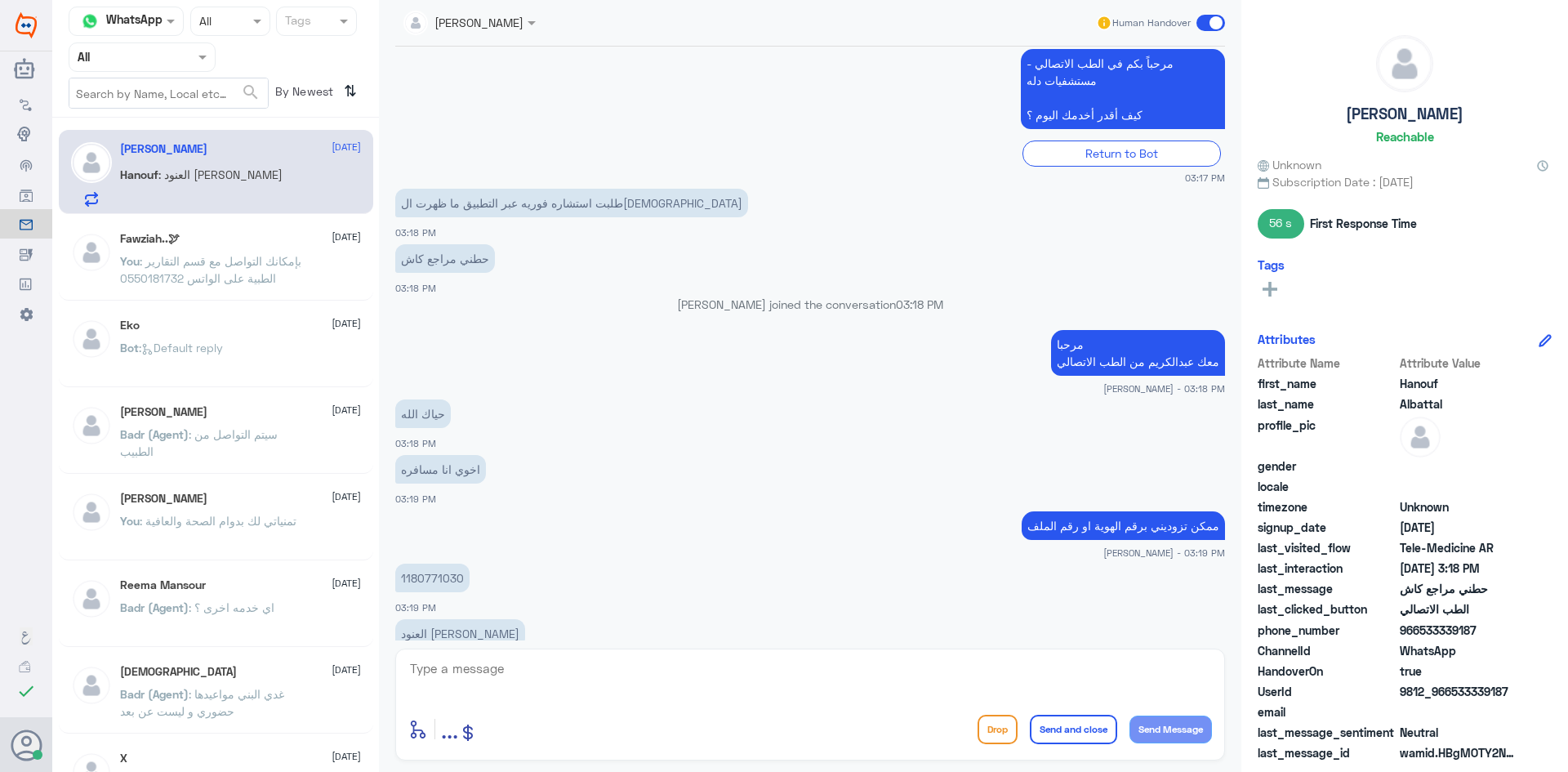
scroll to position [395, 0]
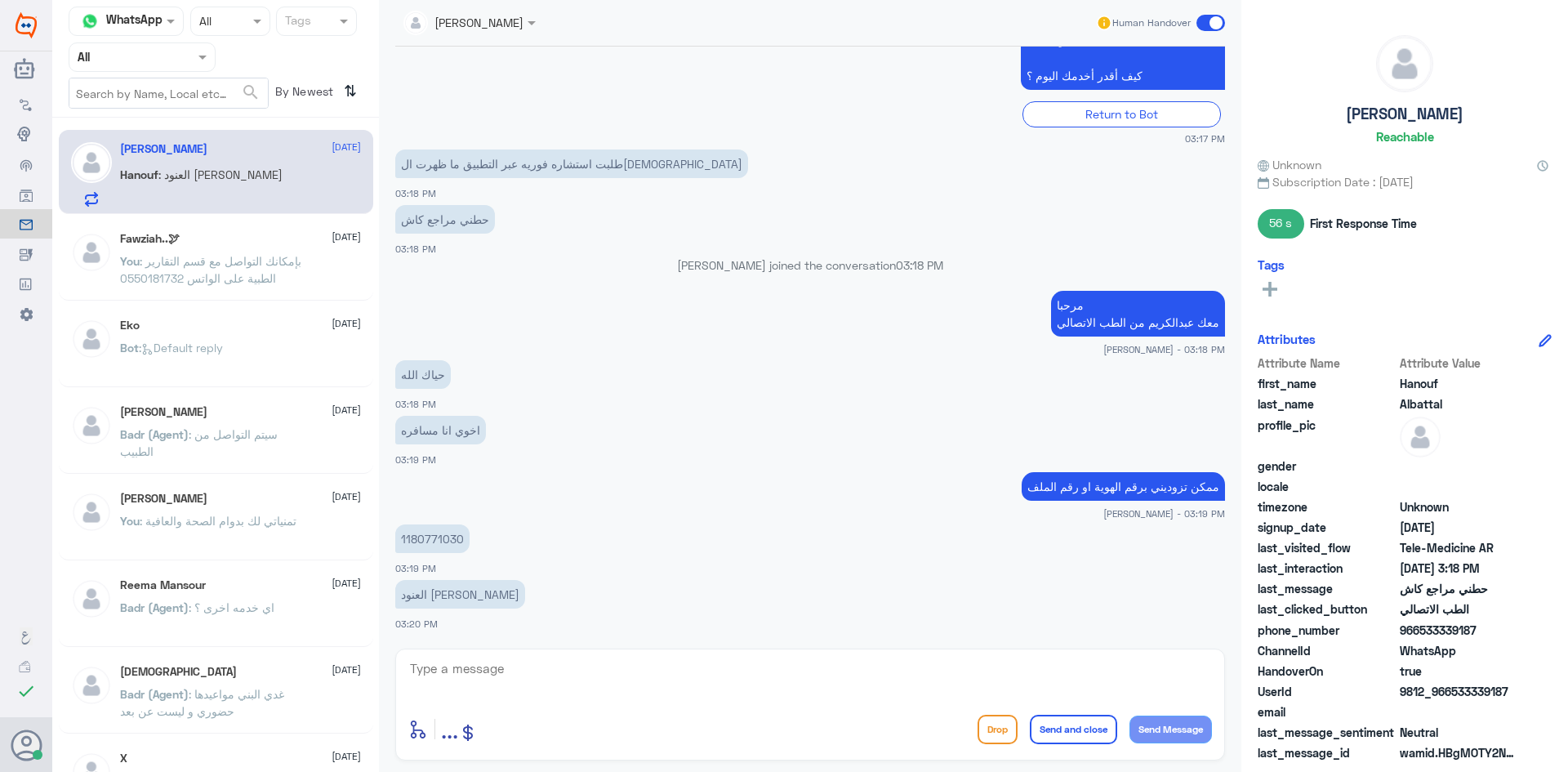
click at [520, 664] on textarea at bounding box center [811, 677] width 804 height 40
type textarea "لحظات من فضلك"
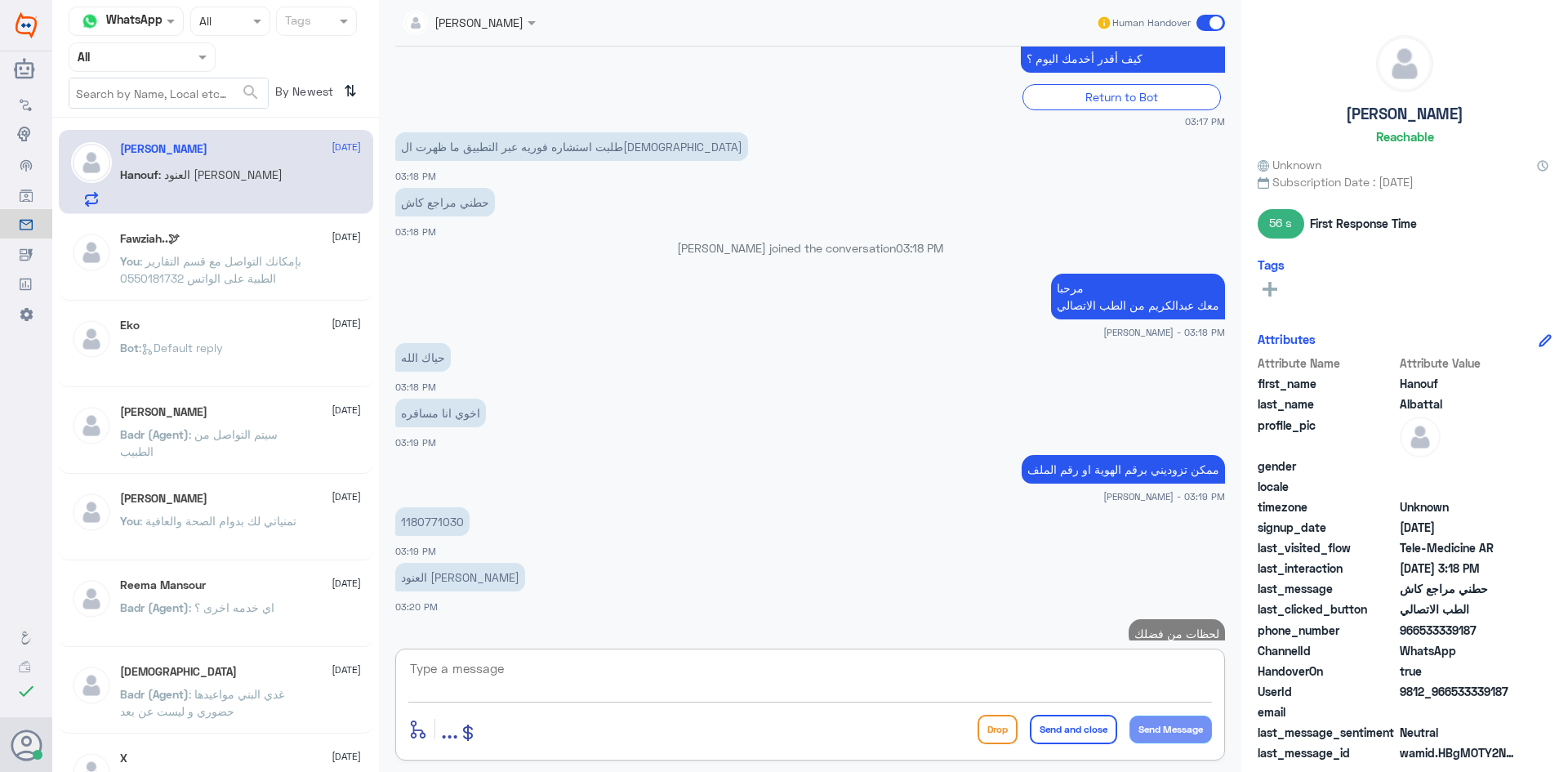
scroll to position [448, 0]
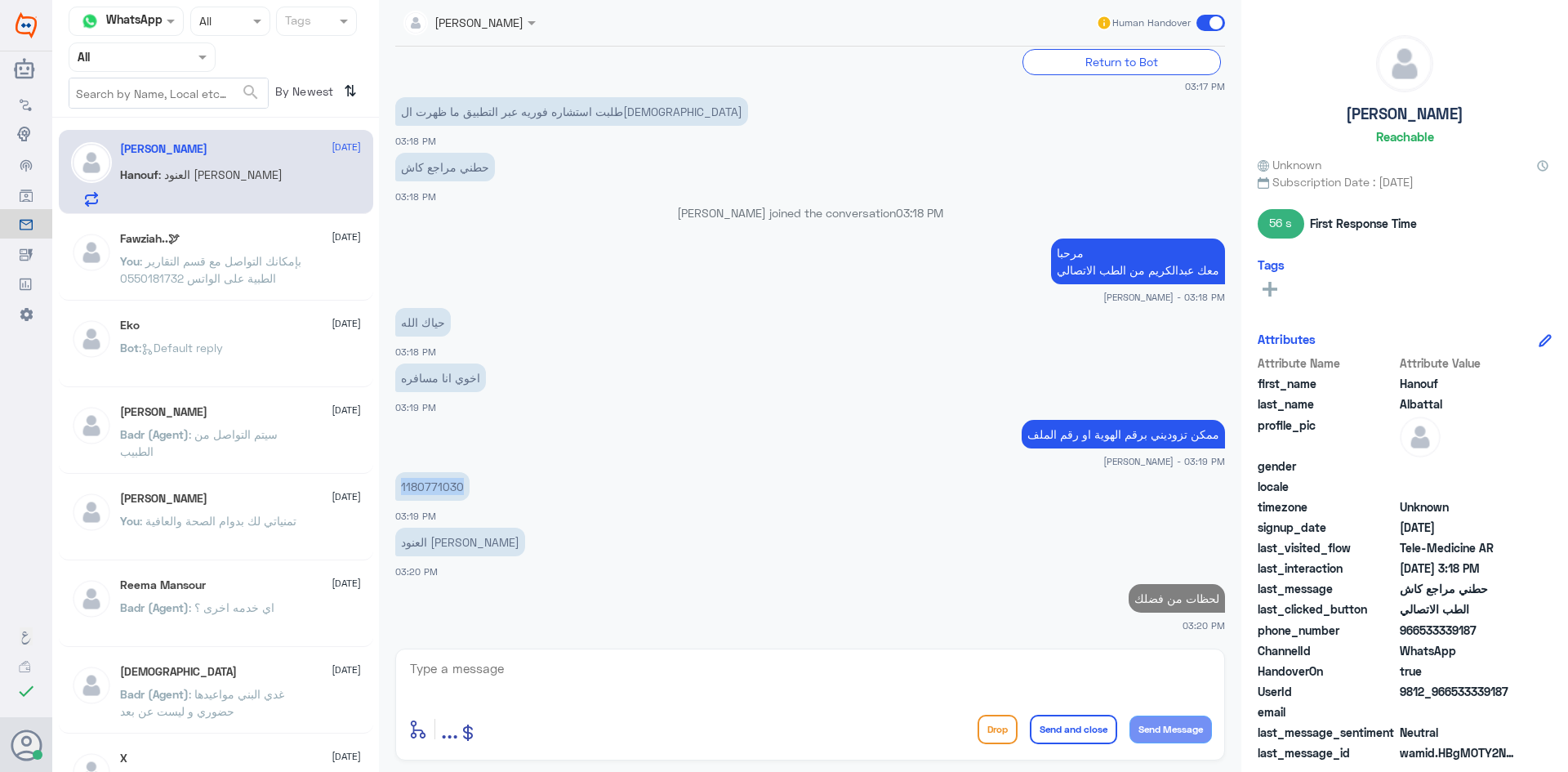
drag, startPoint x: 463, startPoint y: 484, endPoint x: 393, endPoint y: 486, distance: 70.0
click at [393, 486] on div "31 Aug 2025 السلام عليكم 03:17 PM مرحباً بك في مستشفيات دله سعداء بتواجدك معنا …" at bounding box center [810, 343] width 846 height 594
copy p "1180771030"
click at [465, 489] on p "1180771030" at bounding box center [432, 486] width 74 height 29
drag, startPoint x: 465, startPoint y: 489, endPoint x: 397, endPoint y: 488, distance: 68.0
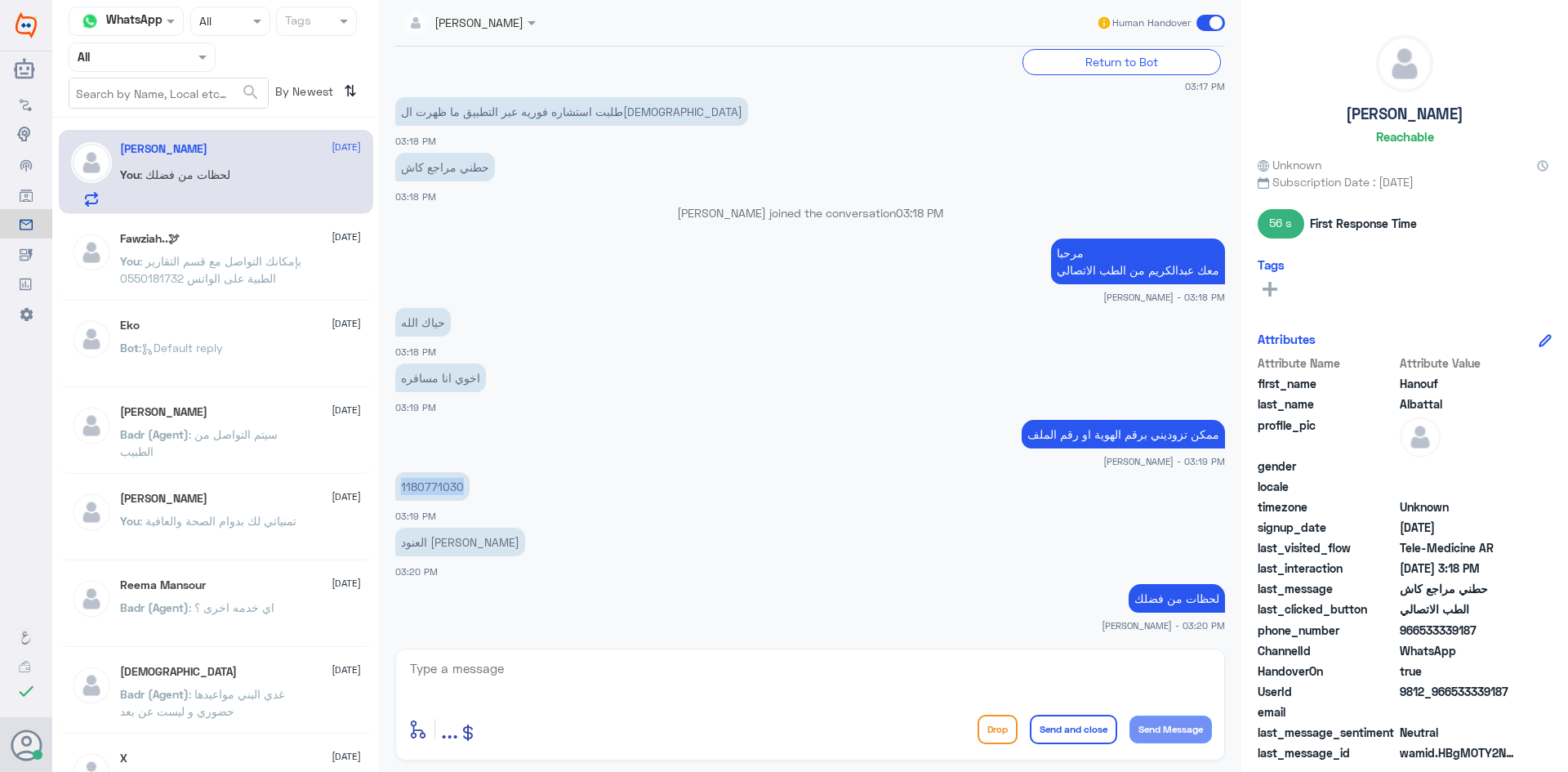
click at [397, 488] on p "1180771030" at bounding box center [432, 486] width 74 height 29
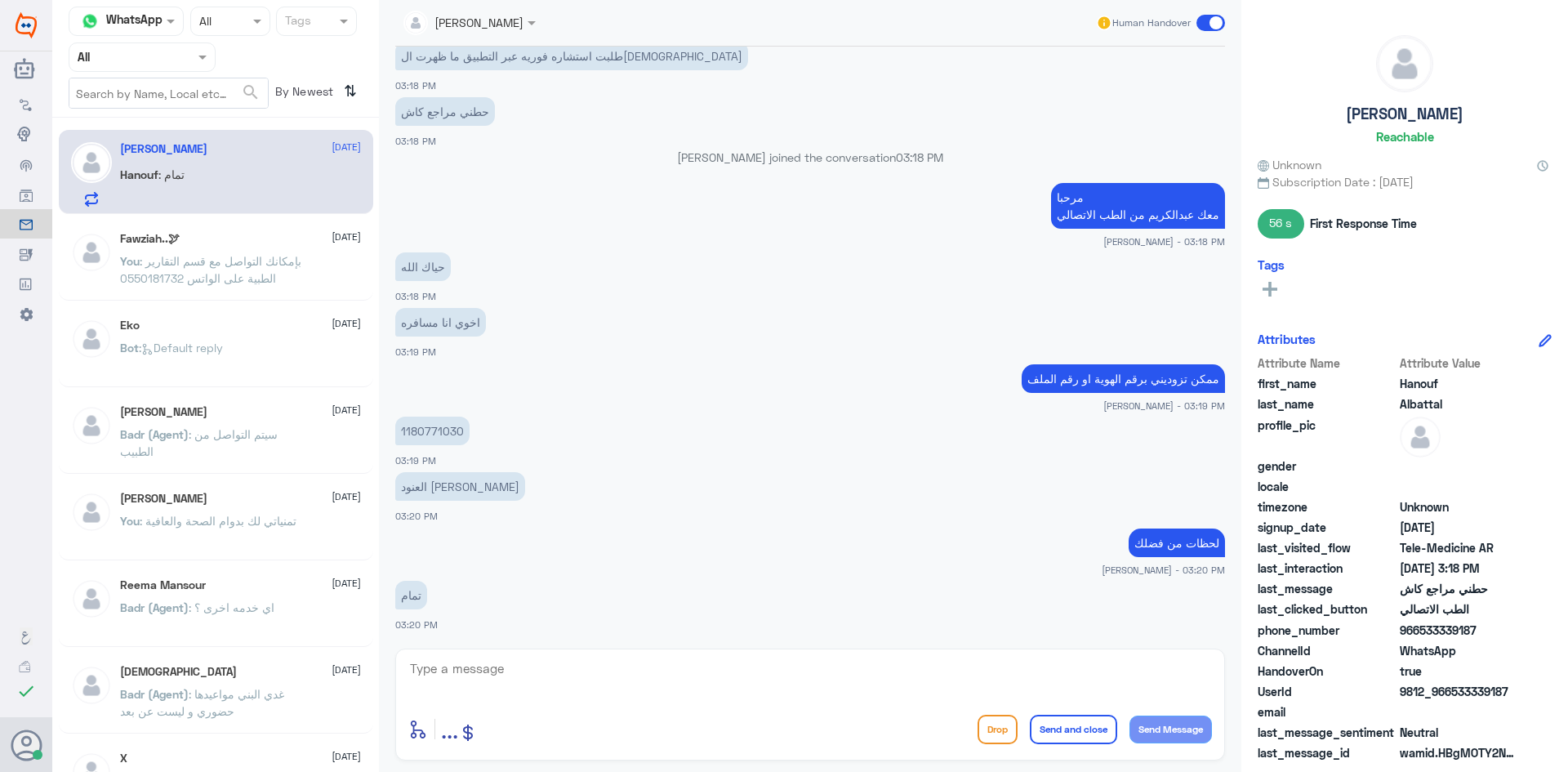
click at [520, 667] on textarea at bounding box center [811, 677] width 804 height 40
type textarea "تم تحديث التأمين بإمكانك استخدام الاستشارة الفورية بتغطية التأمين"
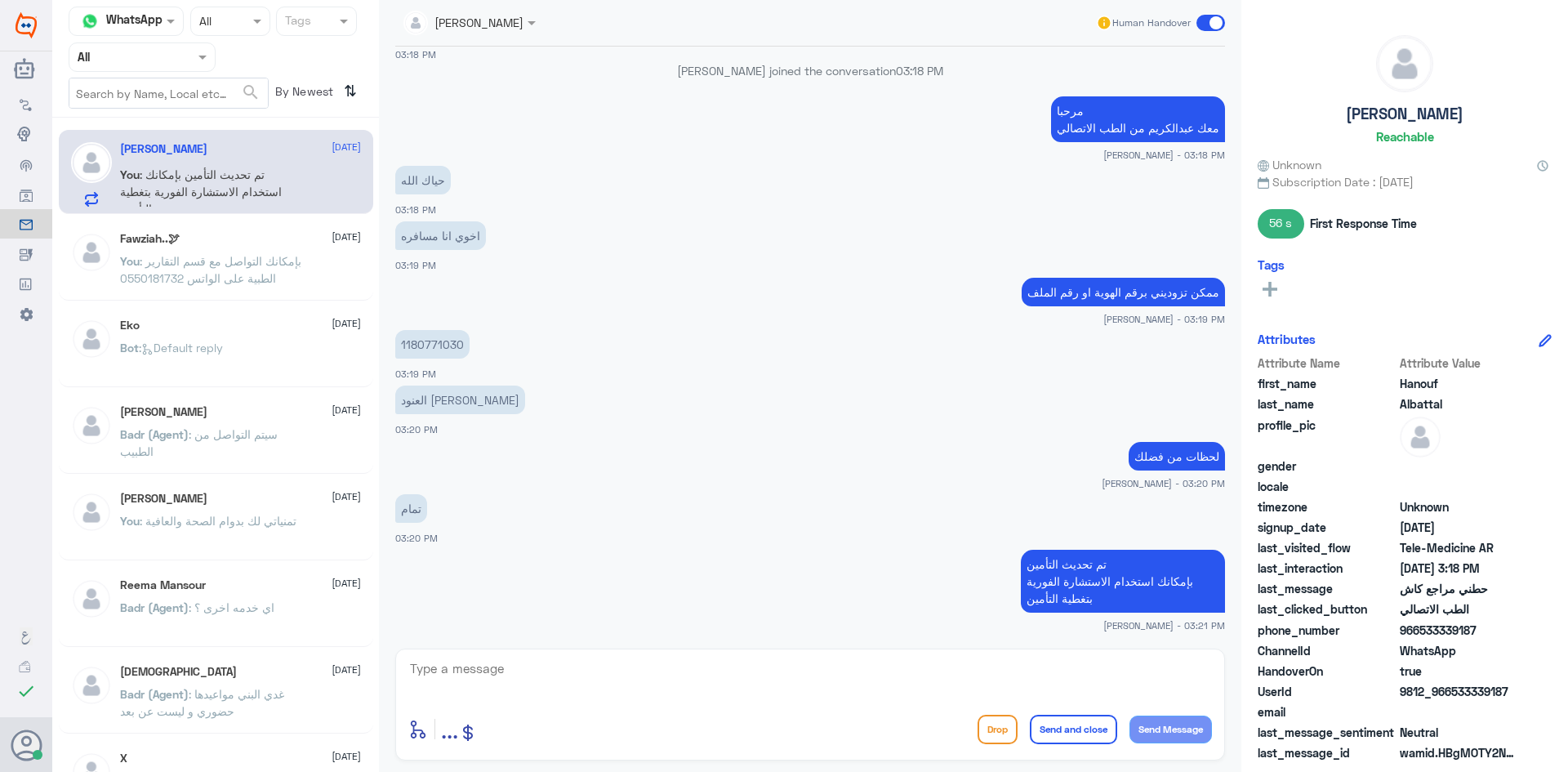
scroll to position [646, 0]
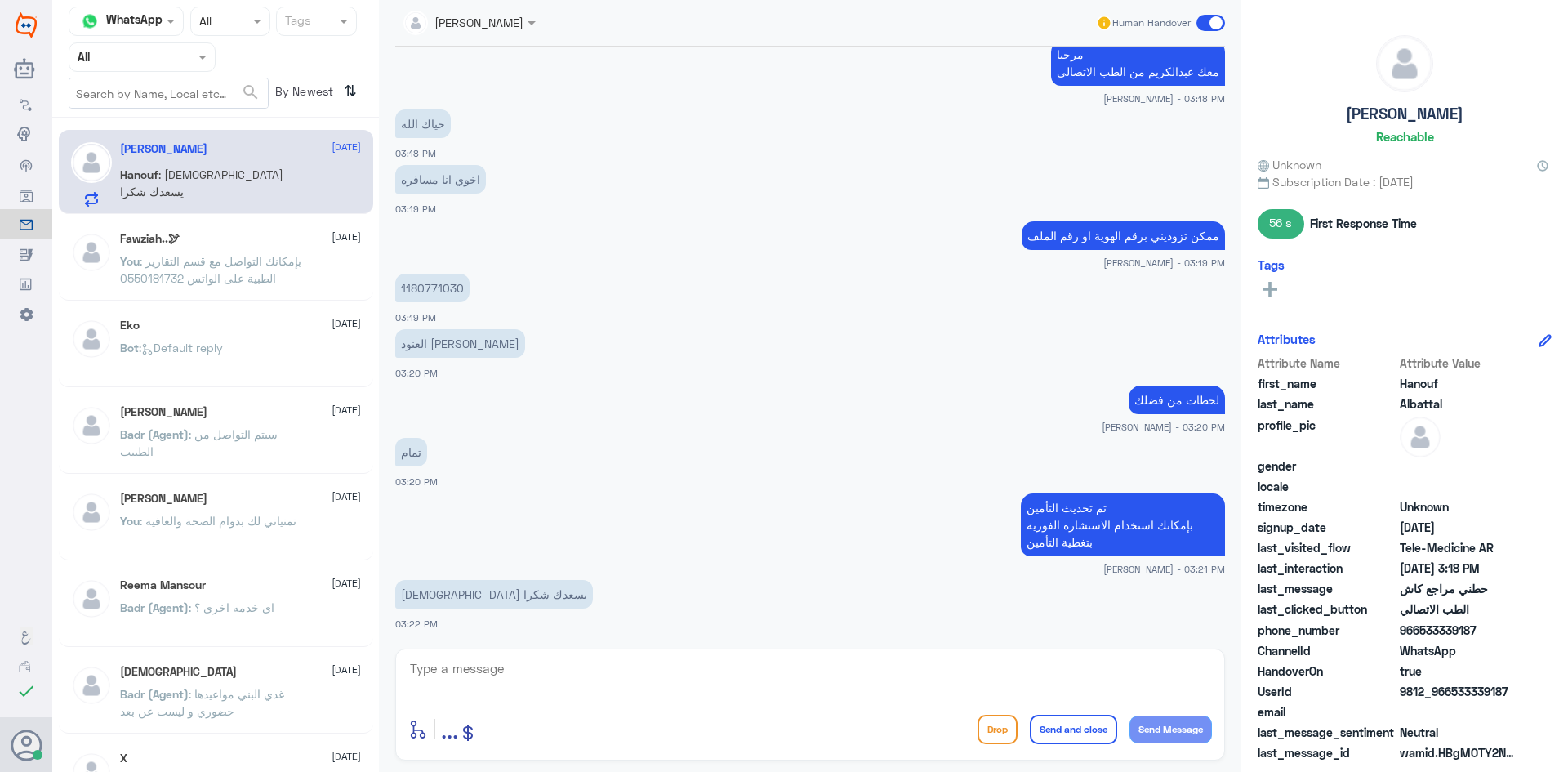
click at [520, 678] on textarea at bounding box center [811, 677] width 804 height 40
type textarea "ويسعدك وتمنياتنا لك بدوام الصحة والعافية"
click at [520, 733] on button "Send and close" at bounding box center [1073, 729] width 88 height 29
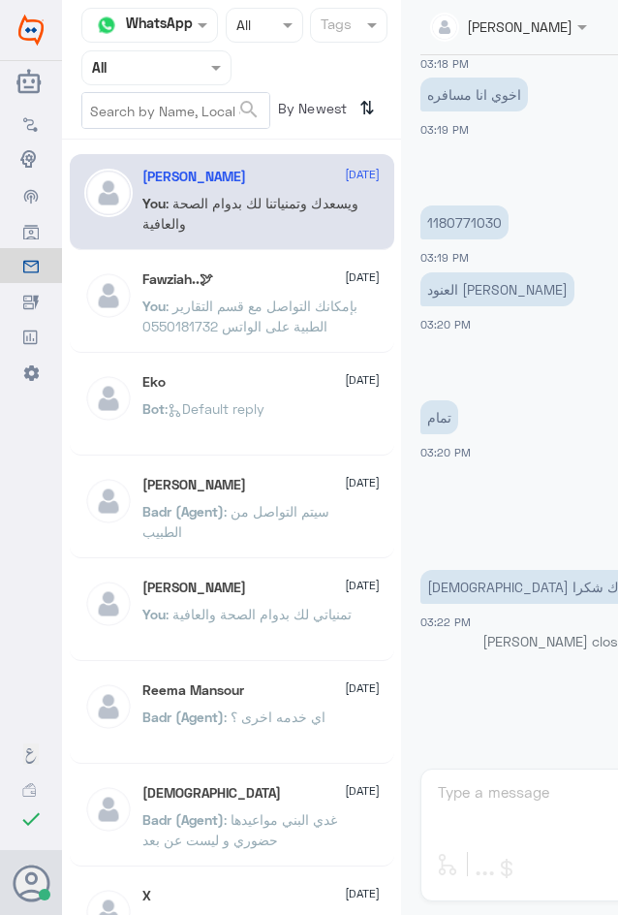
scroll to position [857, 0]
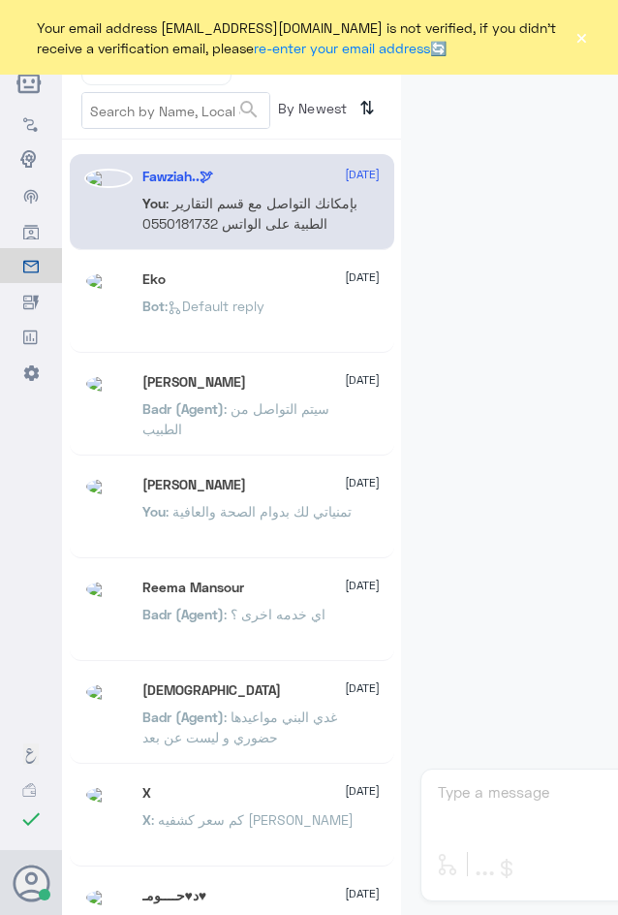
click at [586, 37] on button "×" at bounding box center [582, 37] width 15 height 19
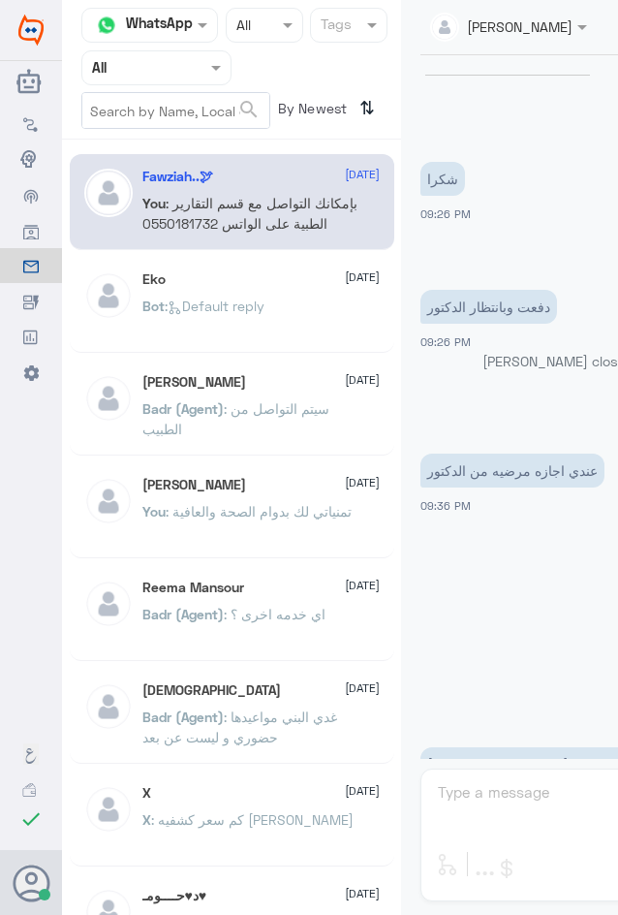
scroll to position [974, 0]
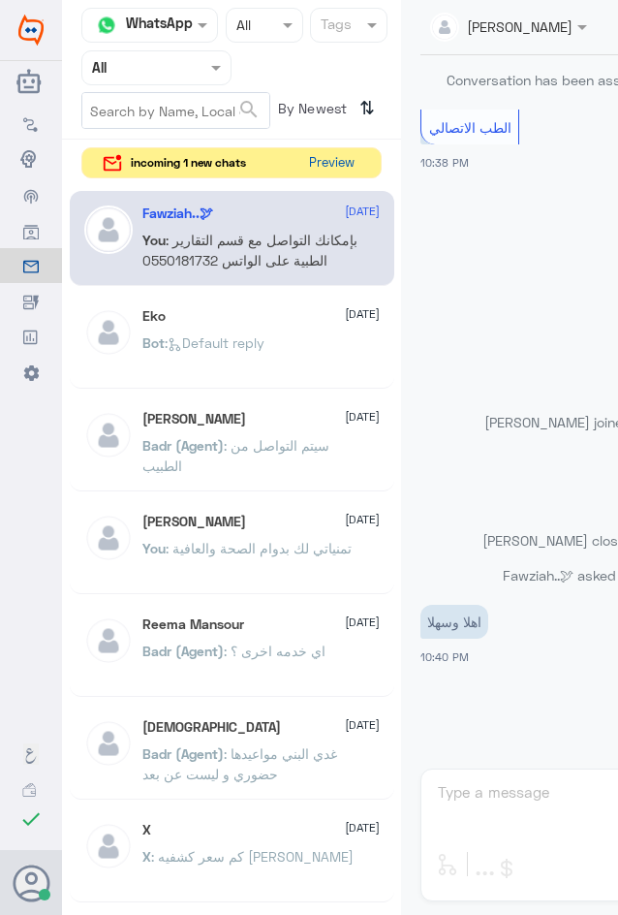
click at [325, 169] on button "Preview" at bounding box center [331, 163] width 60 height 30
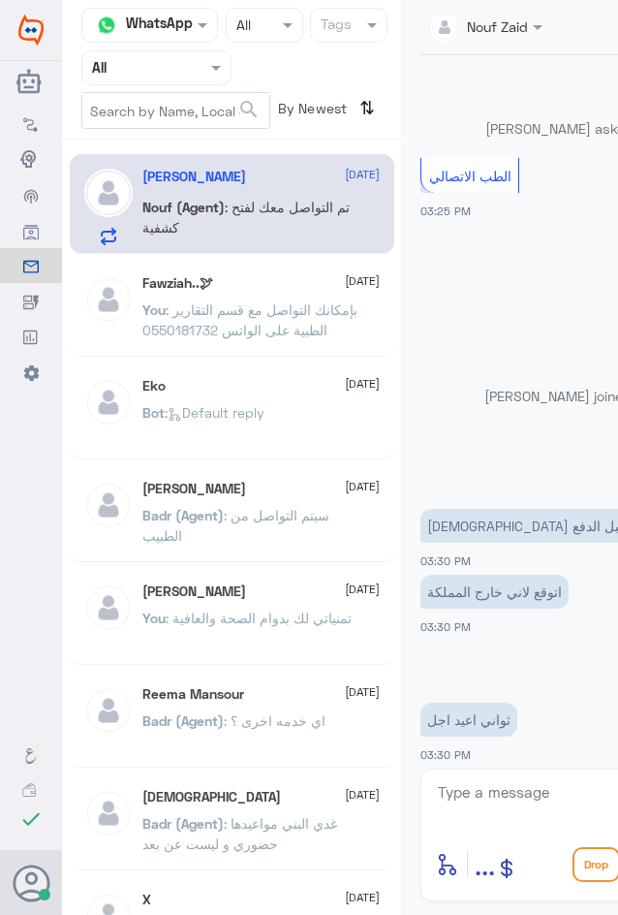
scroll to position [1278, 0]
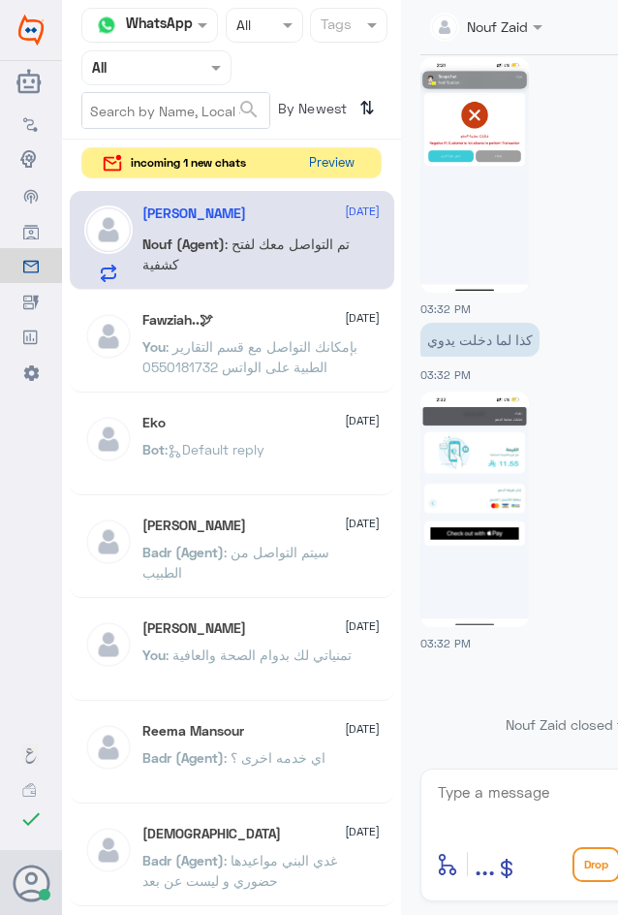
click at [338, 162] on button "Preview" at bounding box center [331, 163] width 60 height 30
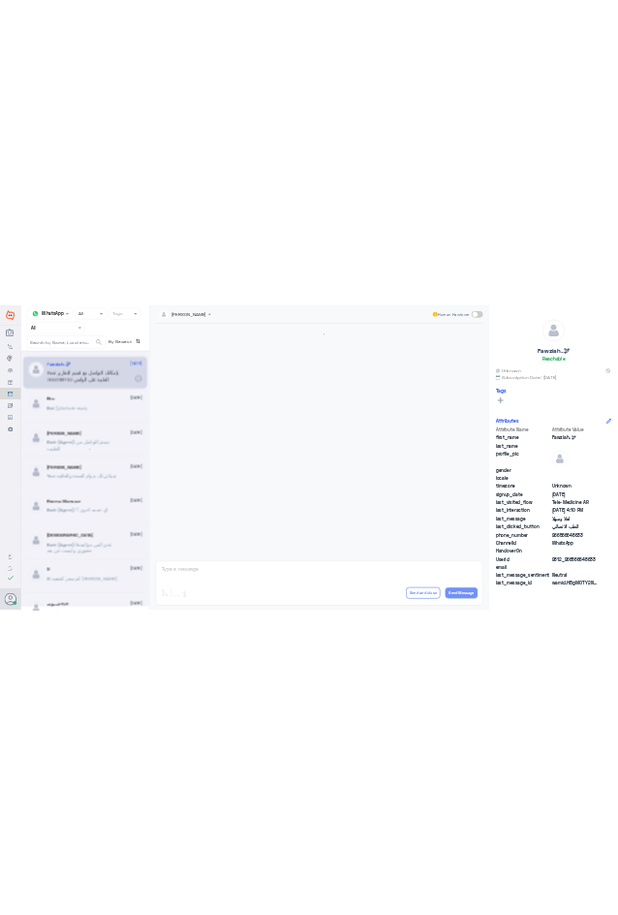
scroll to position [966, 0]
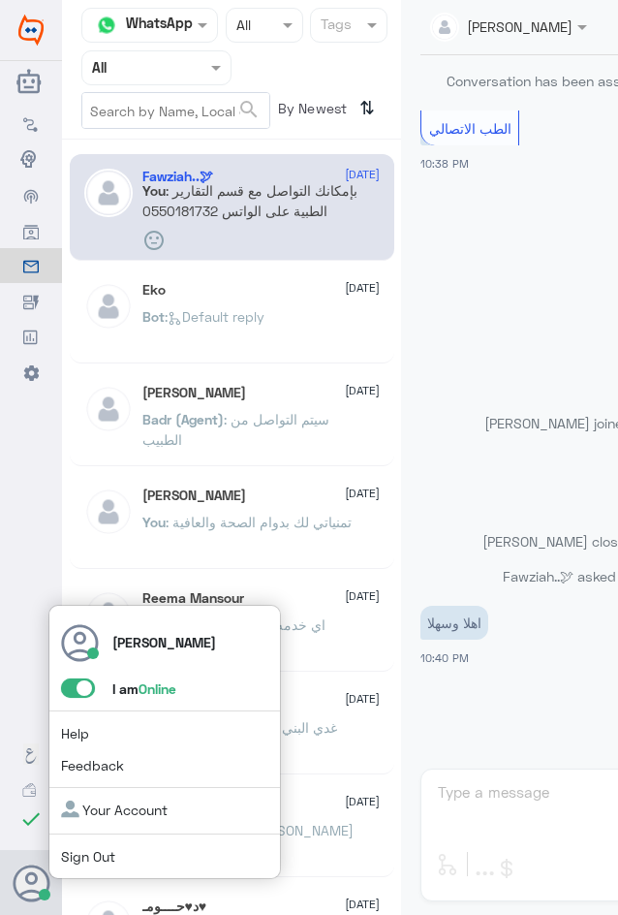
click at [71, 688] on span at bounding box center [78, 687] width 34 height 19
click at [0, 0] on input "checkbox" at bounding box center [0, 0] width 0 height 0
